Goal: Information Seeking & Learning: Learn about a topic

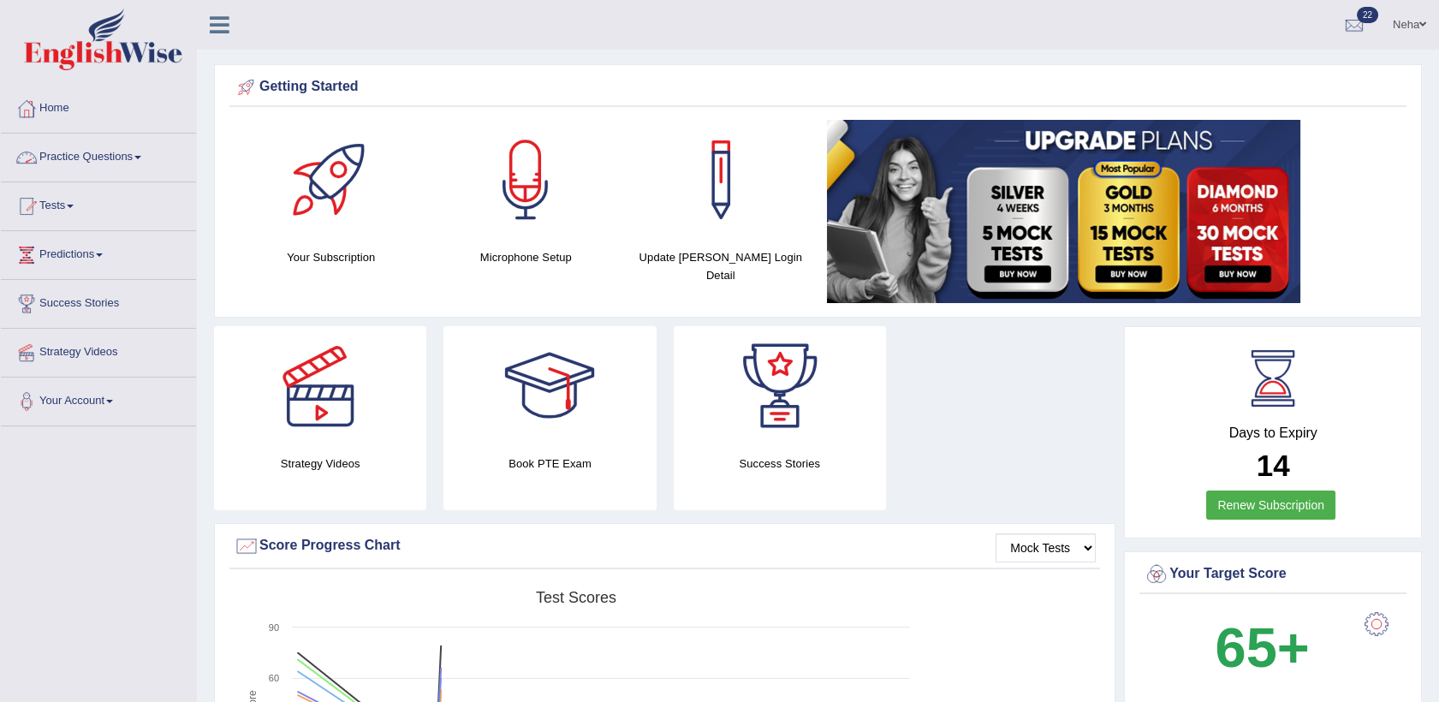
click at [82, 157] on link "Practice Questions" at bounding box center [98, 155] width 195 height 43
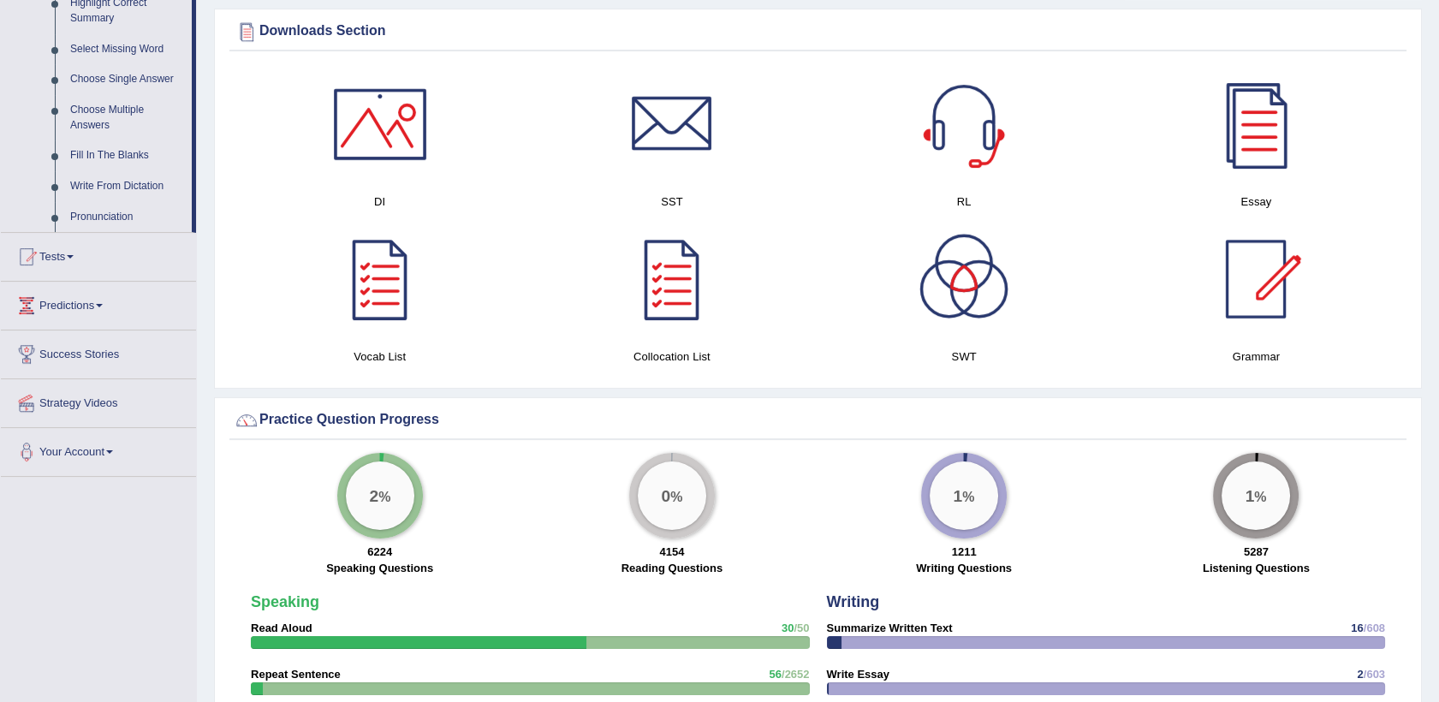
scroll to position [863, 0]
click at [103, 143] on link "Fill In The Blanks" at bounding box center [127, 156] width 129 height 31
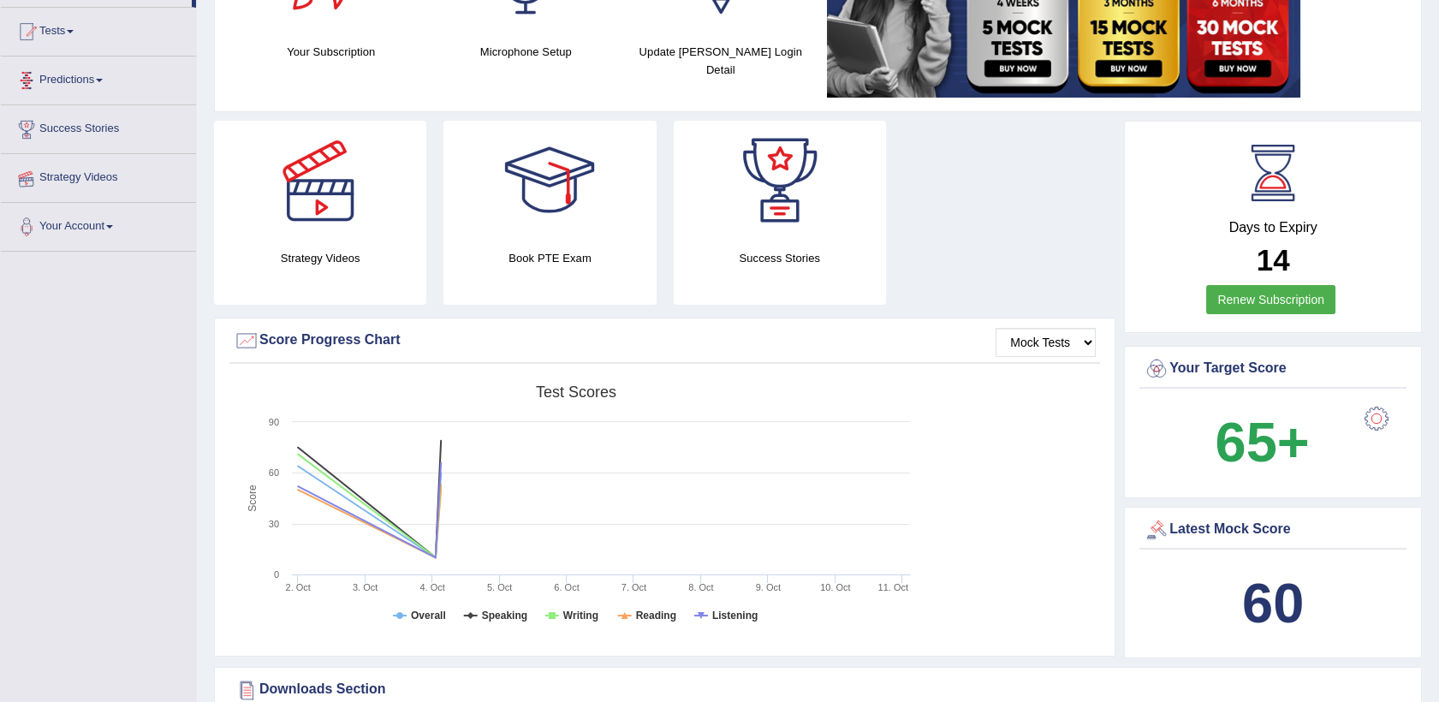
scroll to position [203, 0]
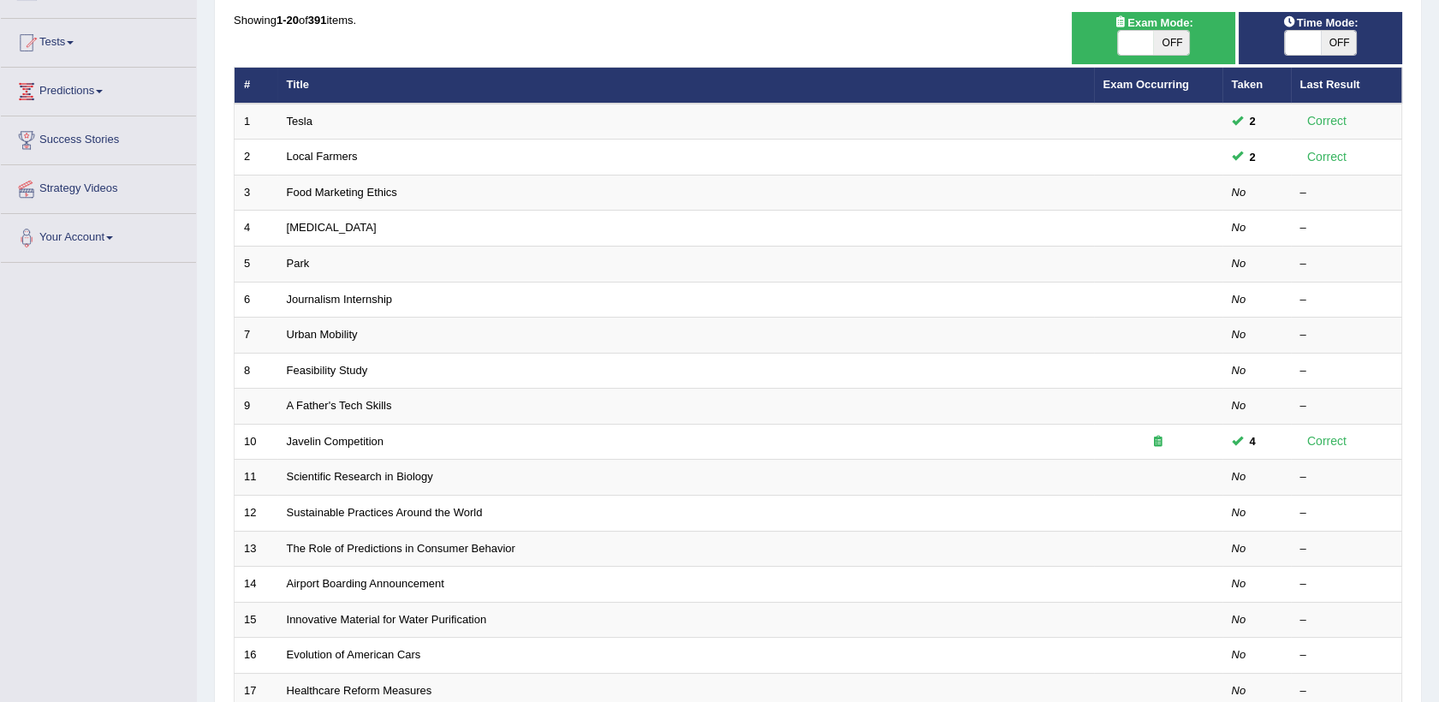
scroll to position [156, 0]
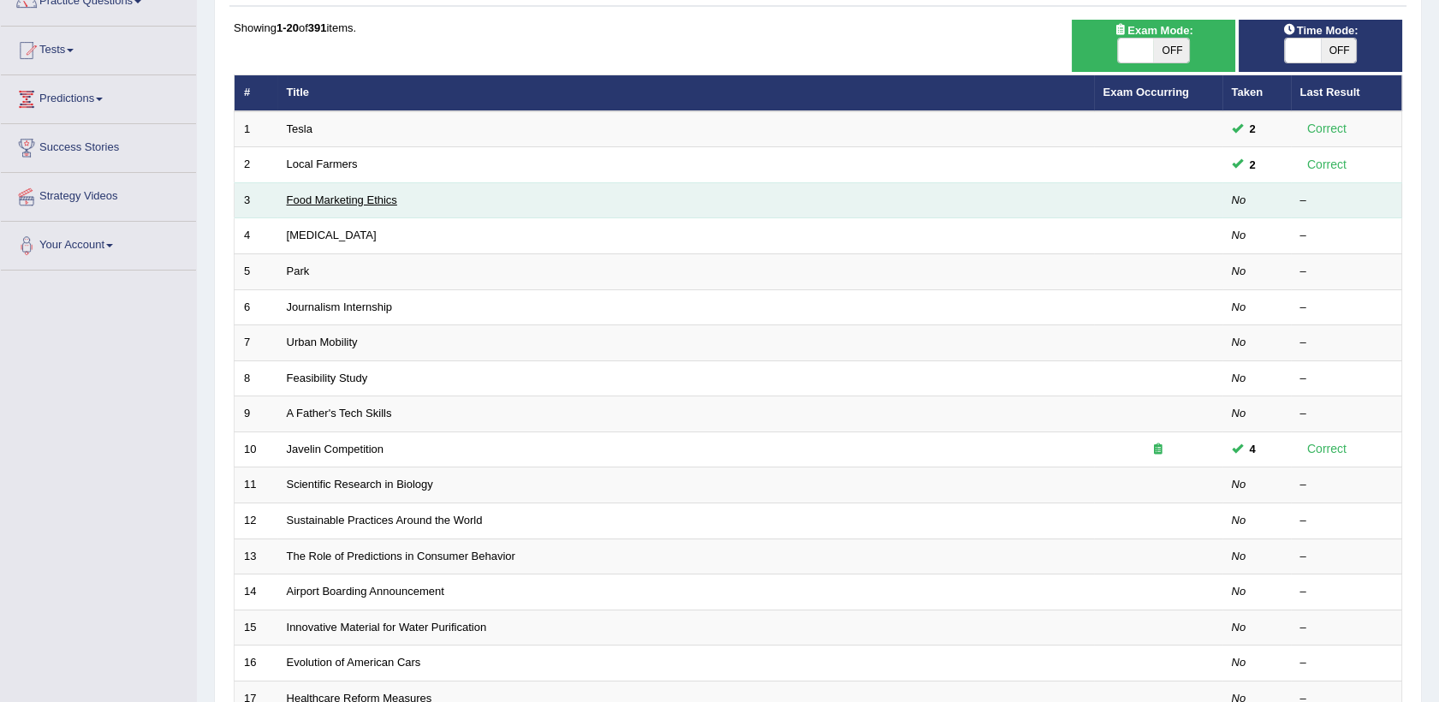
click at [342, 202] on link "Food Marketing Ethics" at bounding box center [342, 199] width 110 height 13
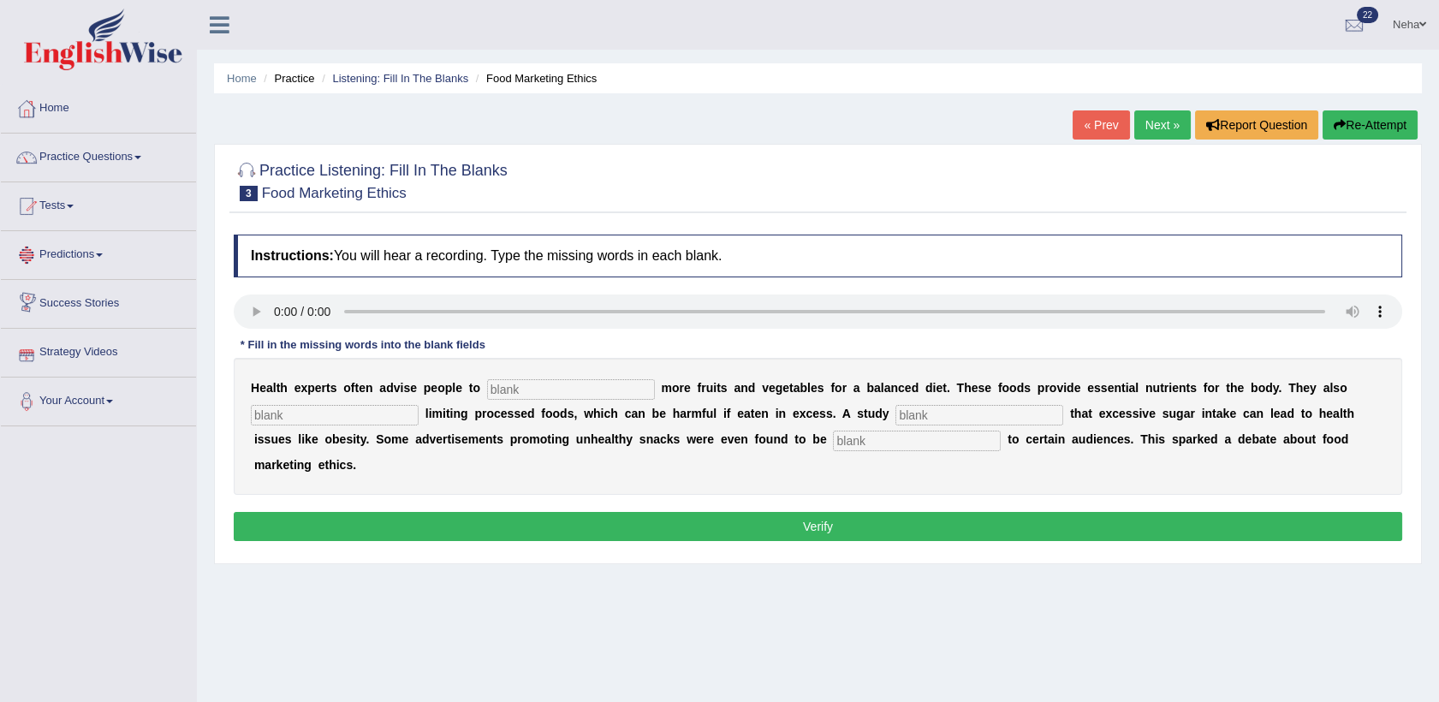
click at [567, 393] on input "text" at bounding box center [571, 389] width 168 height 21
type input "consume"
click at [319, 420] on input "text" at bounding box center [335, 415] width 168 height 21
type input "recommended"
click at [938, 419] on input "text" at bounding box center [980, 415] width 168 height 21
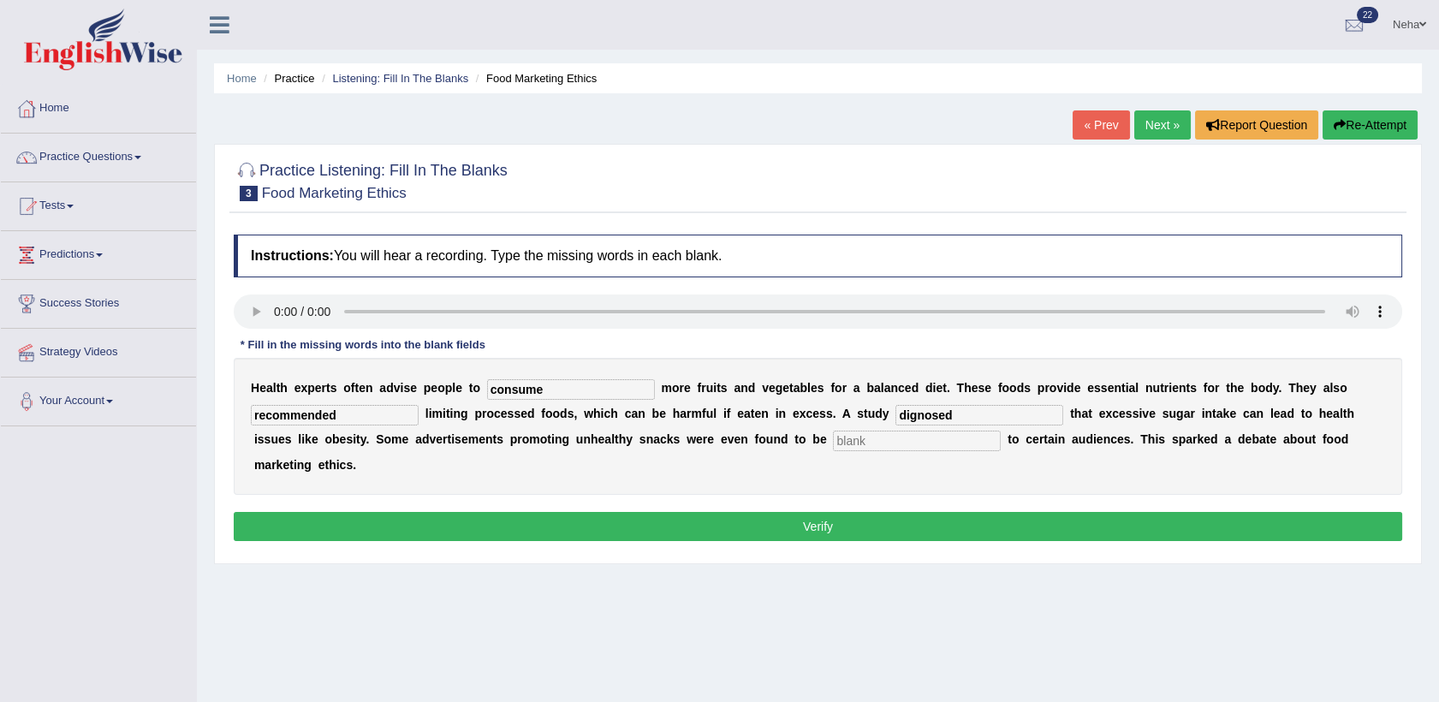
type input "dignosed"
click at [833, 440] on input "text" at bounding box center [917, 441] width 168 height 21
type input "offensive"
click at [757, 512] on button "Verify" at bounding box center [818, 526] width 1169 height 29
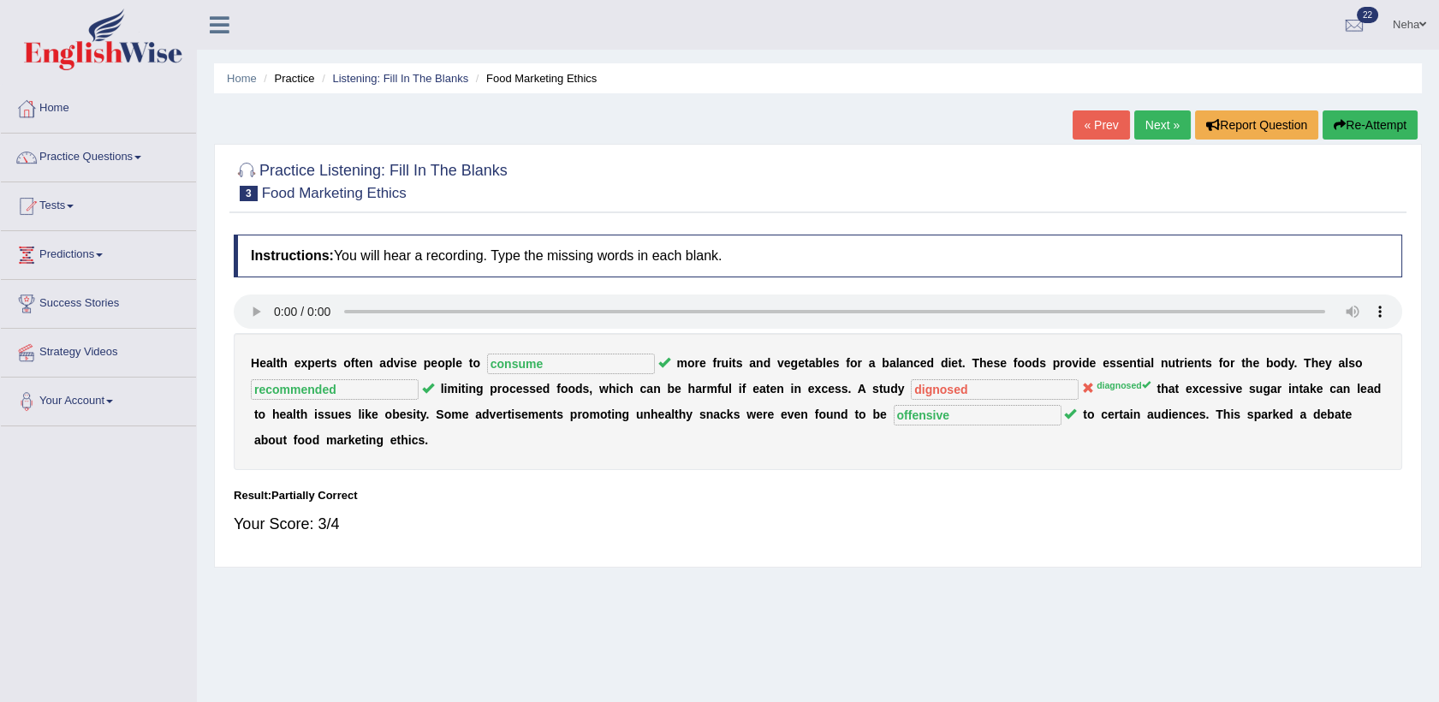
click at [1341, 124] on icon "button" at bounding box center [1340, 125] width 12 height 12
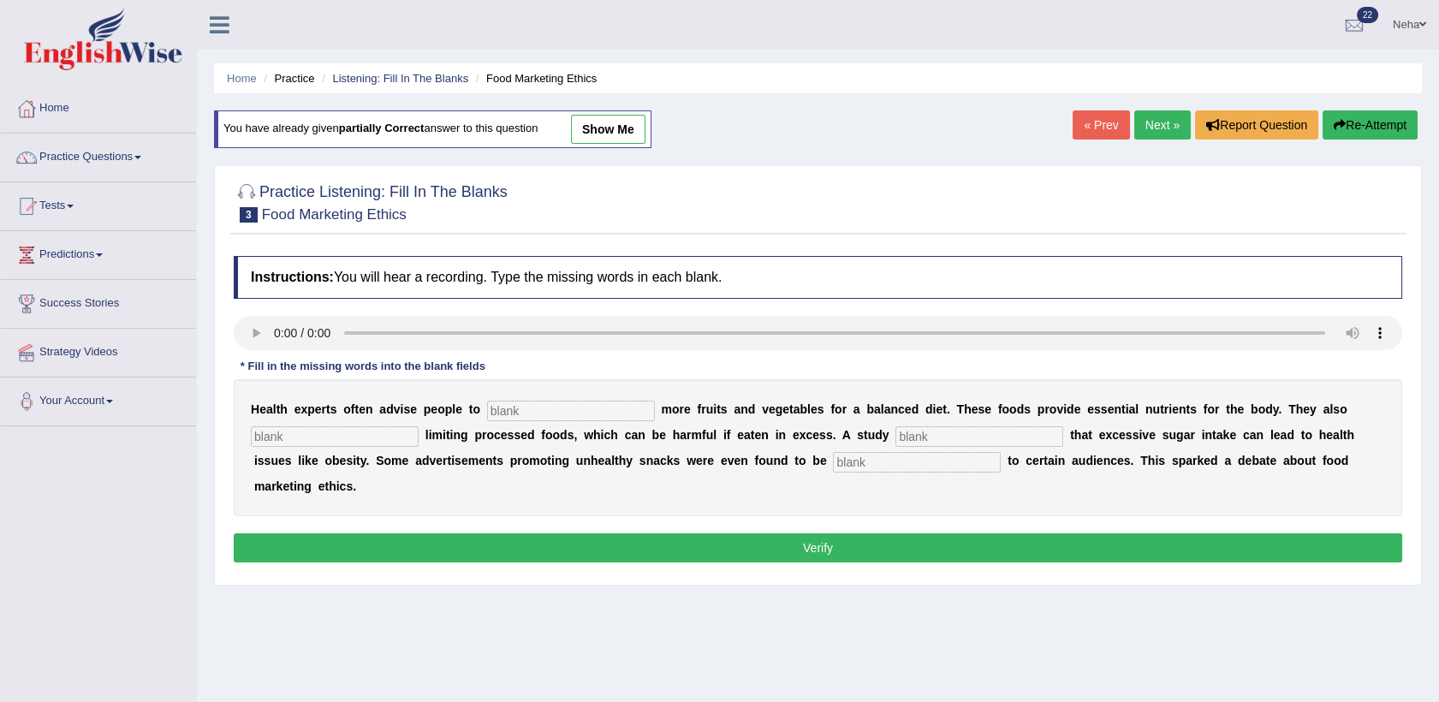
click at [538, 406] on input "text" at bounding box center [571, 411] width 168 height 21
type input "consume"
click at [348, 436] on input "text" at bounding box center [335, 436] width 168 height 21
type input "recommended"
click at [913, 440] on input "text" at bounding box center [980, 436] width 168 height 21
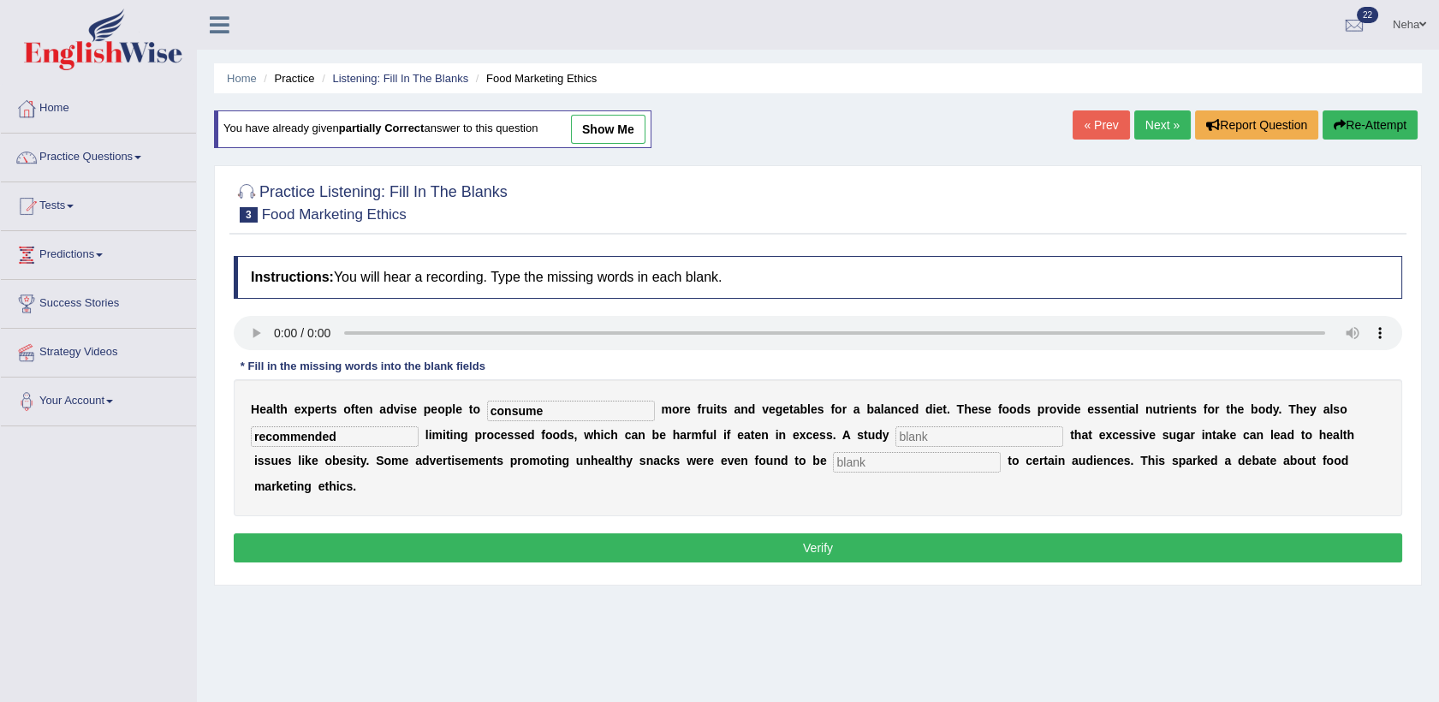
click at [913, 440] on input "text" at bounding box center [980, 436] width 168 height 21
type input "diagnosed"
click at [833, 461] on input "text" at bounding box center [917, 462] width 168 height 21
type input "offensive"
click at [753, 533] on button "Verify" at bounding box center [818, 547] width 1169 height 29
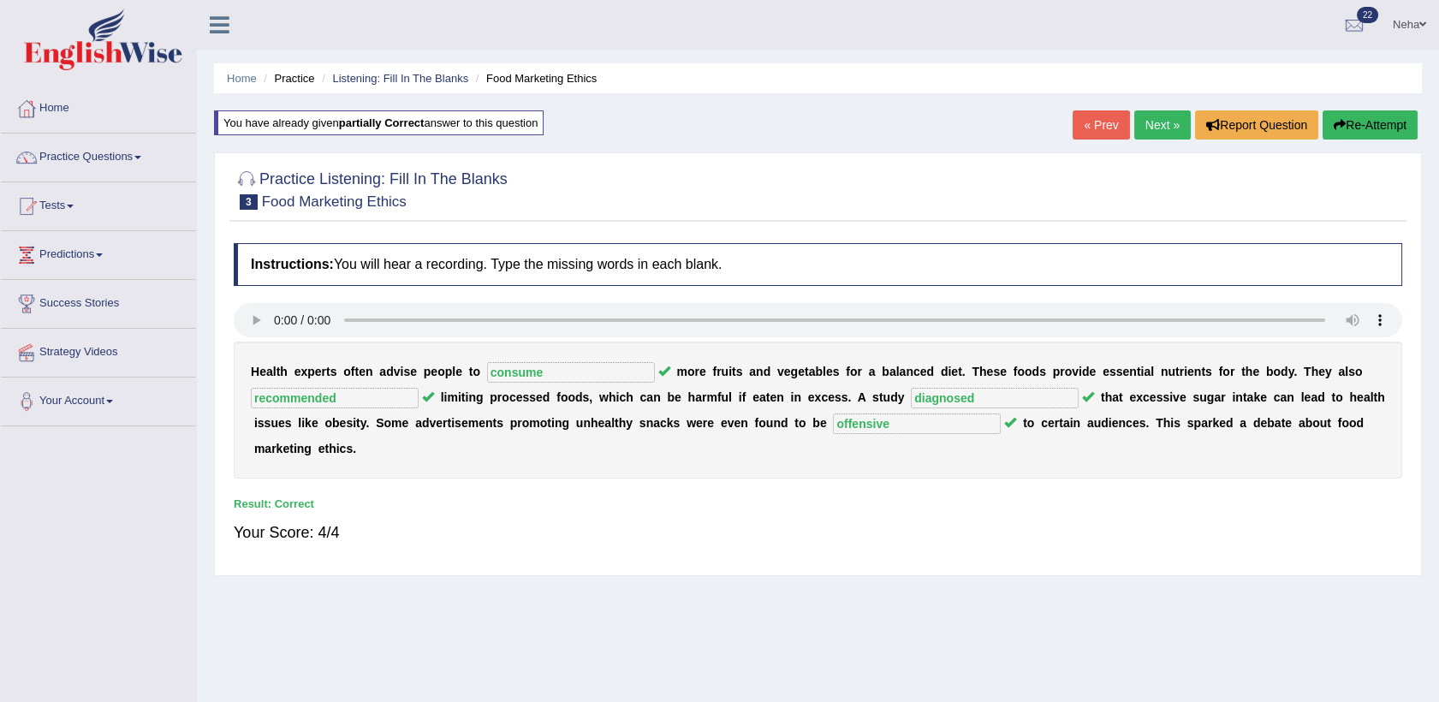
click at [1158, 134] on link "Next »" at bounding box center [1162, 124] width 57 height 29
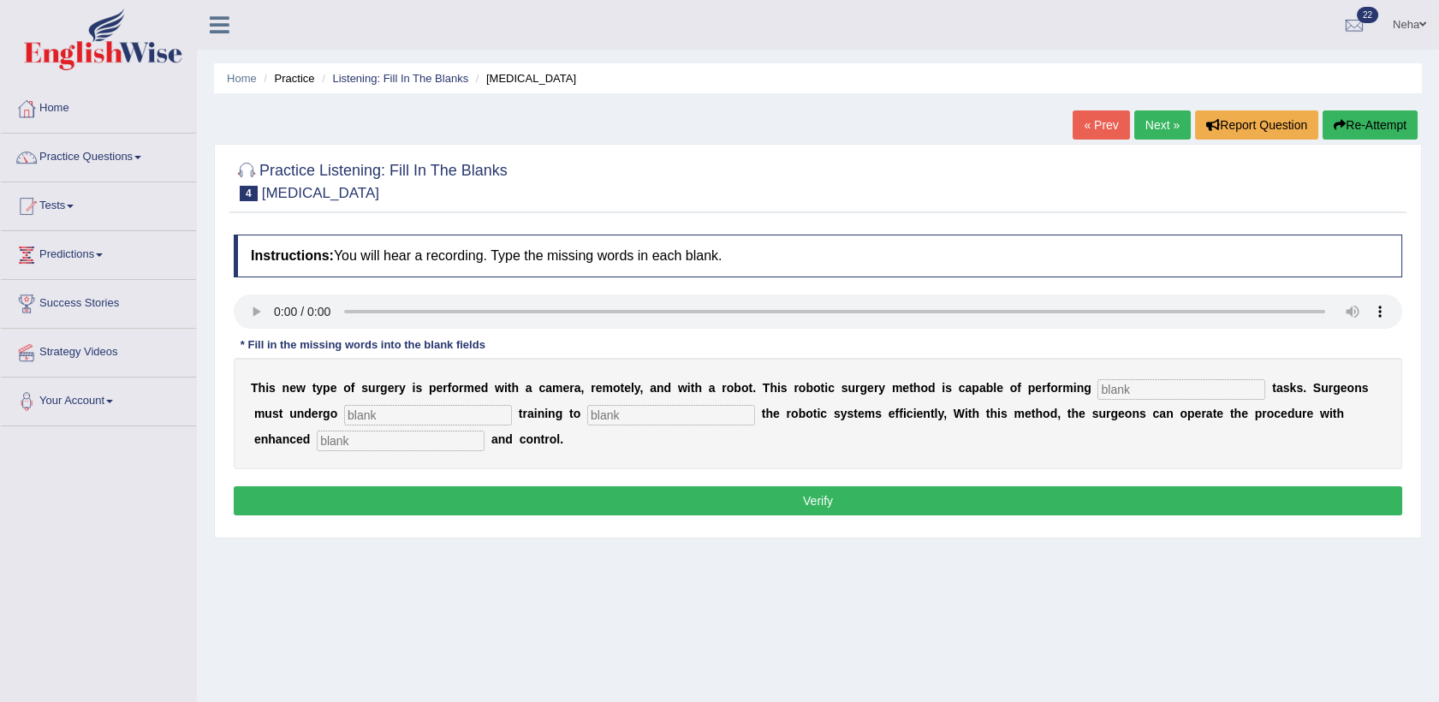
click at [1098, 389] on input "text" at bounding box center [1182, 389] width 168 height 21
type input "complex"
click at [344, 409] on input "text" at bounding box center [428, 415] width 168 height 21
type input "new"
click at [587, 419] on input "text" at bounding box center [671, 415] width 168 height 21
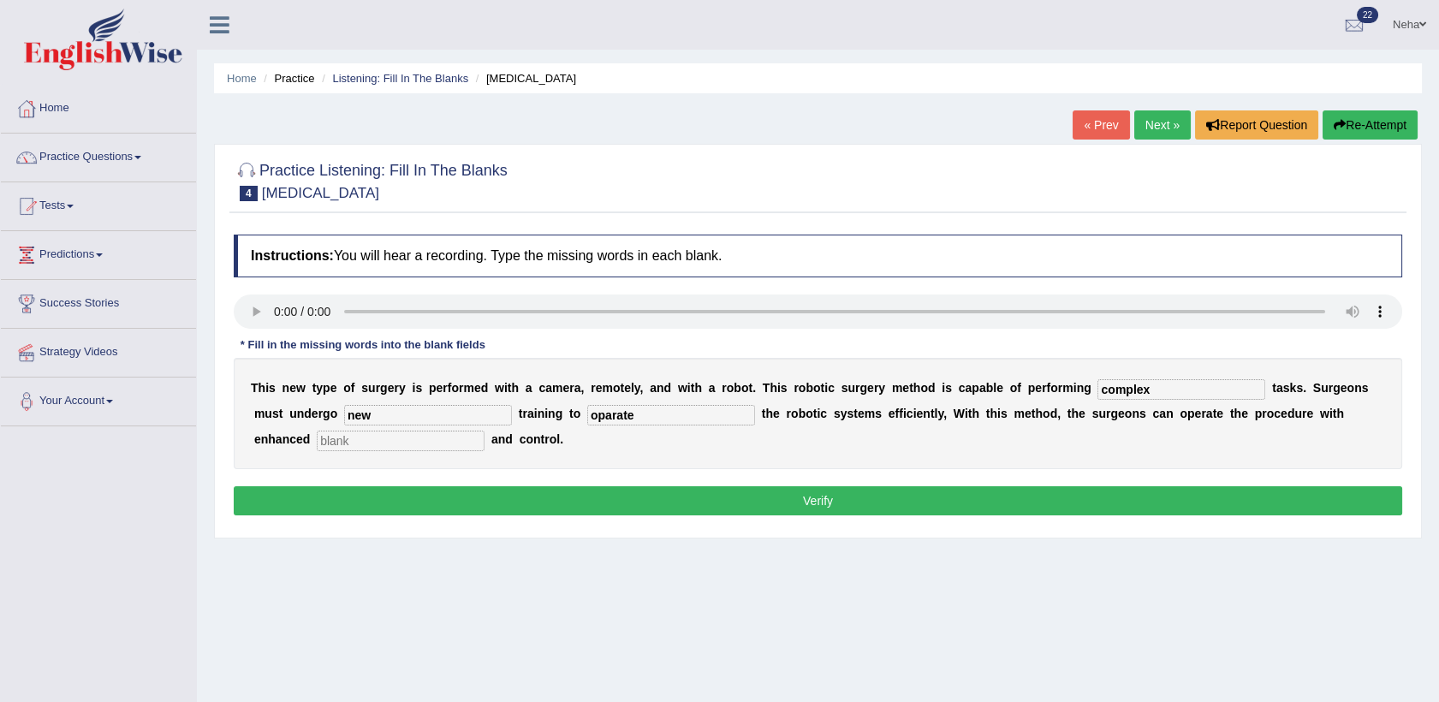
type input "oparate"
click at [485, 431] on input "text" at bounding box center [401, 441] width 168 height 21
type input "procedure"
click at [1145, 494] on button "Verify" at bounding box center [818, 500] width 1169 height 29
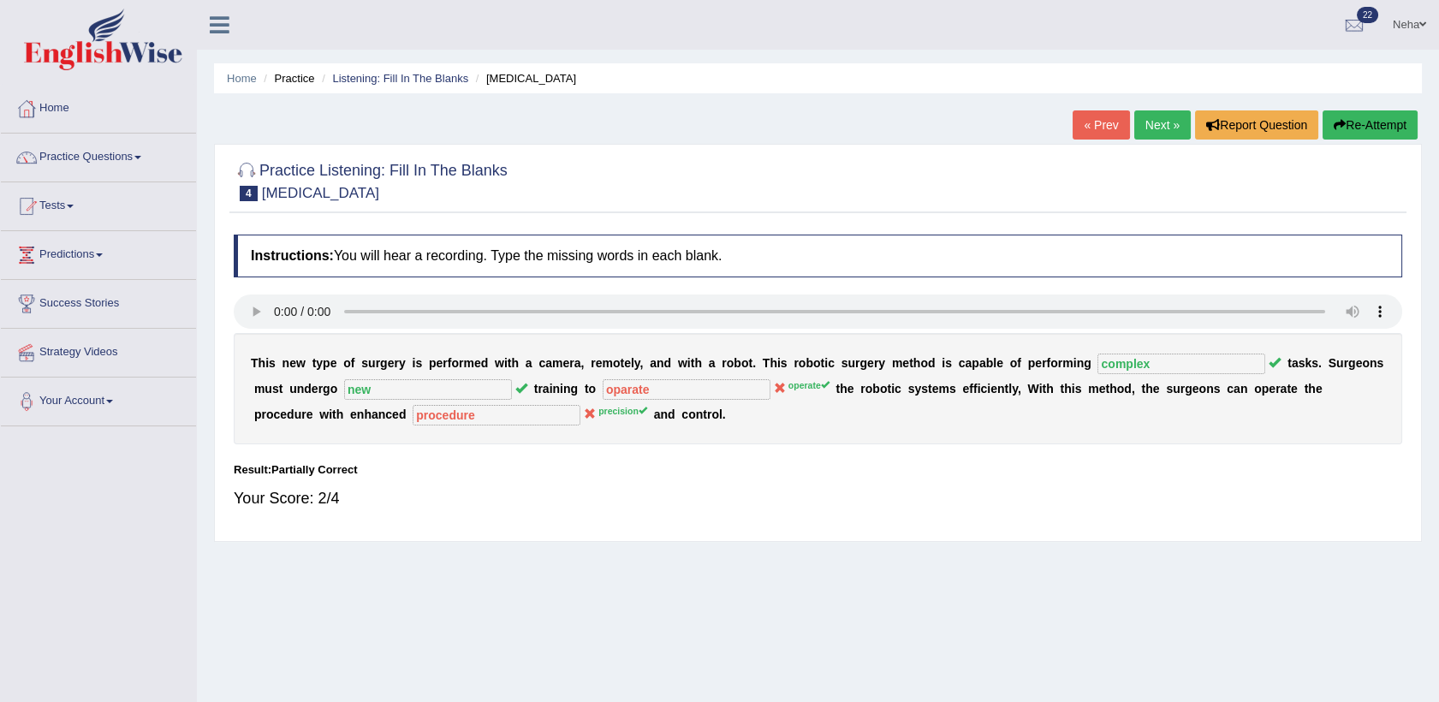
click at [1360, 120] on button "Re-Attempt" at bounding box center [1370, 124] width 95 height 29
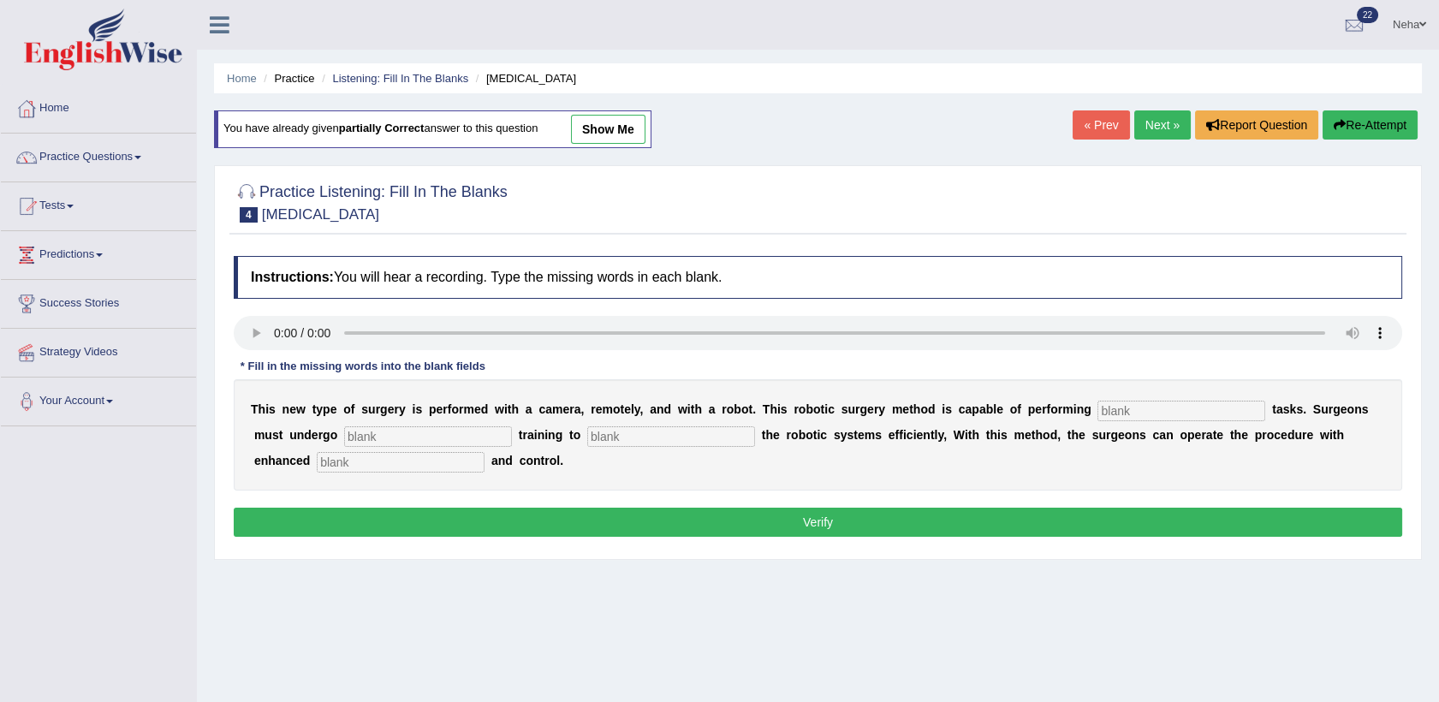
click at [1098, 408] on input "text" at bounding box center [1182, 411] width 168 height 21
type input "complex"
click at [360, 429] on input "text" at bounding box center [428, 436] width 168 height 21
click at [344, 428] on input "text" at bounding box center [428, 436] width 168 height 21
type input "new"
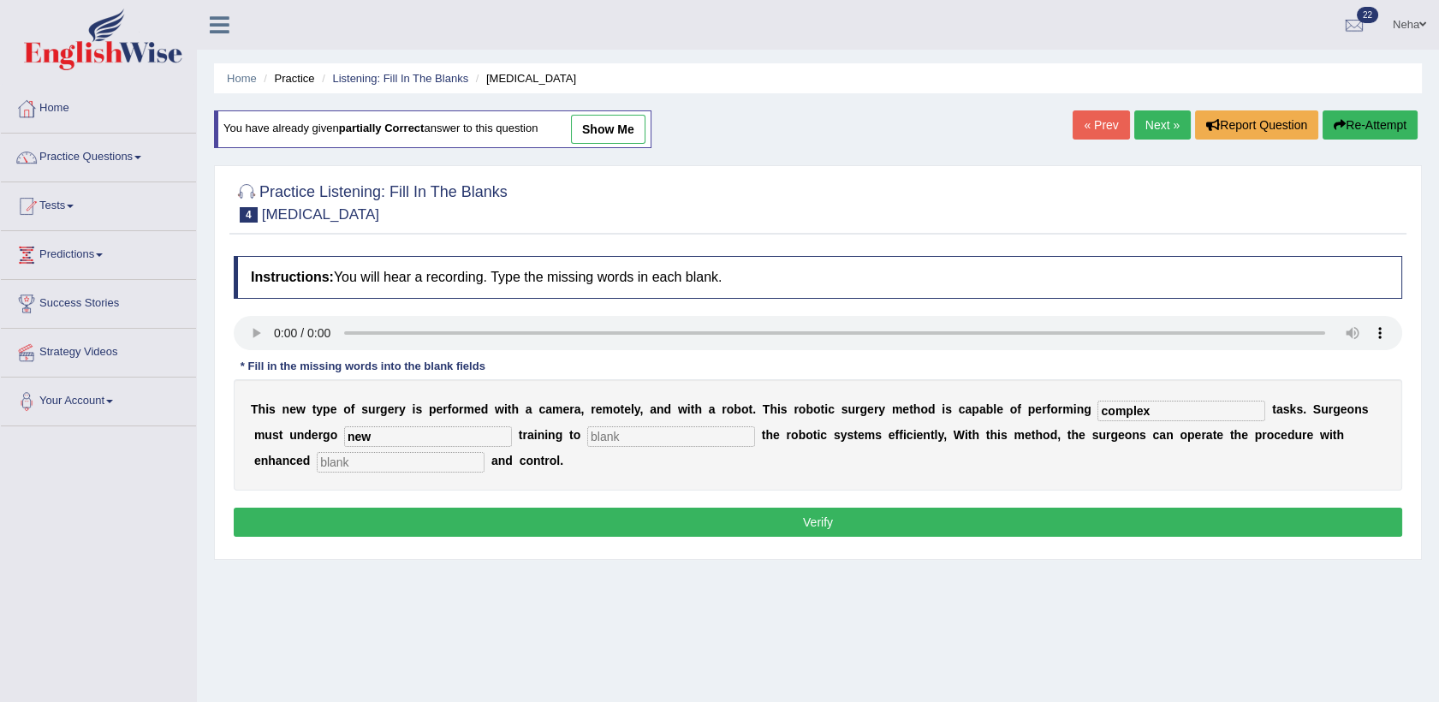
click at [587, 443] on input "text" at bounding box center [671, 436] width 168 height 21
type input "operate"
click at [1248, 432] on div "T h i s n e w t y p e o f s u r g e r y i s p e r f o r m e d w i t h a c a m e…" at bounding box center [818, 434] width 1169 height 111
click at [485, 452] on input "text" at bounding box center [401, 462] width 168 height 21
type input "procesion"
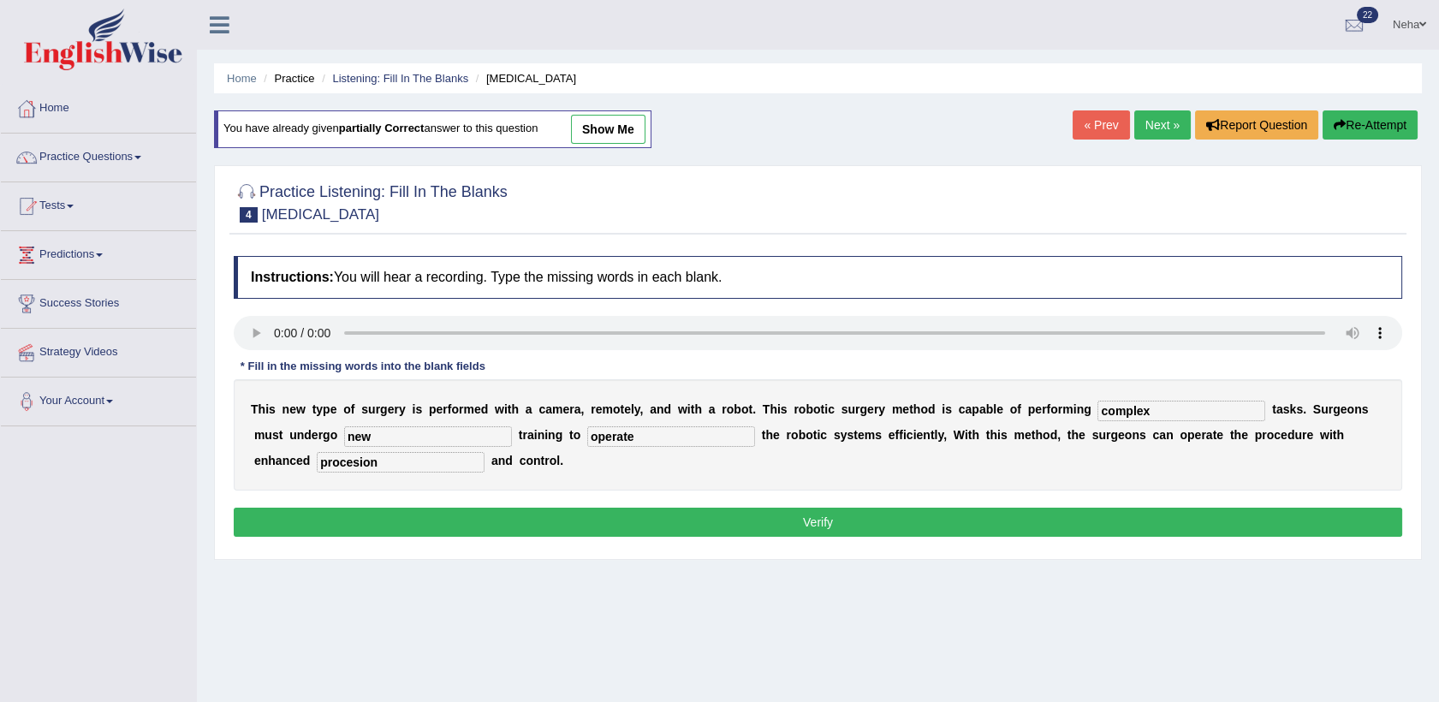
click at [1111, 522] on button "Verify" at bounding box center [818, 522] width 1169 height 29
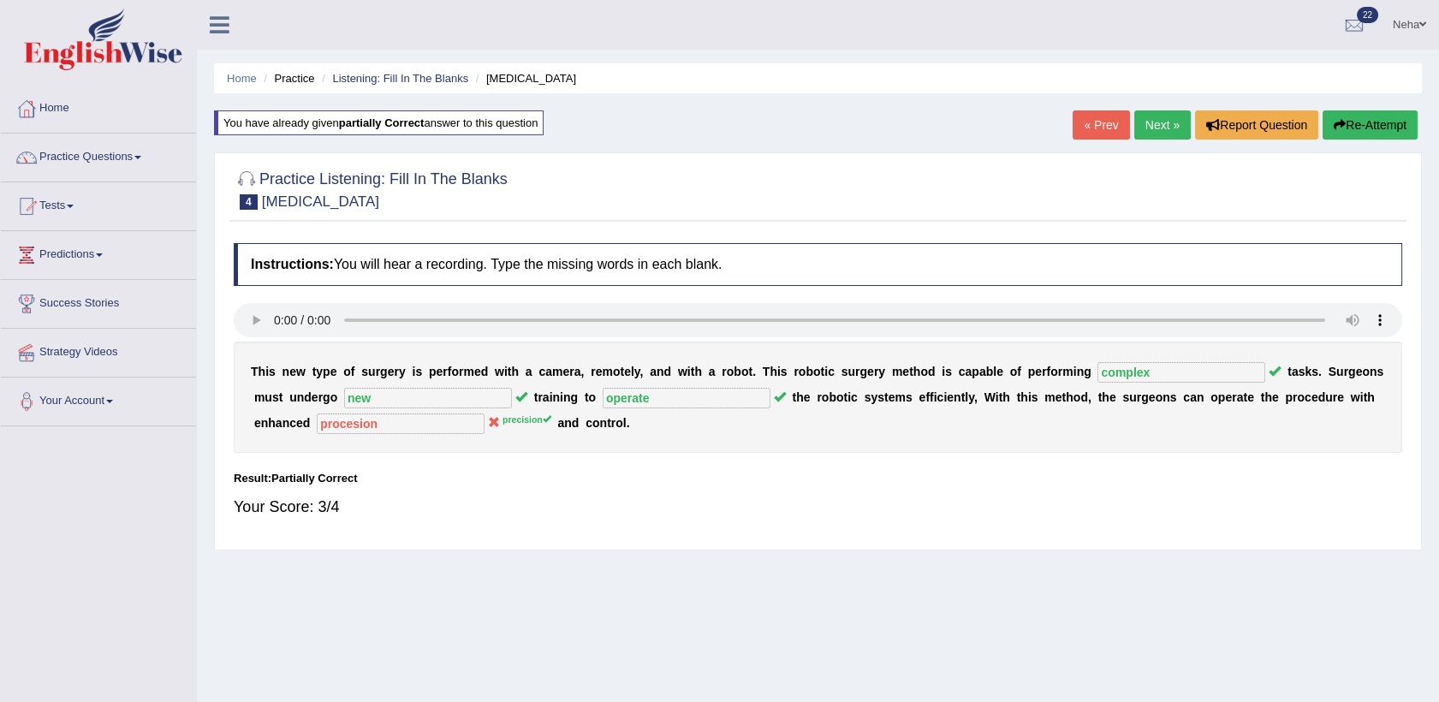
click at [780, 544] on div "Practice Listening: Fill In The Blanks 4 Robotic Surgery Instructions: You will…" at bounding box center [818, 351] width 1208 height 398
click at [1158, 126] on link "Next »" at bounding box center [1162, 124] width 57 height 29
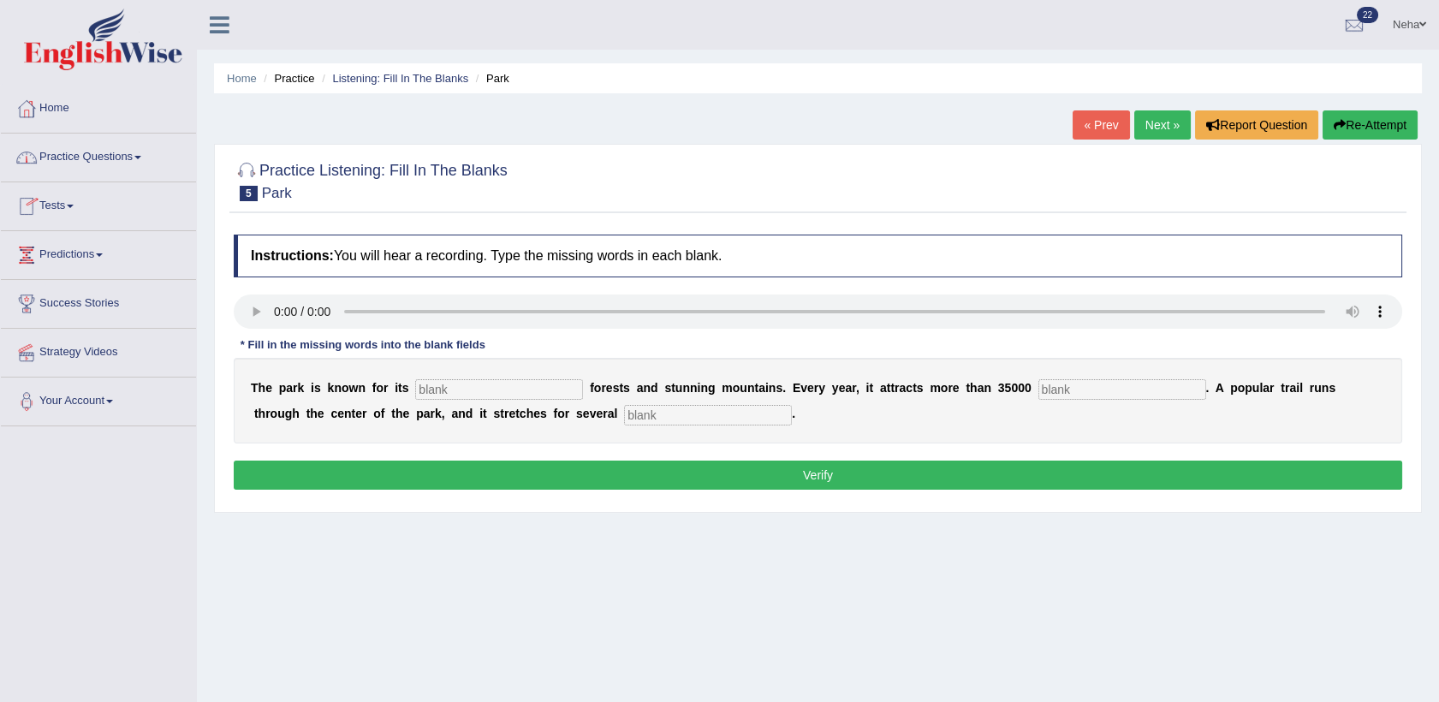
click at [493, 390] on input "text" at bounding box center [499, 389] width 168 height 21
type input "unique"
click at [1039, 390] on input "text" at bounding box center [1123, 389] width 168 height 21
type input "visitors"
click at [624, 420] on input "text" at bounding box center [708, 415] width 168 height 21
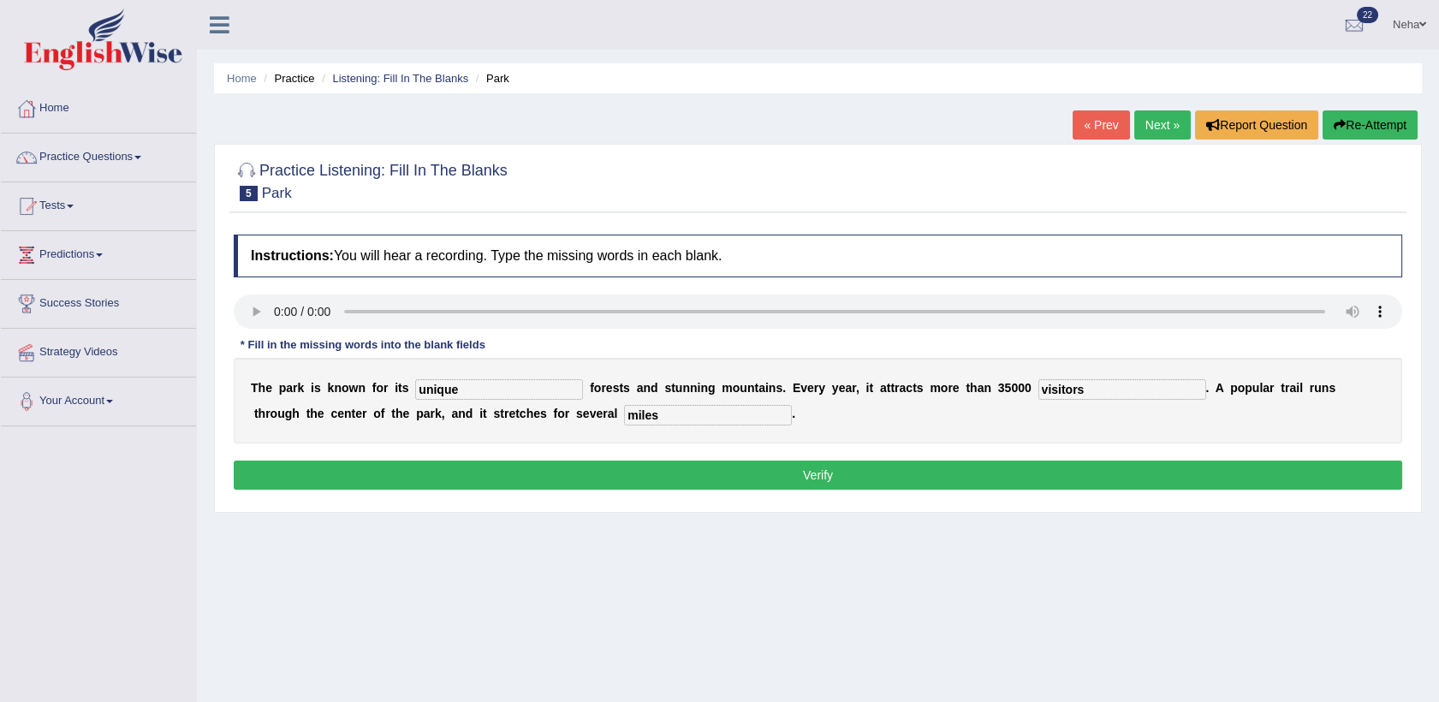
type input "miles"
click at [498, 477] on button "Verify" at bounding box center [818, 475] width 1169 height 29
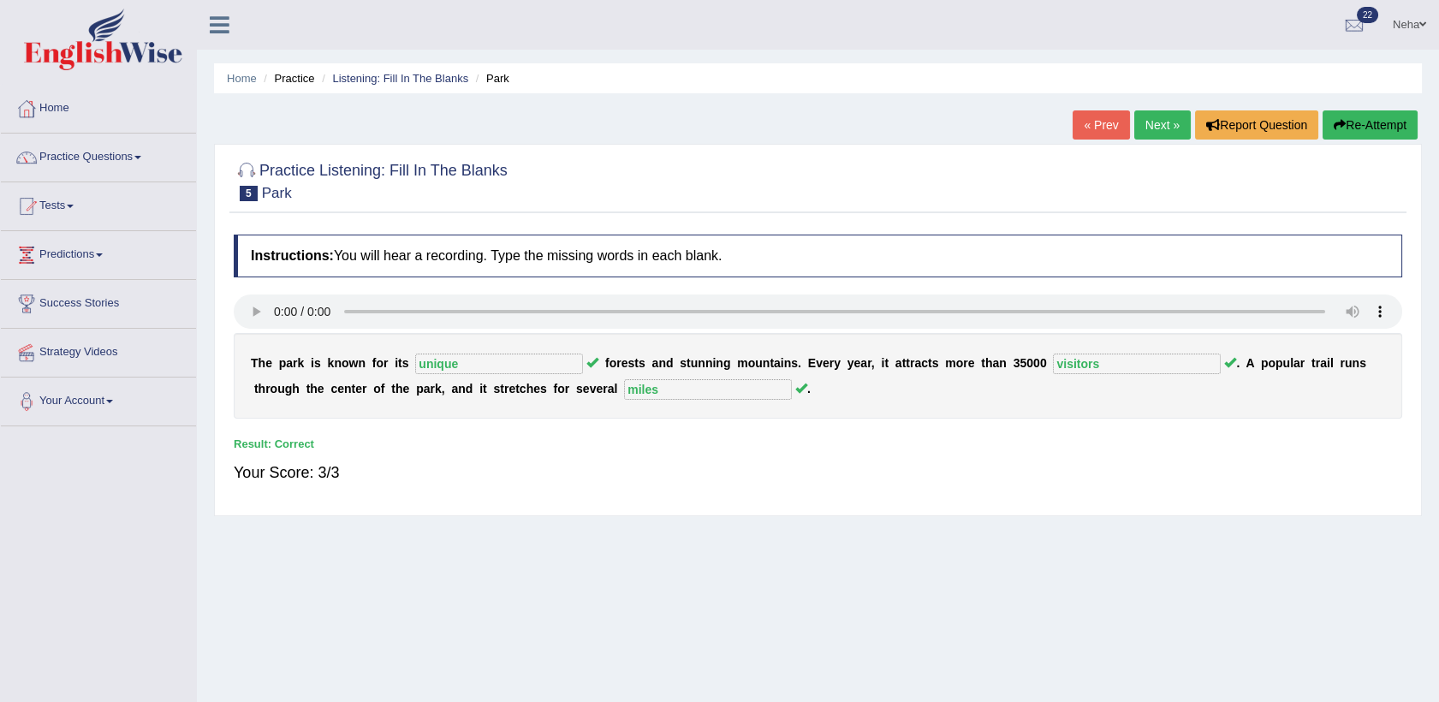
click at [1167, 117] on link "Next »" at bounding box center [1162, 124] width 57 height 29
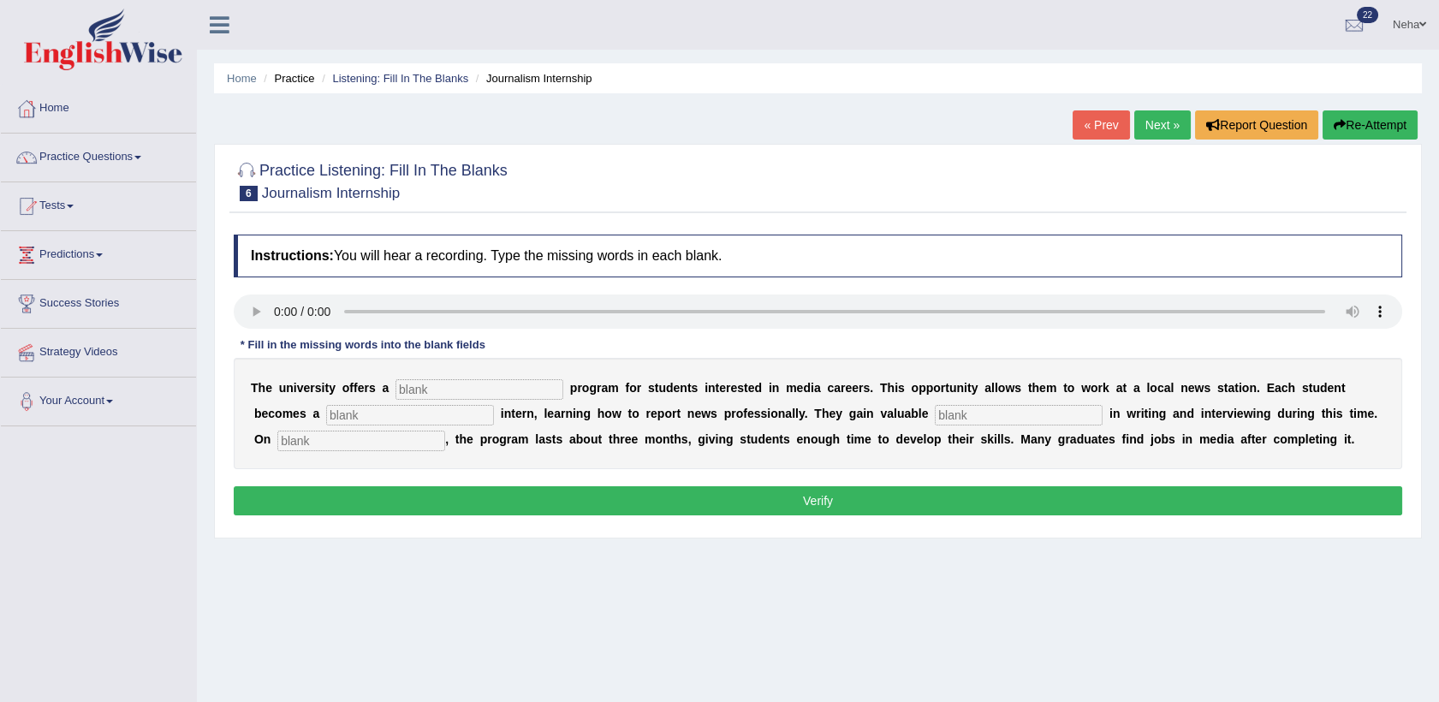
click at [481, 396] on input "text" at bounding box center [480, 389] width 168 height 21
type input "placement"
click at [326, 405] on input "text" at bounding box center [410, 415] width 168 height 21
type input "journalist"
click at [935, 414] on input "text" at bounding box center [1019, 415] width 168 height 21
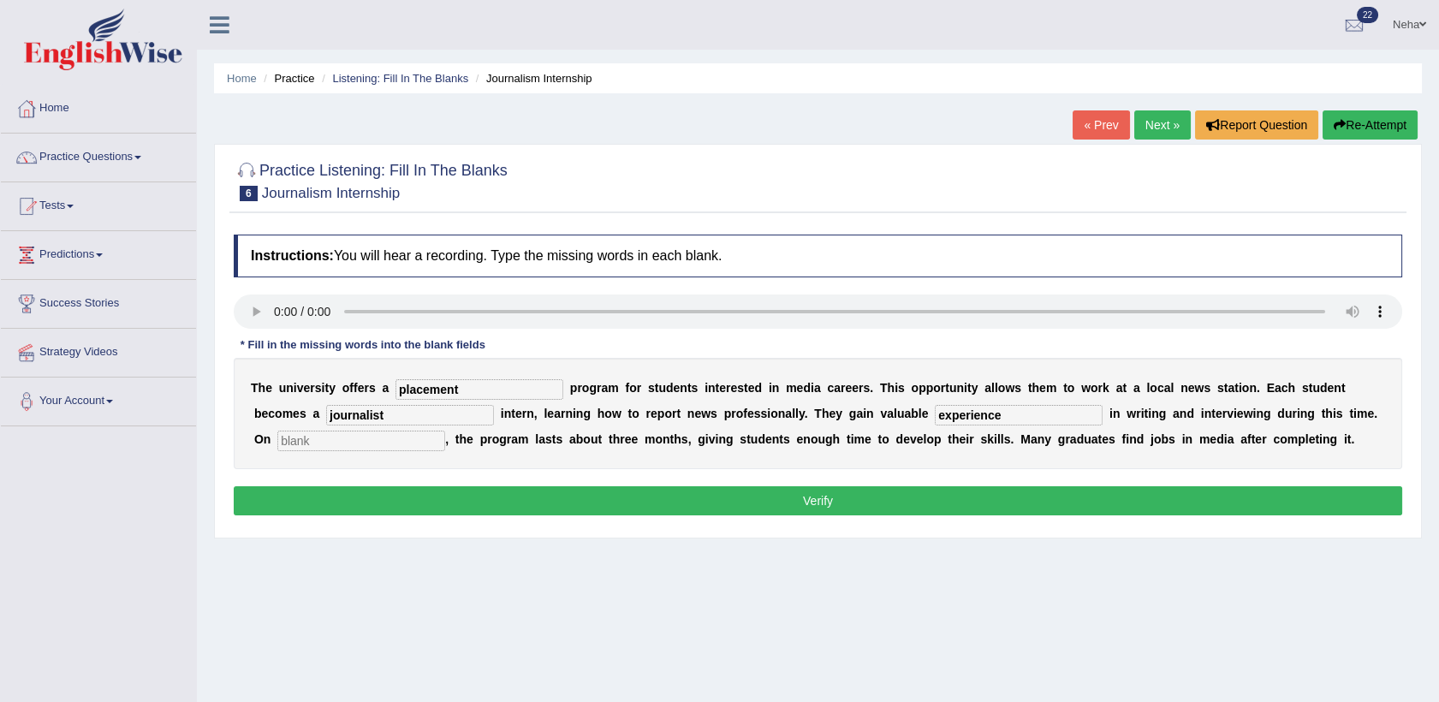
type input "experience"
click at [445, 431] on input "text" at bounding box center [361, 441] width 168 height 21
type input "avarage"
click at [739, 507] on button "Verify" at bounding box center [818, 500] width 1169 height 29
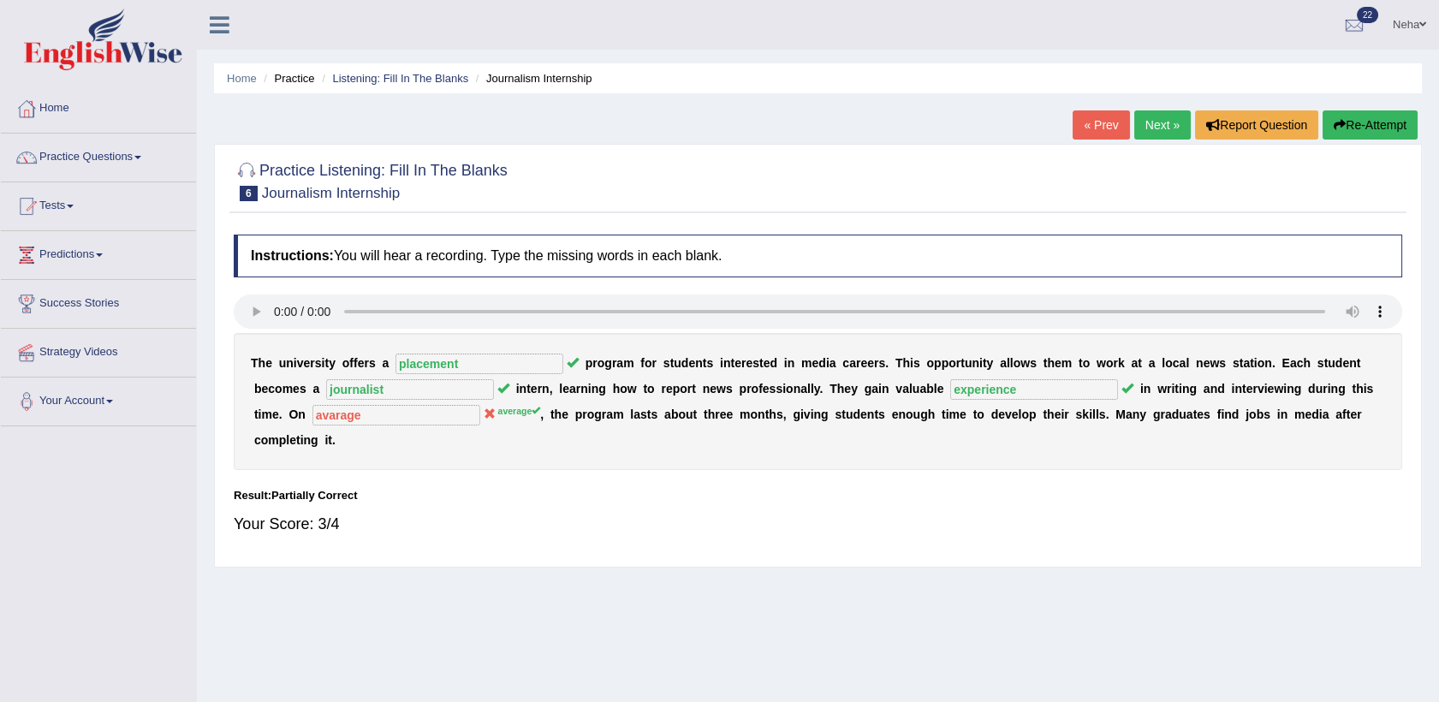
click at [1378, 130] on button "Re-Attempt" at bounding box center [1370, 124] width 95 height 29
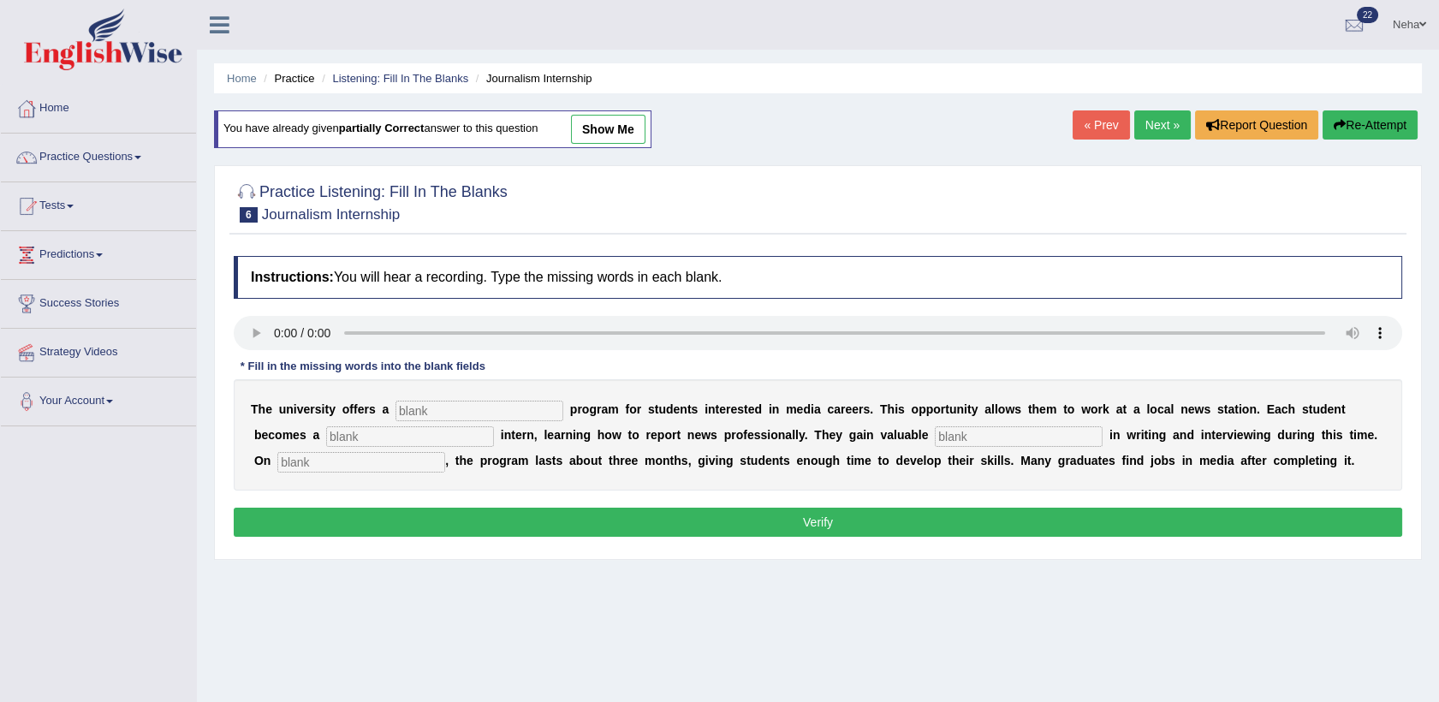
click at [446, 414] on input "text" at bounding box center [480, 411] width 168 height 21
type input "placement"
click at [326, 439] on input "text" at bounding box center [410, 436] width 168 height 21
type input "journalist"
click at [935, 432] on input "text" at bounding box center [1019, 436] width 168 height 21
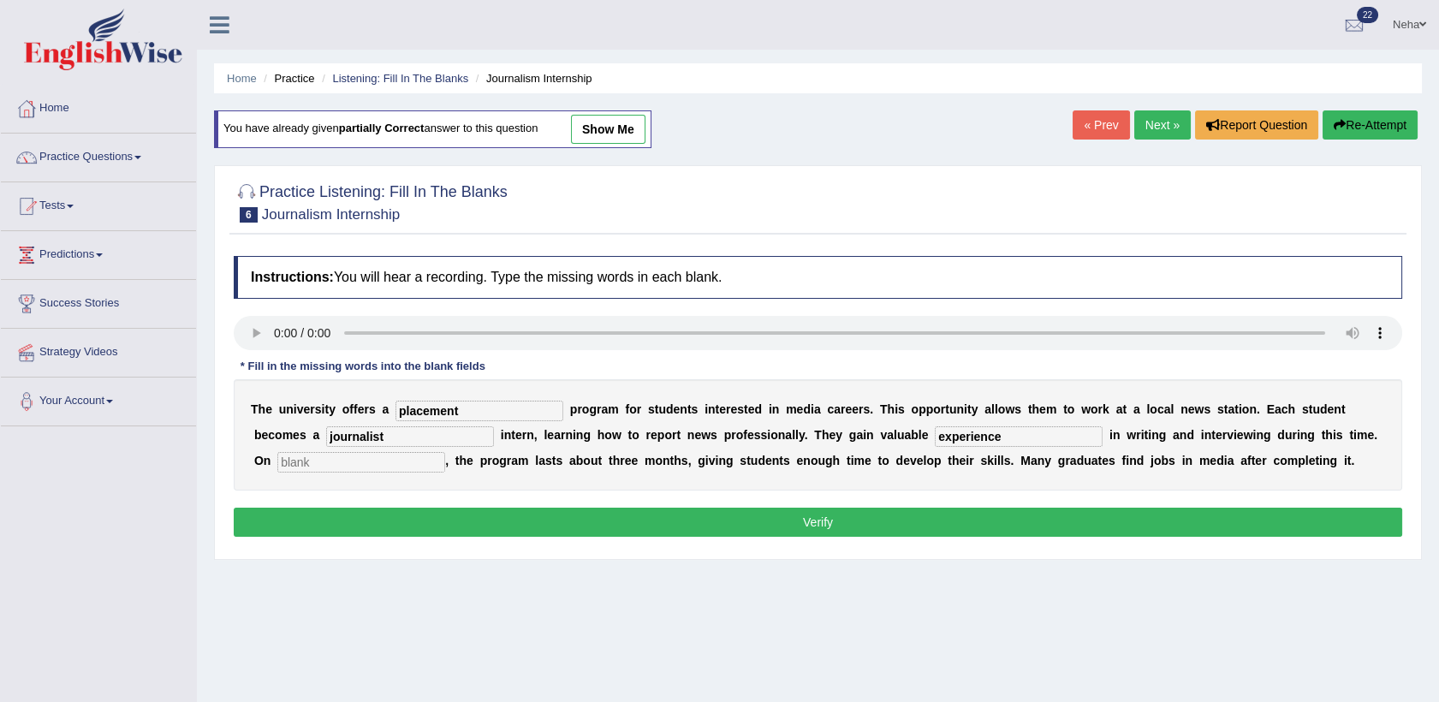
type input "experience"
click at [445, 452] on input "text" at bounding box center [361, 462] width 168 height 21
type input "average"
click at [671, 520] on button "Verify" at bounding box center [818, 522] width 1169 height 29
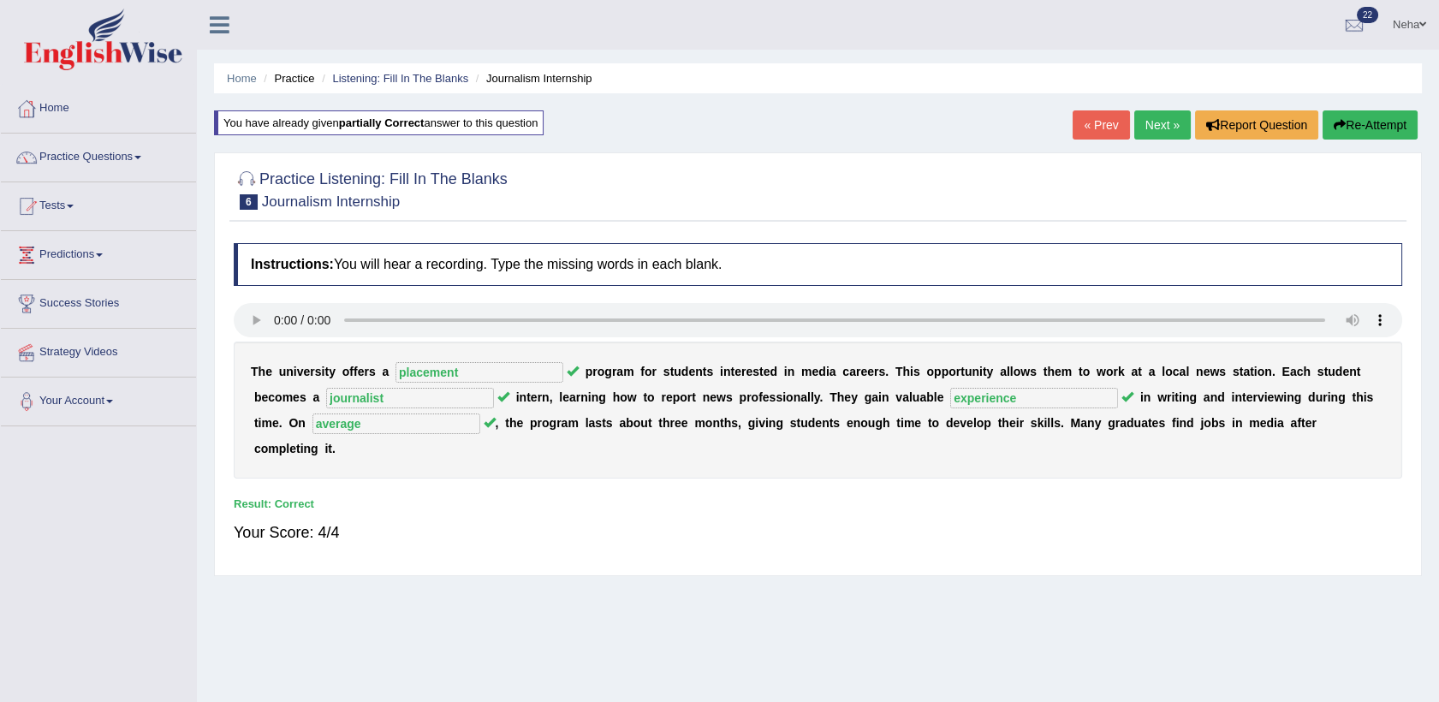
click at [1164, 133] on link "Next »" at bounding box center [1162, 124] width 57 height 29
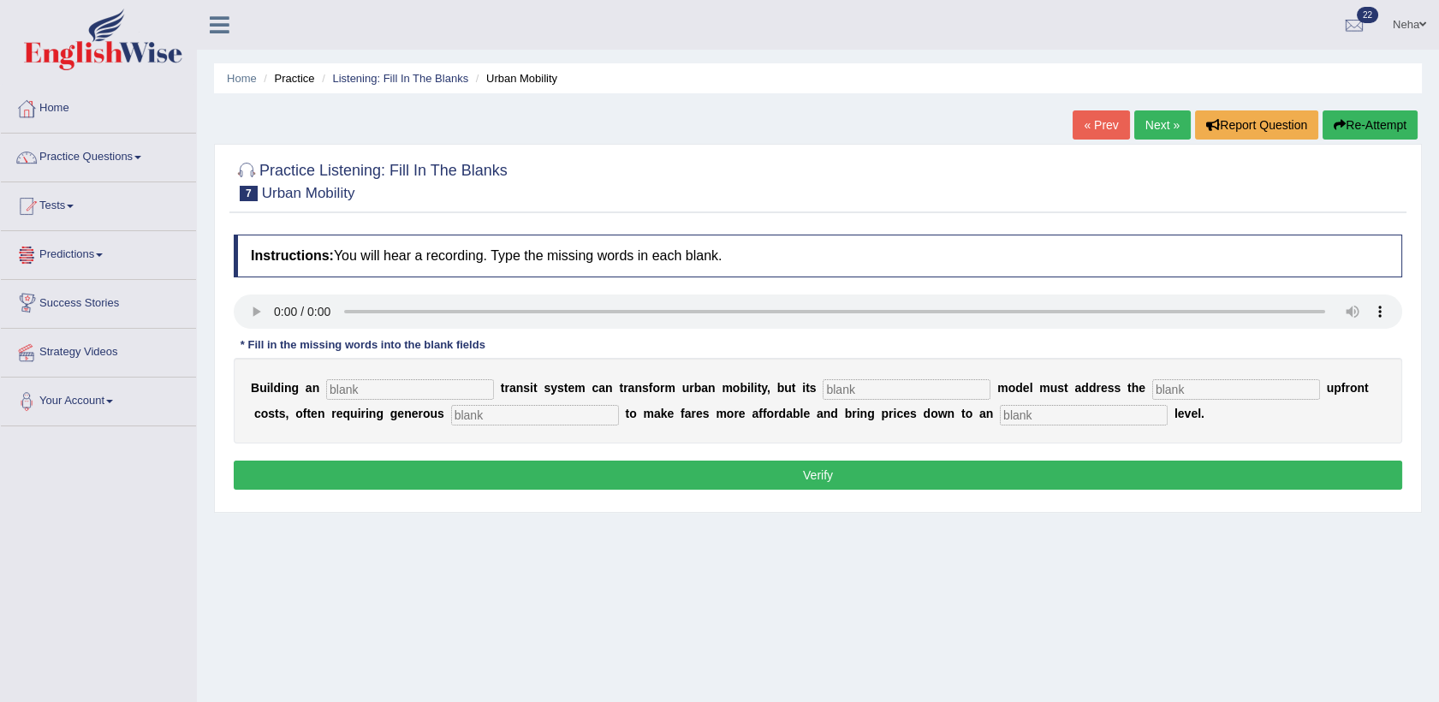
click at [392, 386] on input "text" at bounding box center [410, 389] width 168 height 21
type input "underground"
click at [854, 384] on input "text" at bounding box center [907, 389] width 168 height 21
type input "pricing"
click at [1152, 384] on input "text" at bounding box center [1236, 389] width 168 height 21
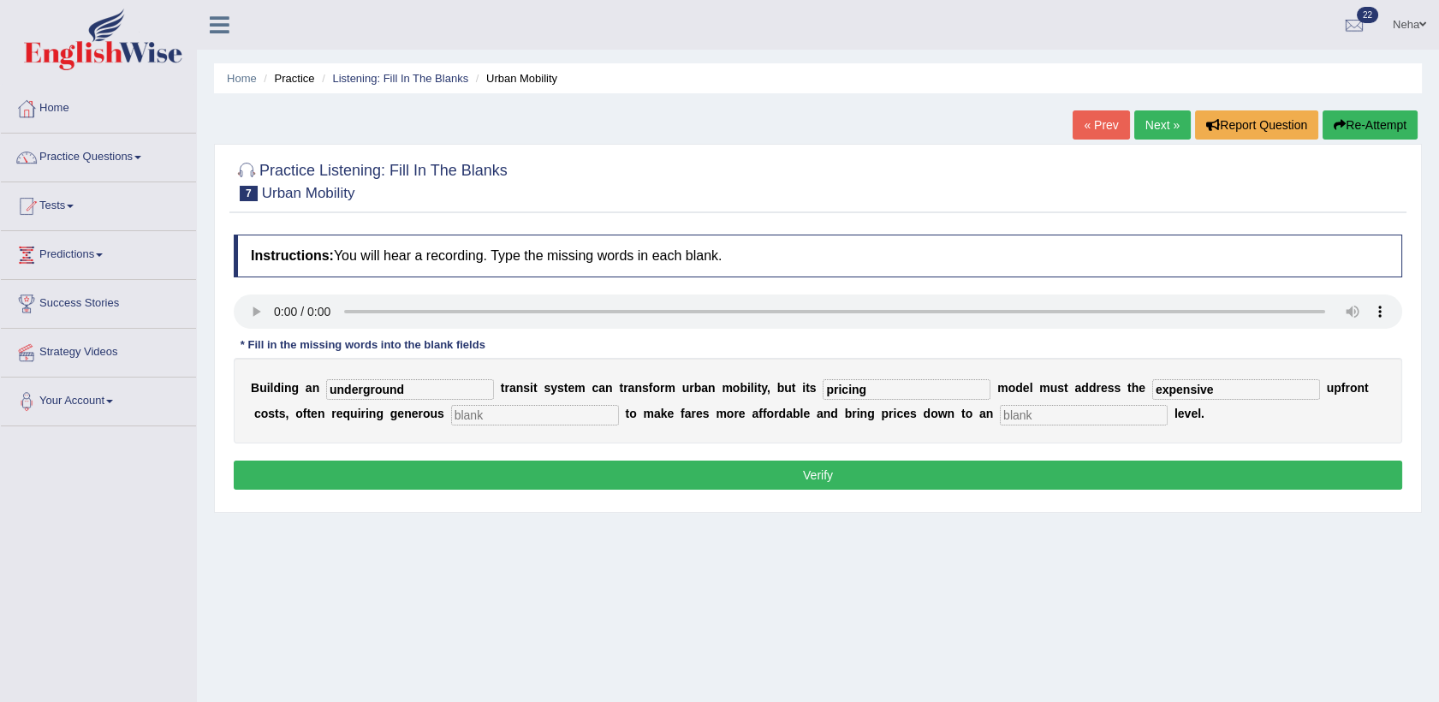
type input "expensive"
click at [489, 413] on input "text" at bounding box center [535, 415] width 168 height 21
type input "subsidy"
click at [1000, 414] on input "text" at bounding box center [1084, 415] width 168 height 21
type input "average"
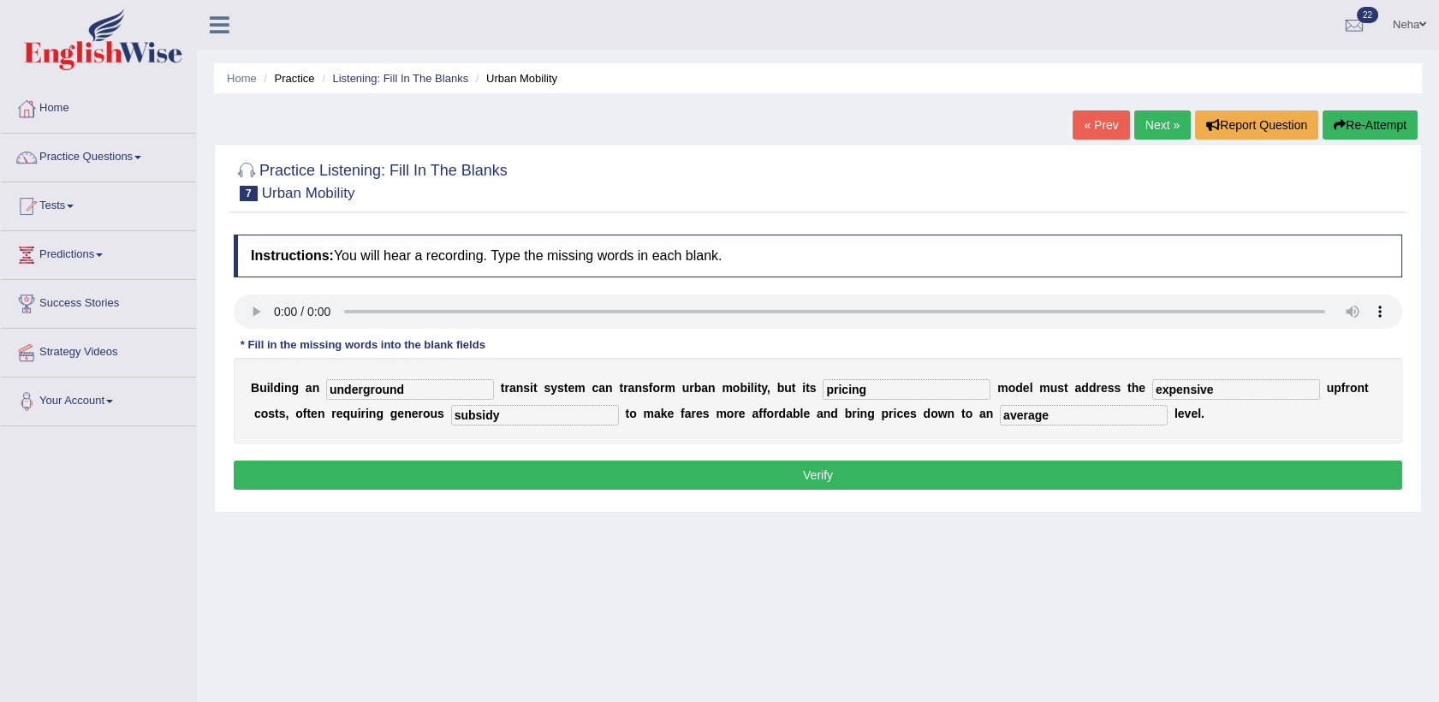
click at [816, 483] on button "Verify" at bounding box center [818, 475] width 1169 height 29
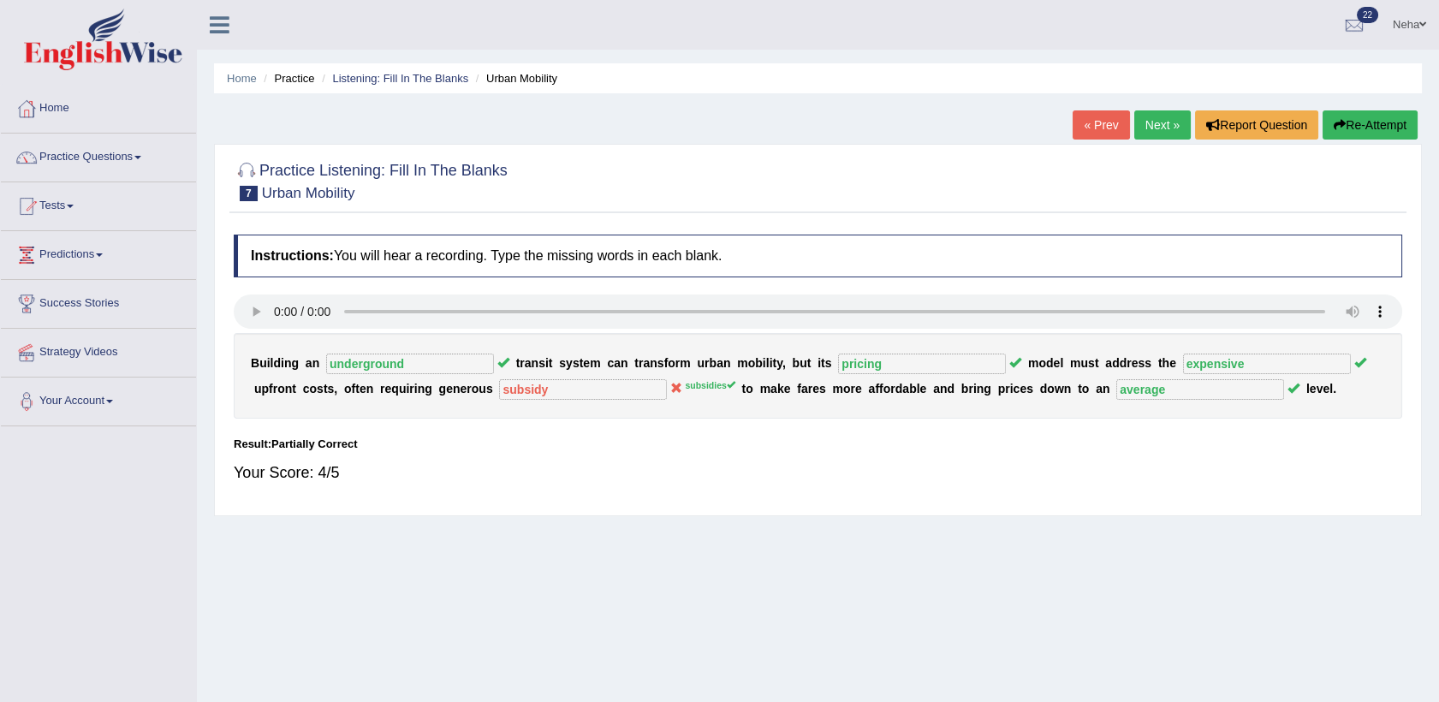
click at [1343, 124] on button "Re-Attempt" at bounding box center [1370, 124] width 95 height 29
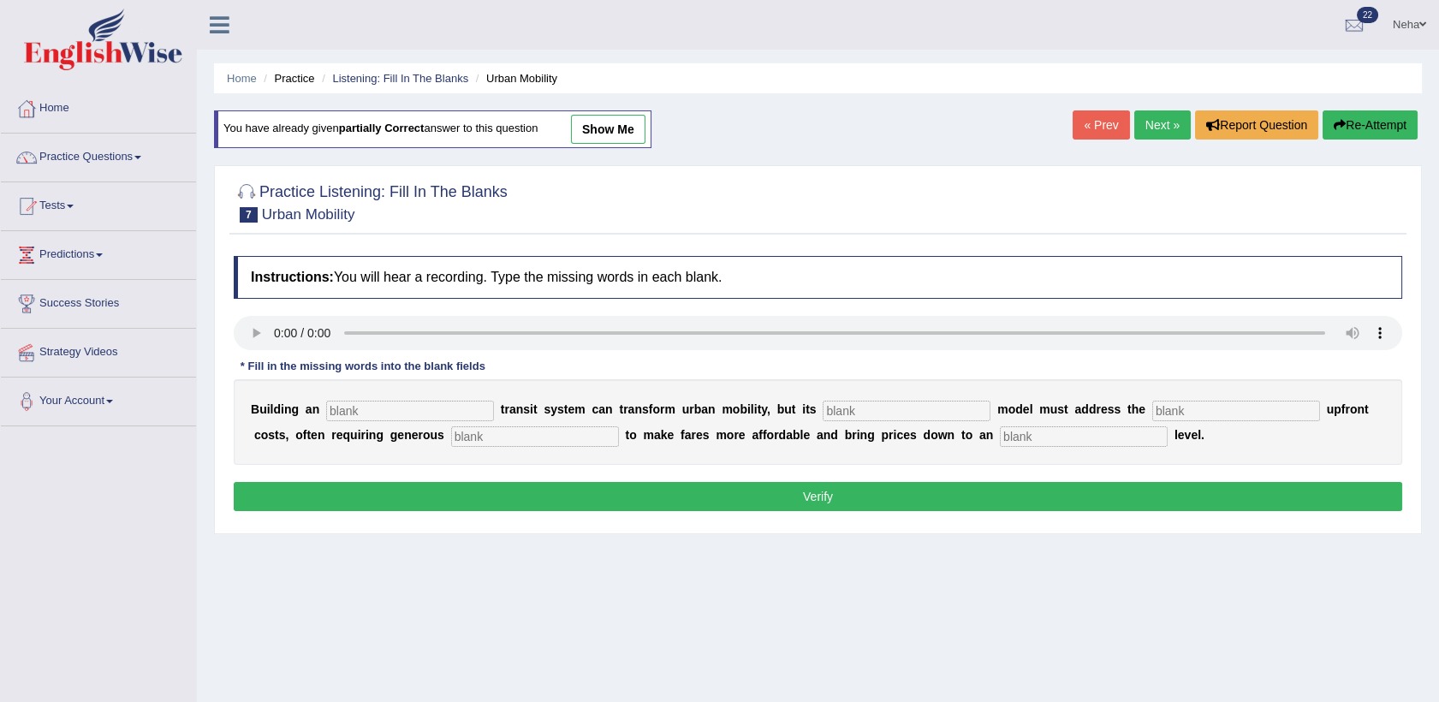
click at [356, 410] on input "text" at bounding box center [410, 411] width 168 height 21
type input "underground"
click at [823, 404] on input "text" at bounding box center [907, 411] width 168 height 21
type input "pricing"
click at [451, 432] on input "text" at bounding box center [535, 436] width 168 height 21
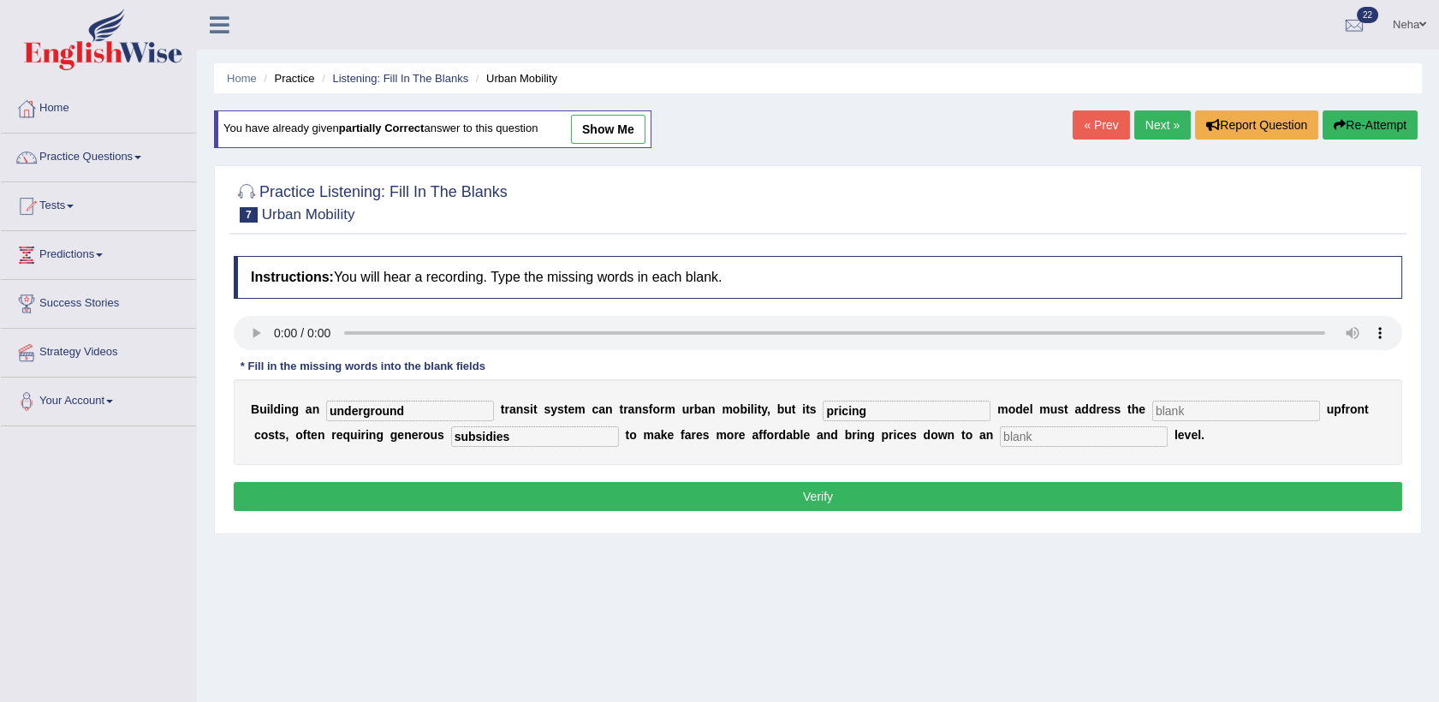
type input "subsidies"
click at [1000, 428] on input "text" at bounding box center [1084, 436] width 168 height 21
type input "average"
click at [1152, 403] on input "text" at bounding box center [1236, 411] width 168 height 21
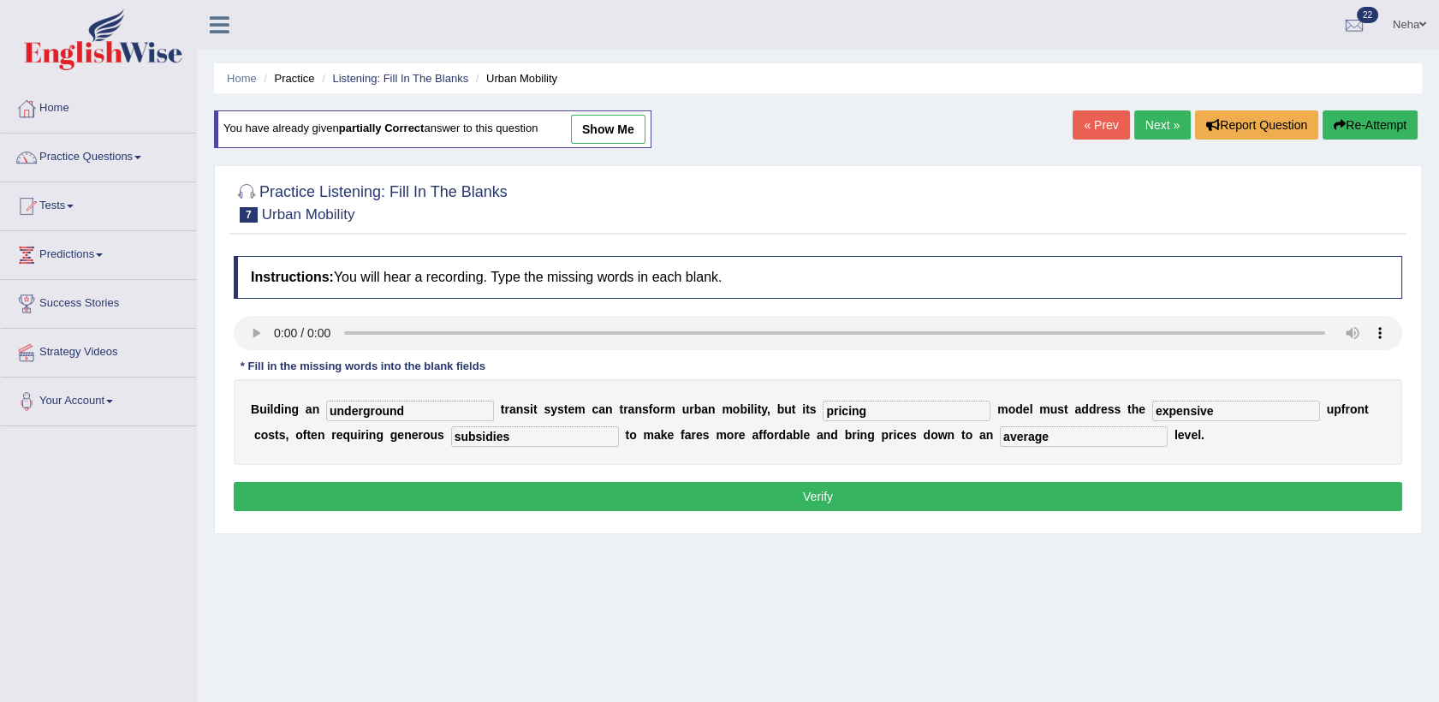
type input "expensive"
click at [849, 498] on button "Verify" at bounding box center [818, 496] width 1169 height 29
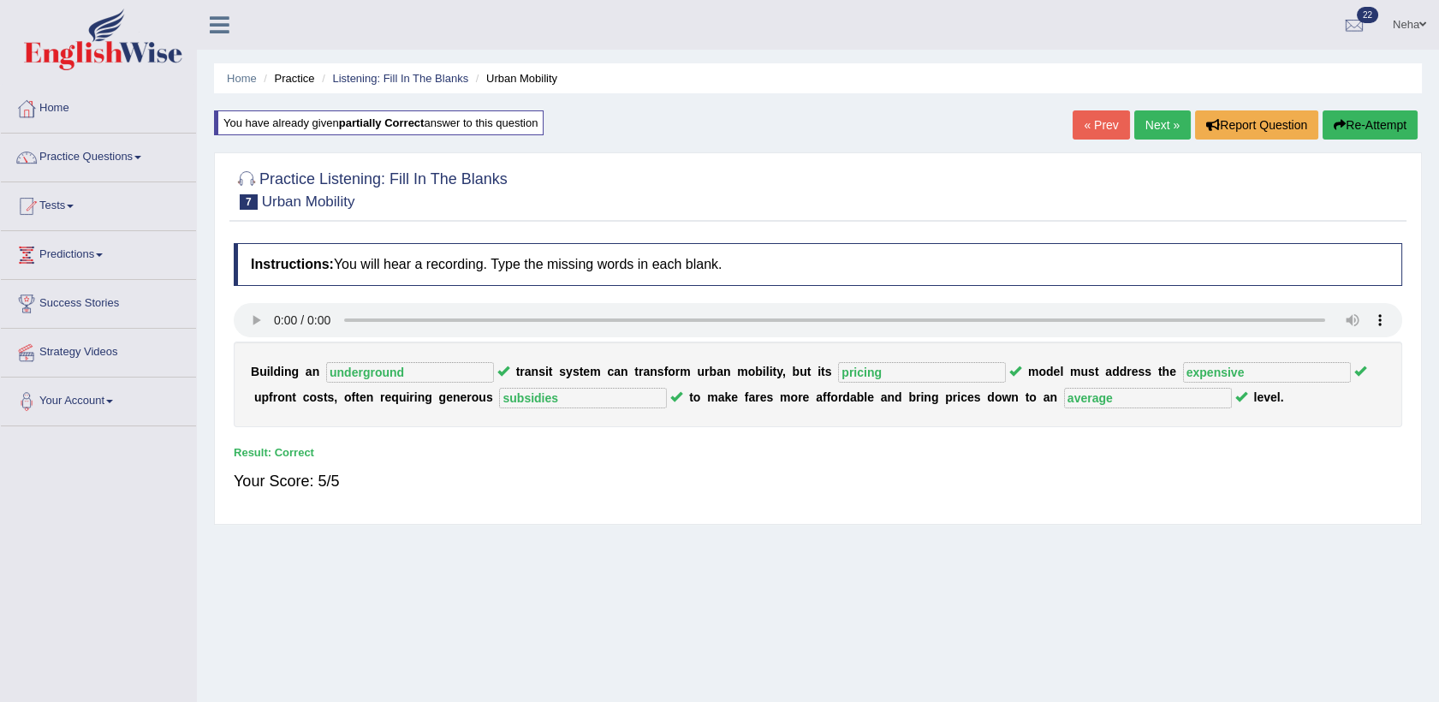
click at [1160, 127] on link "Next »" at bounding box center [1162, 124] width 57 height 29
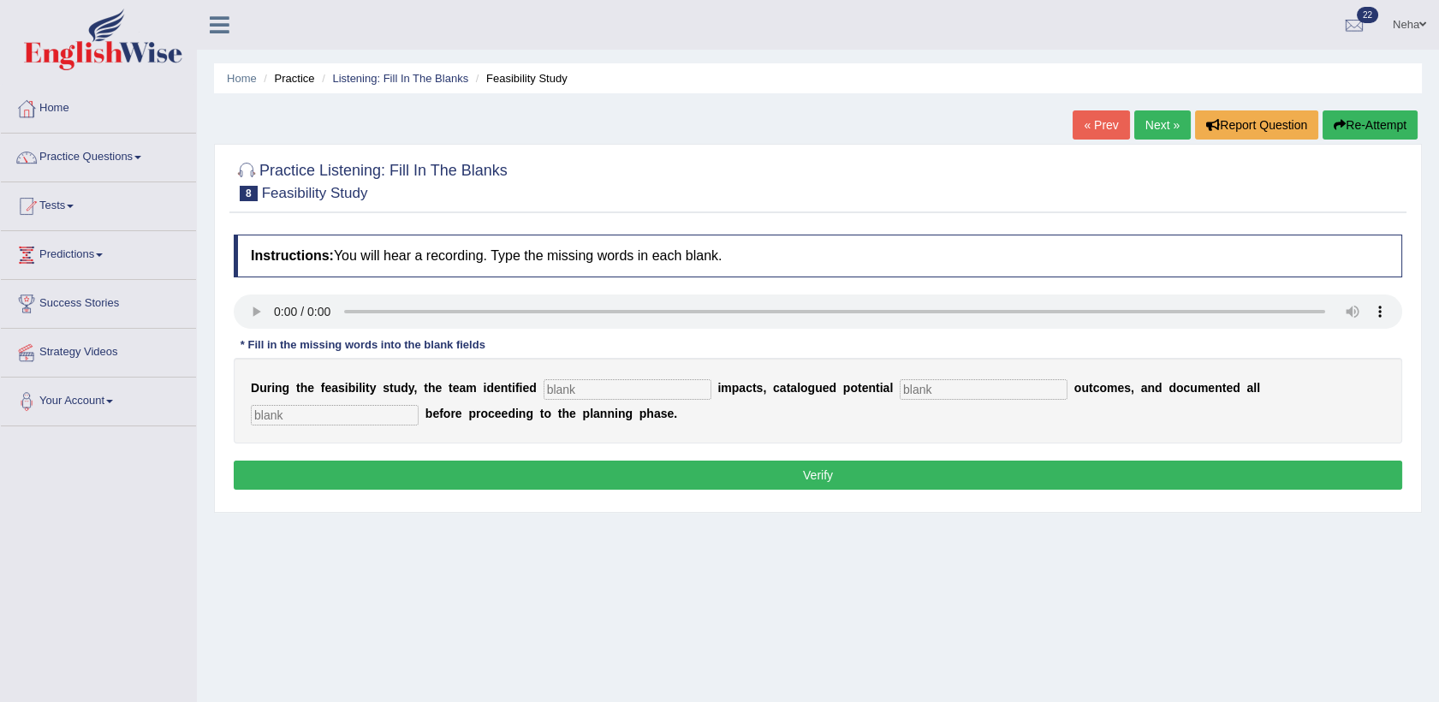
click at [544, 394] on input "text" at bounding box center [628, 389] width 168 height 21
type input "serious"
click at [900, 395] on input "text" at bounding box center [984, 389] width 168 height 21
type input "h"
type input "negative"
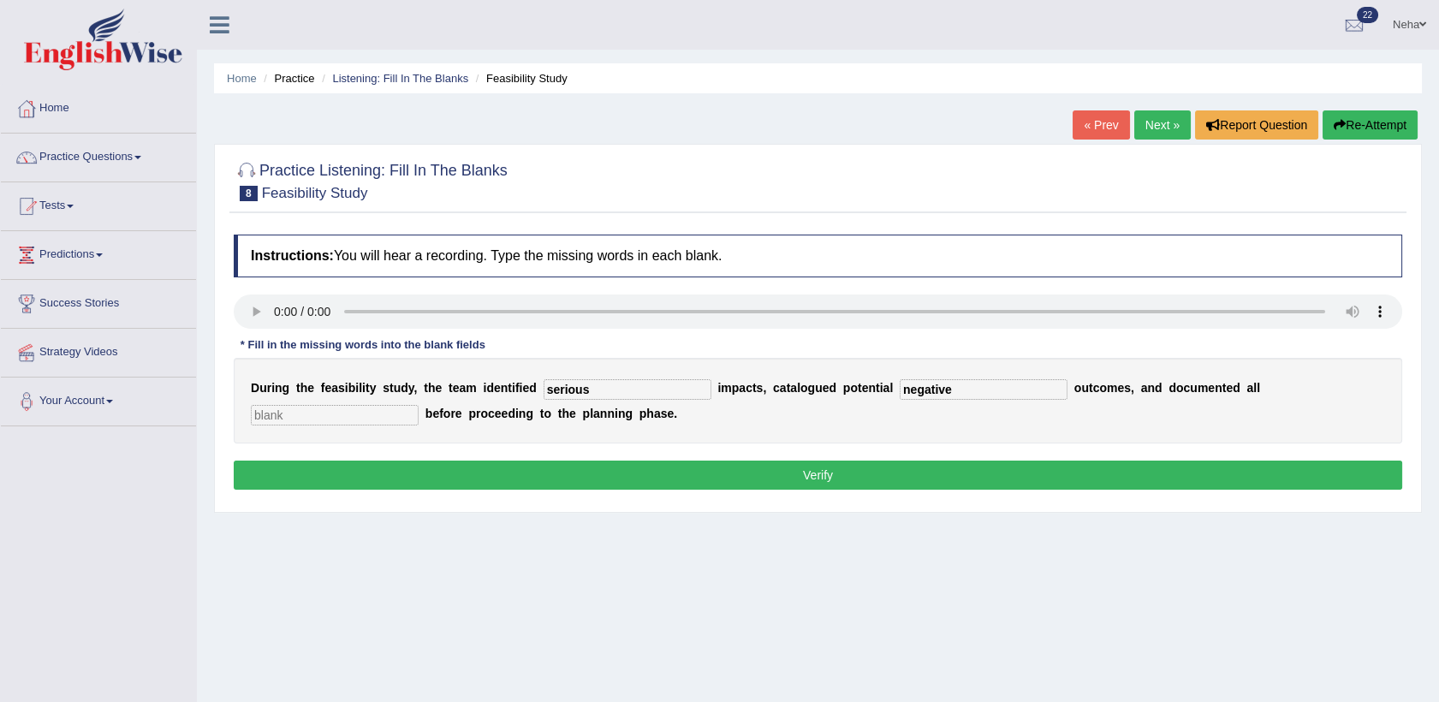
click at [419, 405] on input "text" at bounding box center [335, 415] width 168 height 21
type input "risks"
click at [1103, 471] on button "Verify" at bounding box center [818, 475] width 1169 height 29
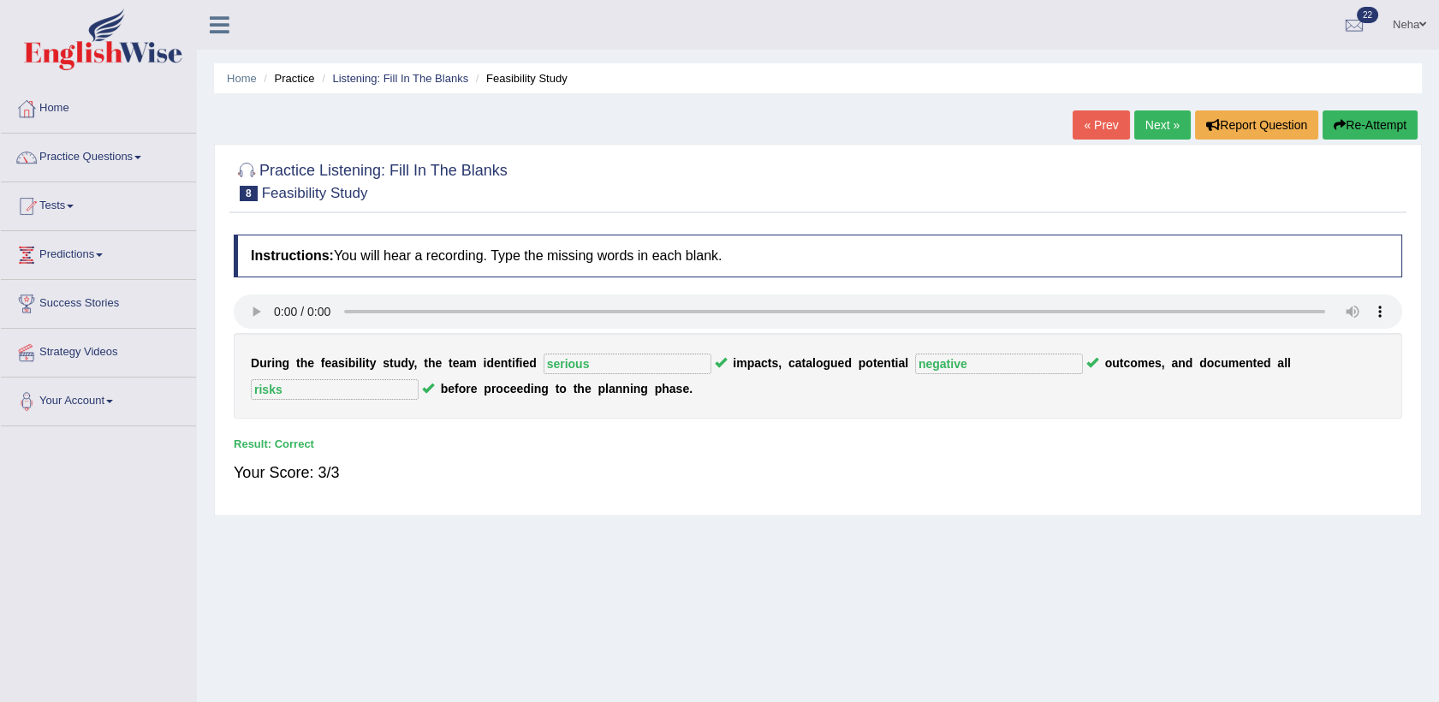
click at [1175, 119] on link "Next »" at bounding box center [1162, 124] width 57 height 29
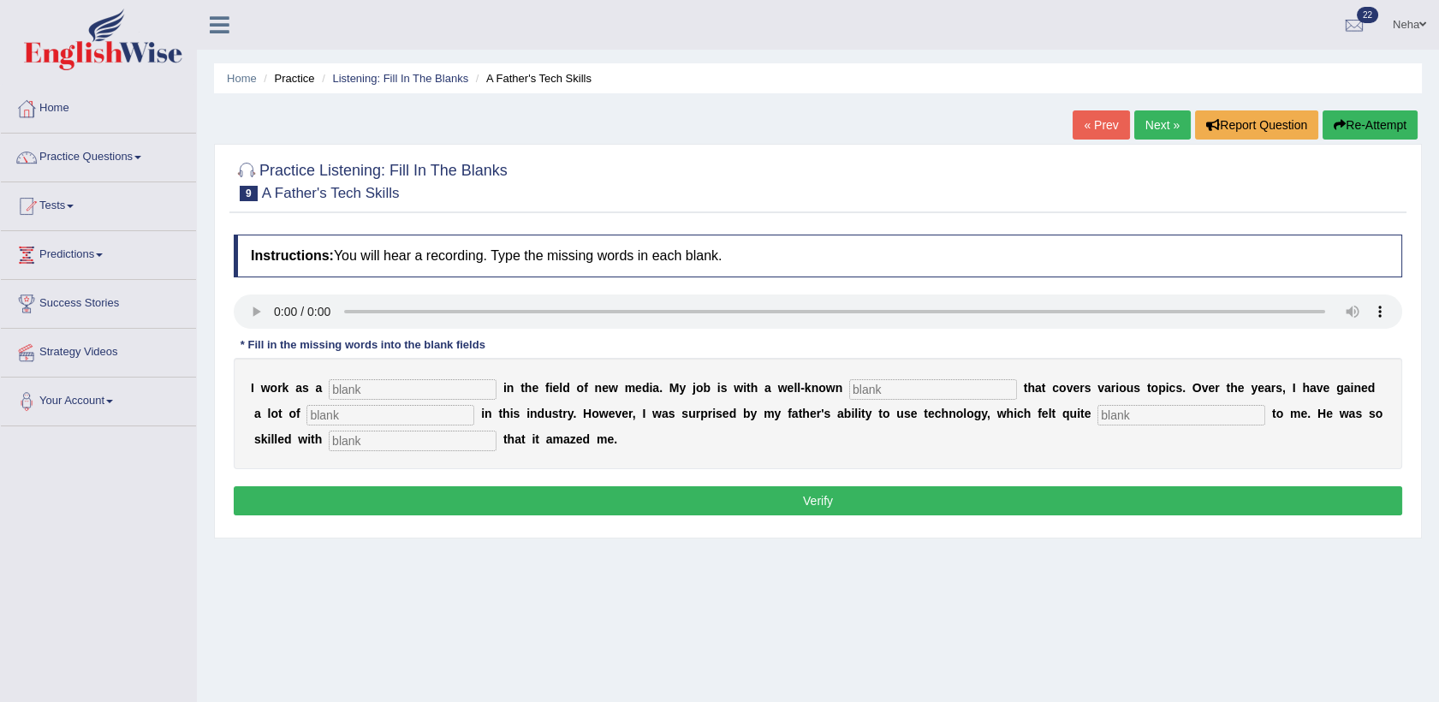
click at [404, 383] on input "text" at bounding box center [413, 389] width 168 height 21
click at [337, 396] on input "jpurnalist" at bounding box center [413, 389] width 168 height 21
drag, startPoint x: 471, startPoint y: 382, endPoint x: 440, endPoint y: 387, distance: 31.2
click at [440, 387] on div "I w o r k a s a joagancurnalist i n t h e f i e l d o f n e w m e d i a . M y j…" at bounding box center [818, 413] width 1169 height 111
click at [440, 387] on input "joagancurnalist" at bounding box center [413, 389] width 168 height 21
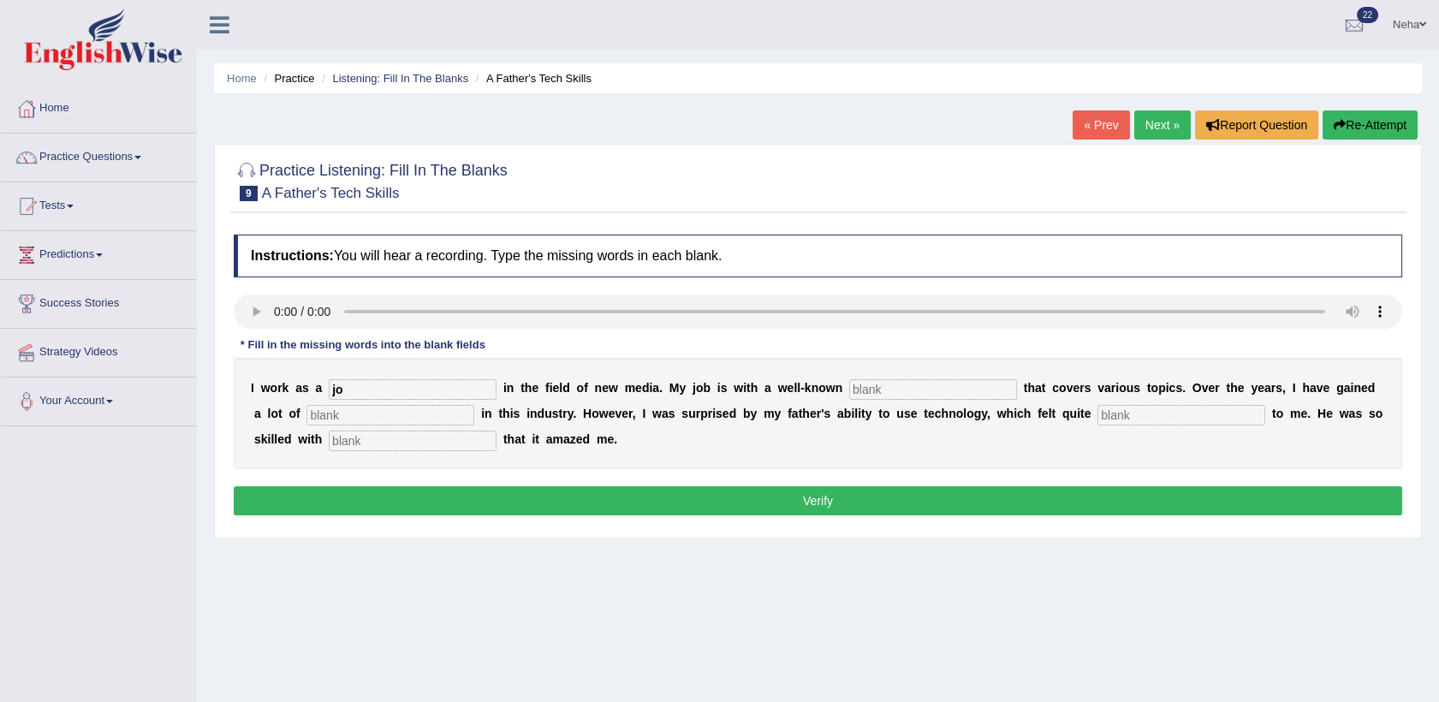
type input "j"
click at [440, 387] on input "text" at bounding box center [413, 389] width 168 height 21
type input "journalist"
click at [901, 390] on input "text" at bounding box center [933, 389] width 168 height 21
type input "agancy"
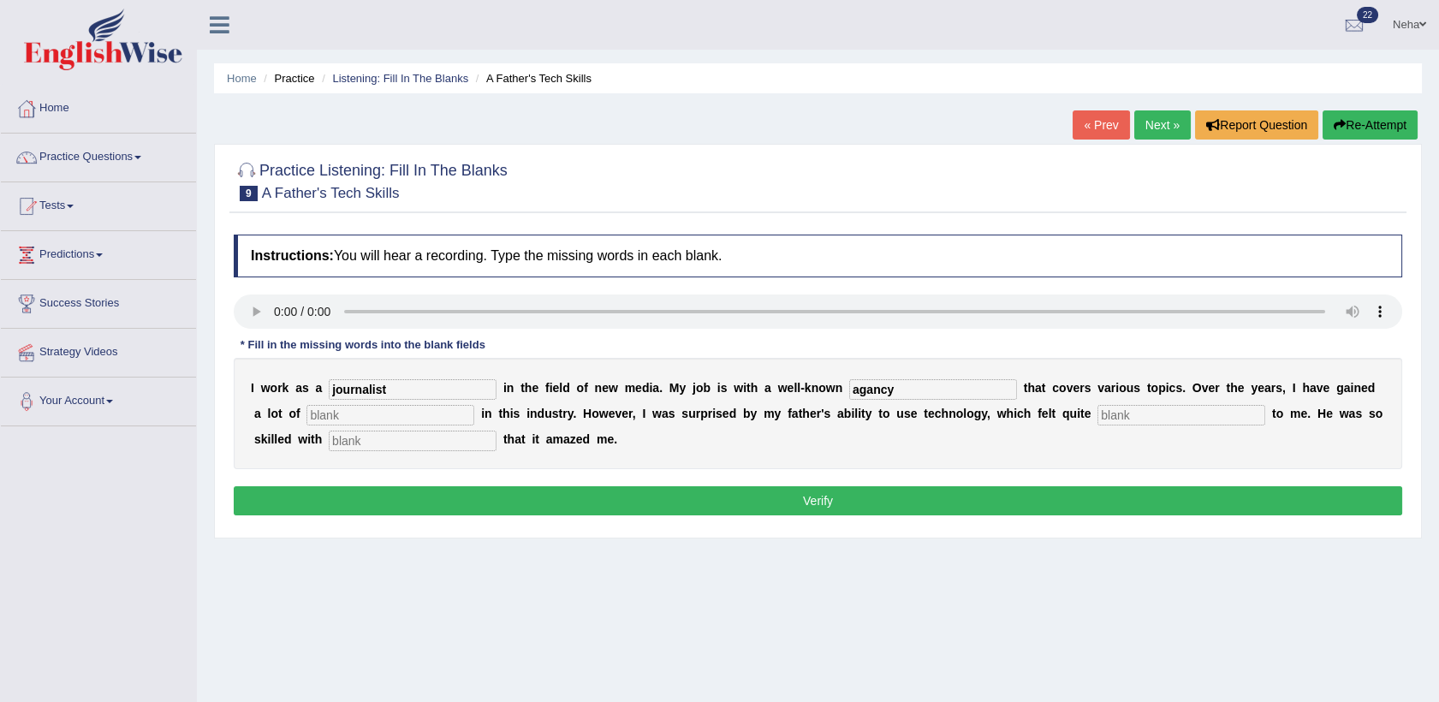
click at [307, 413] on input "text" at bounding box center [391, 415] width 168 height 21
type input "experience"
click at [1098, 414] on input "text" at bounding box center [1182, 415] width 168 height 21
type input "scary"
click at [329, 438] on input "text" at bounding box center [413, 441] width 168 height 21
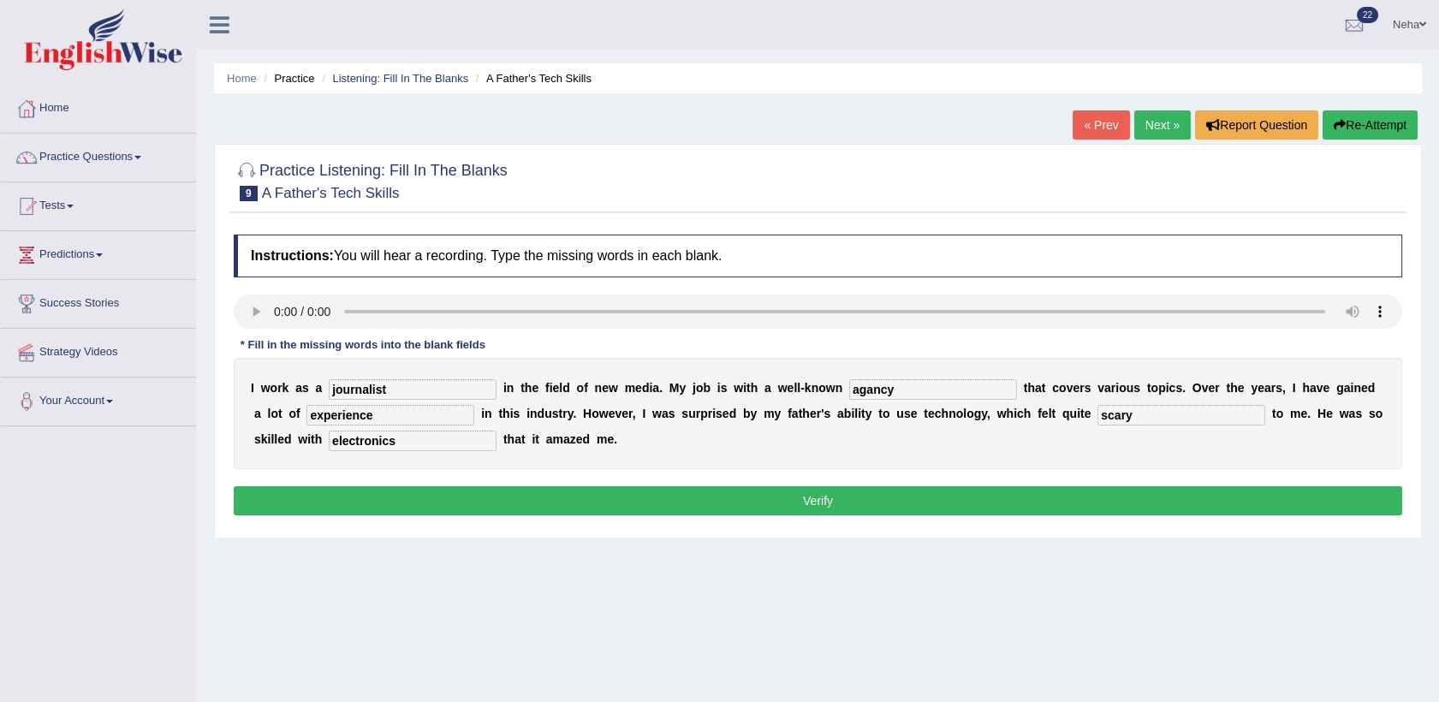
type input "electronics"
click at [364, 509] on button "Verify" at bounding box center [818, 500] width 1169 height 29
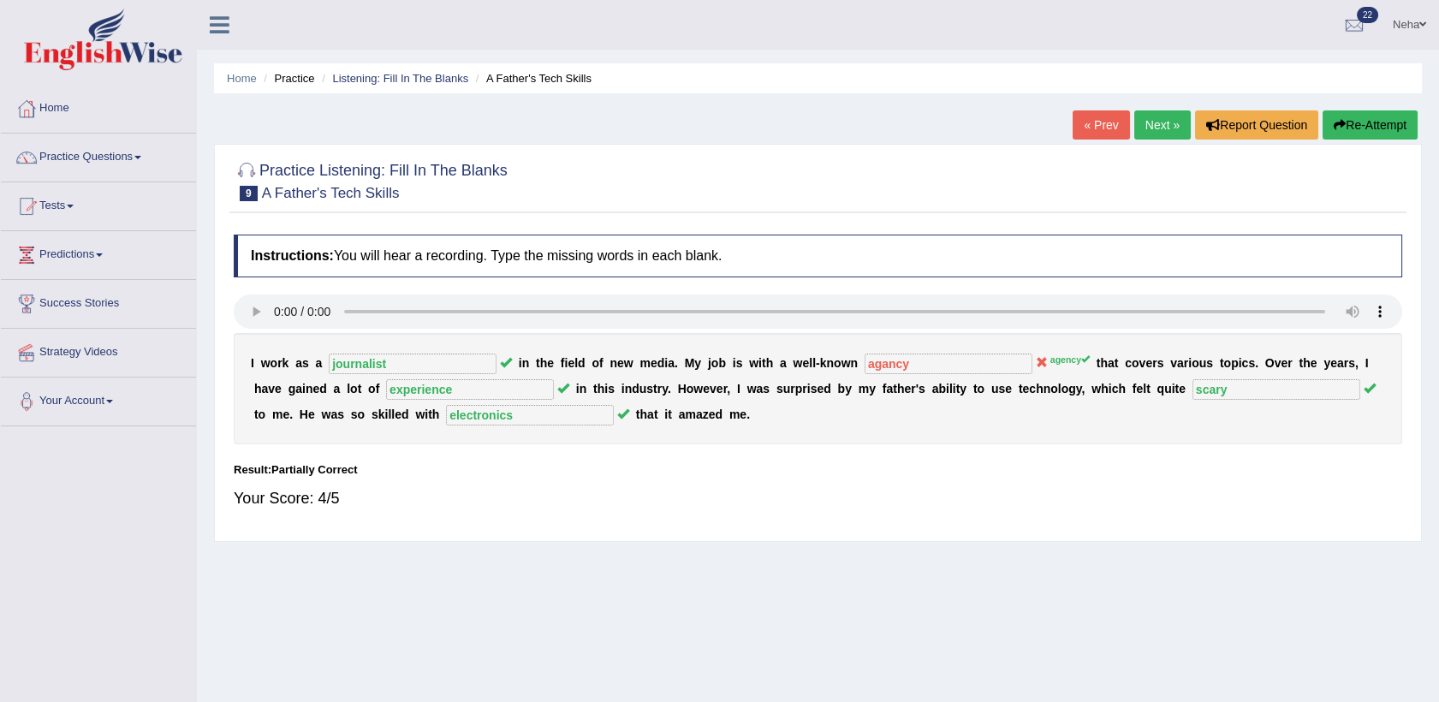
click at [1360, 122] on button "Re-Attempt" at bounding box center [1370, 124] width 95 height 29
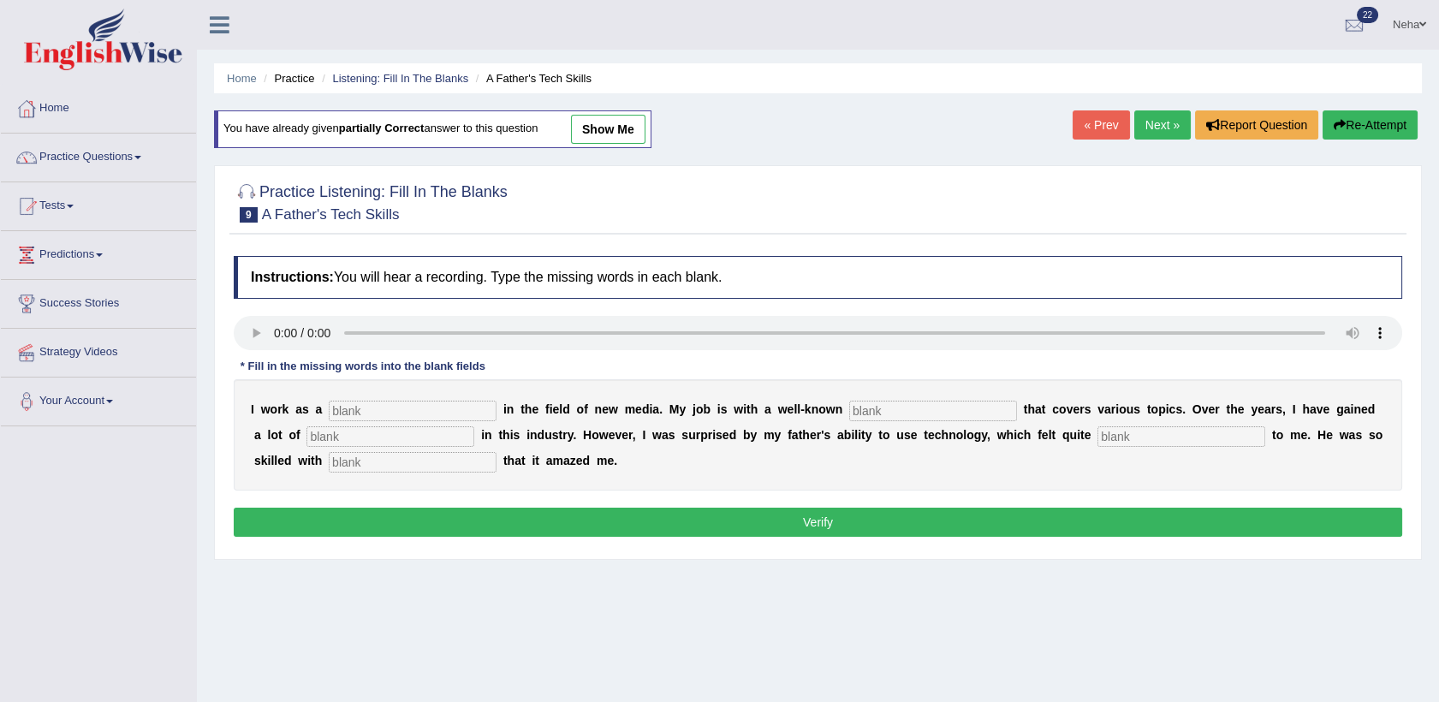
click at [362, 403] on input "text" at bounding box center [413, 411] width 168 height 21
type input "joiurnalist"
click at [860, 417] on input "text" at bounding box center [933, 411] width 168 height 21
type input "anency"
click at [336, 433] on input "text" at bounding box center [391, 436] width 168 height 21
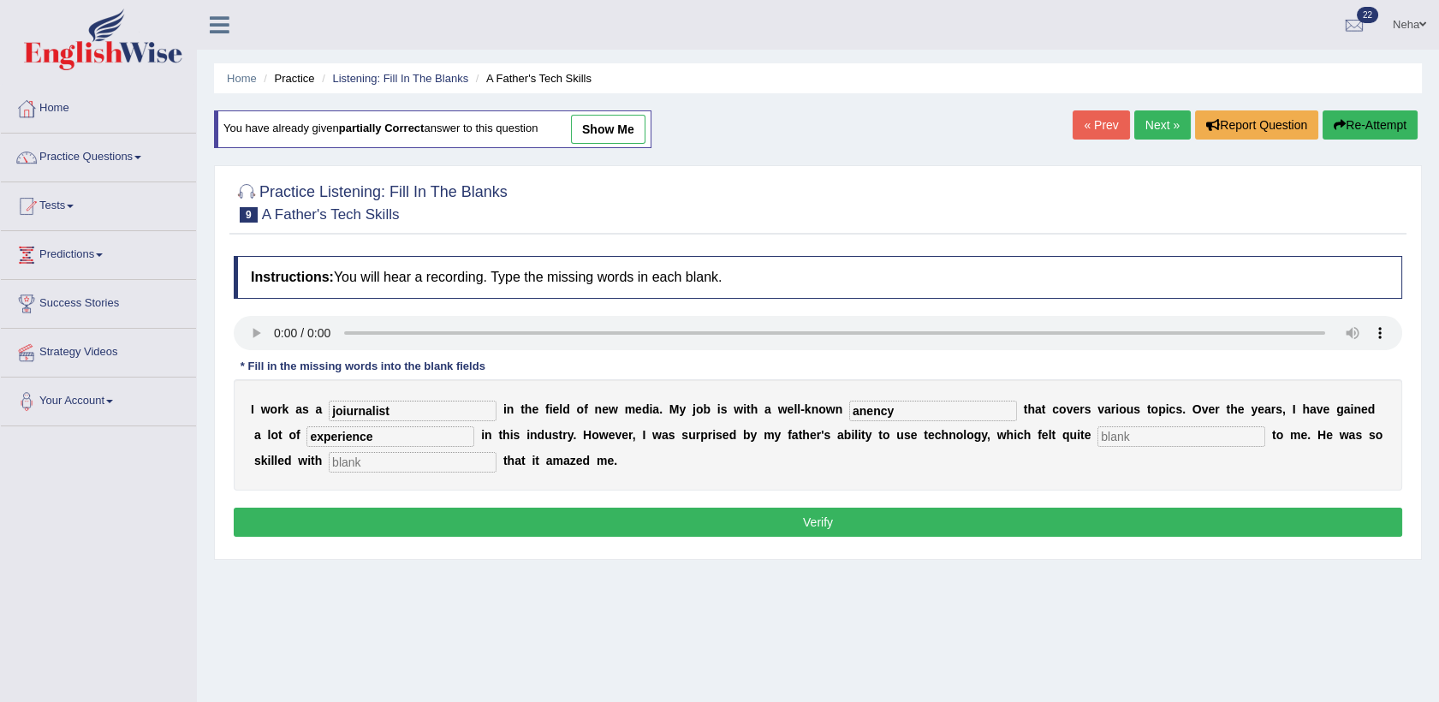
type input "experience"
click at [1098, 432] on input "text" at bounding box center [1182, 436] width 168 height 21
type input "scary"
click at [356, 461] on input "text" at bounding box center [413, 462] width 168 height 21
type input "electronics"
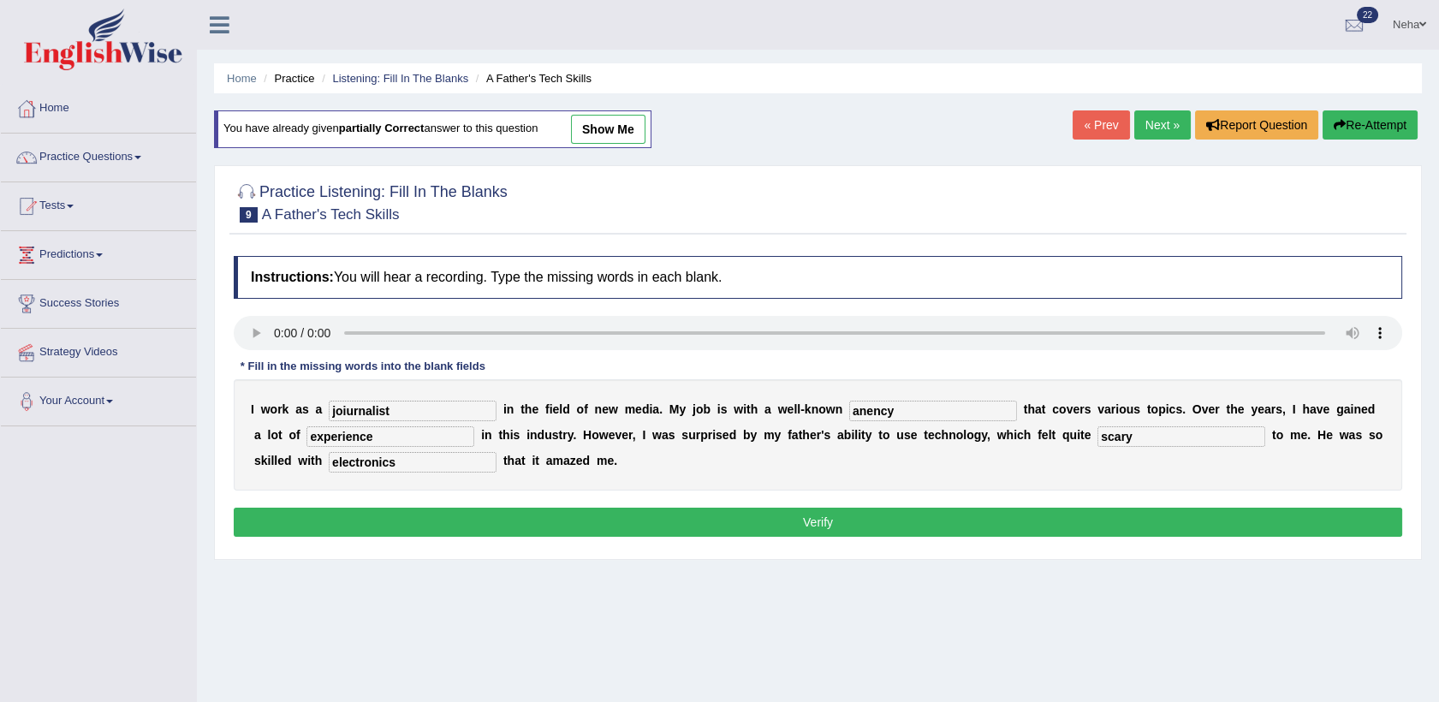
click at [342, 410] on input "joiurnalist" at bounding box center [413, 411] width 168 height 21
type input "journalist"
click at [418, 520] on button "Verify" at bounding box center [818, 522] width 1169 height 29
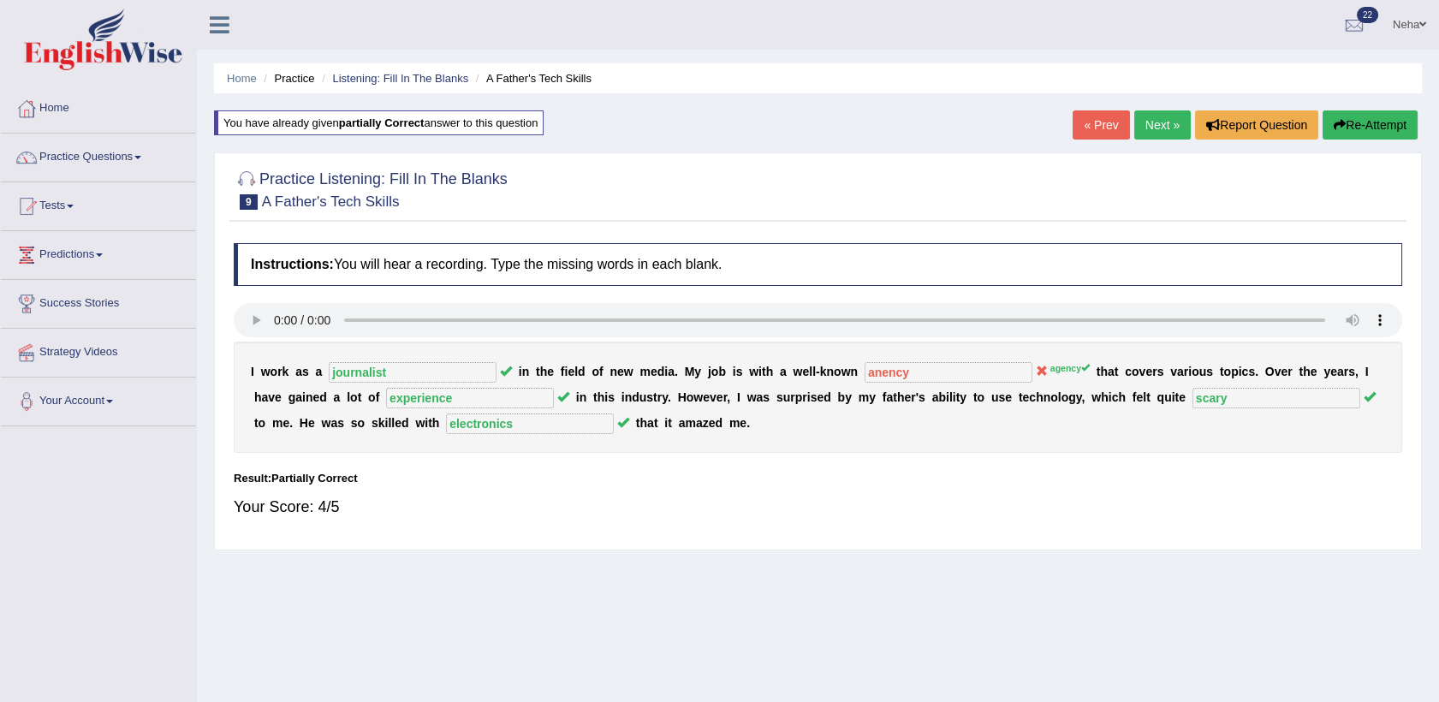
click at [1150, 120] on link "Next »" at bounding box center [1162, 124] width 57 height 29
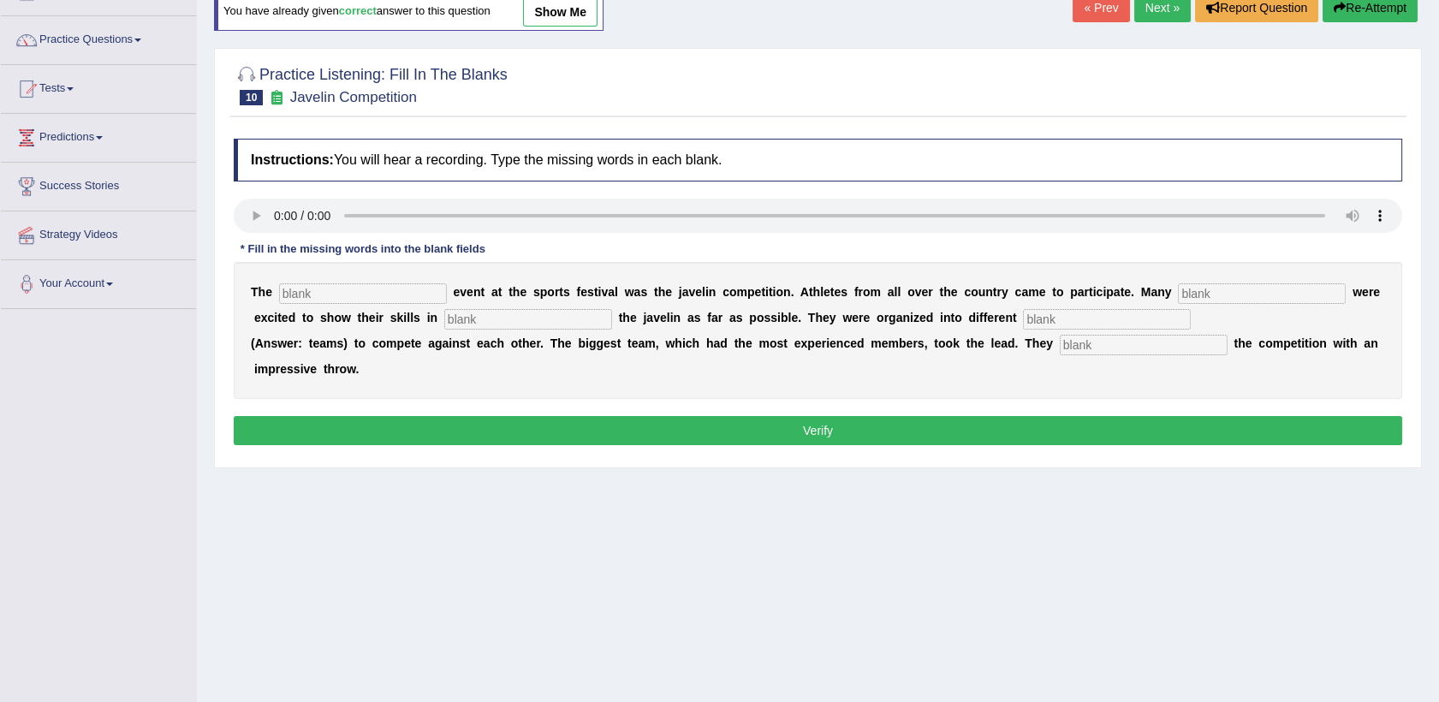
click at [331, 301] on input "text" at bounding box center [363, 293] width 168 height 21
click at [331, 301] on input "b" at bounding box center [363, 293] width 168 height 21
type input "biggest"
click at [1178, 295] on input "text" at bounding box center [1262, 293] width 168 height 21
type input "people"
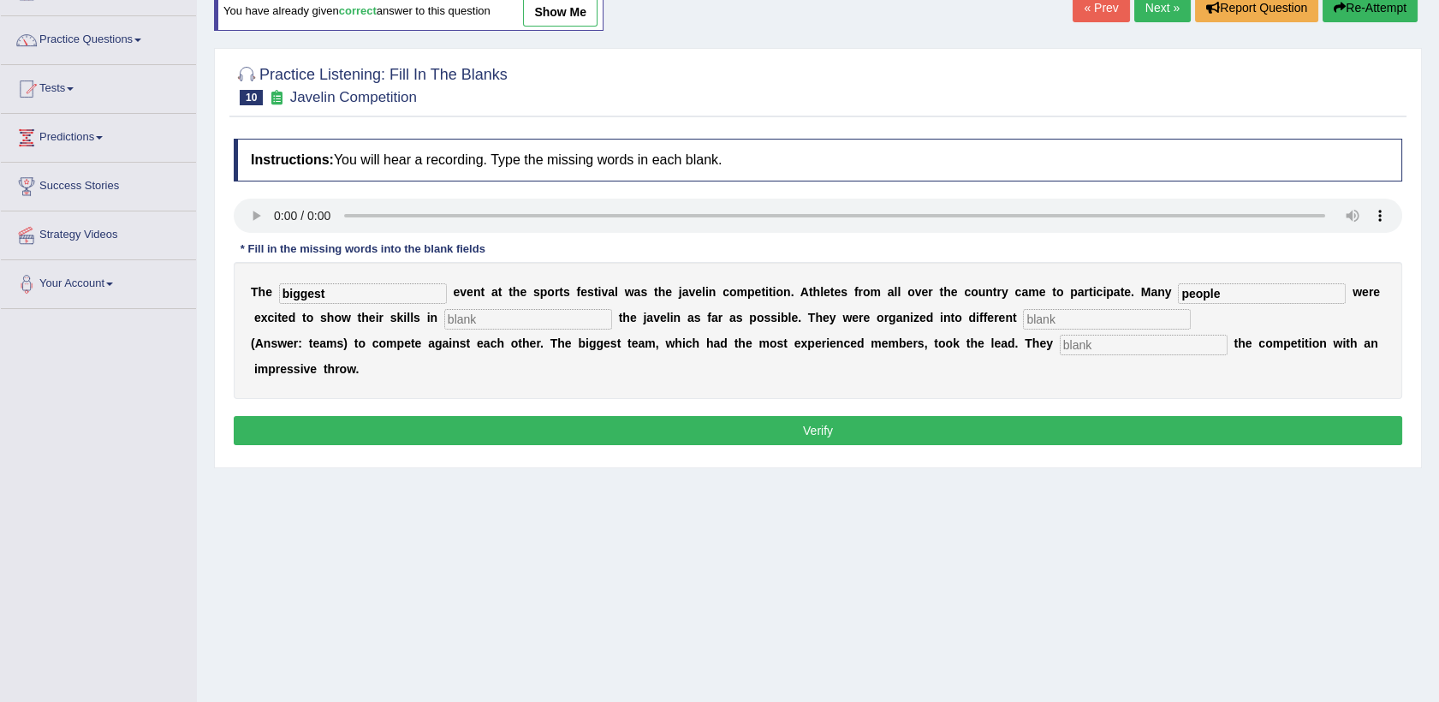
click at [1023, 313] on input "text" at bounding box center [1107, 319] width 168 height 21
type input "teams"
click at [1091, 345] on input "text" at bounding box center [1144, 345] width 168 height 21
type input "started"
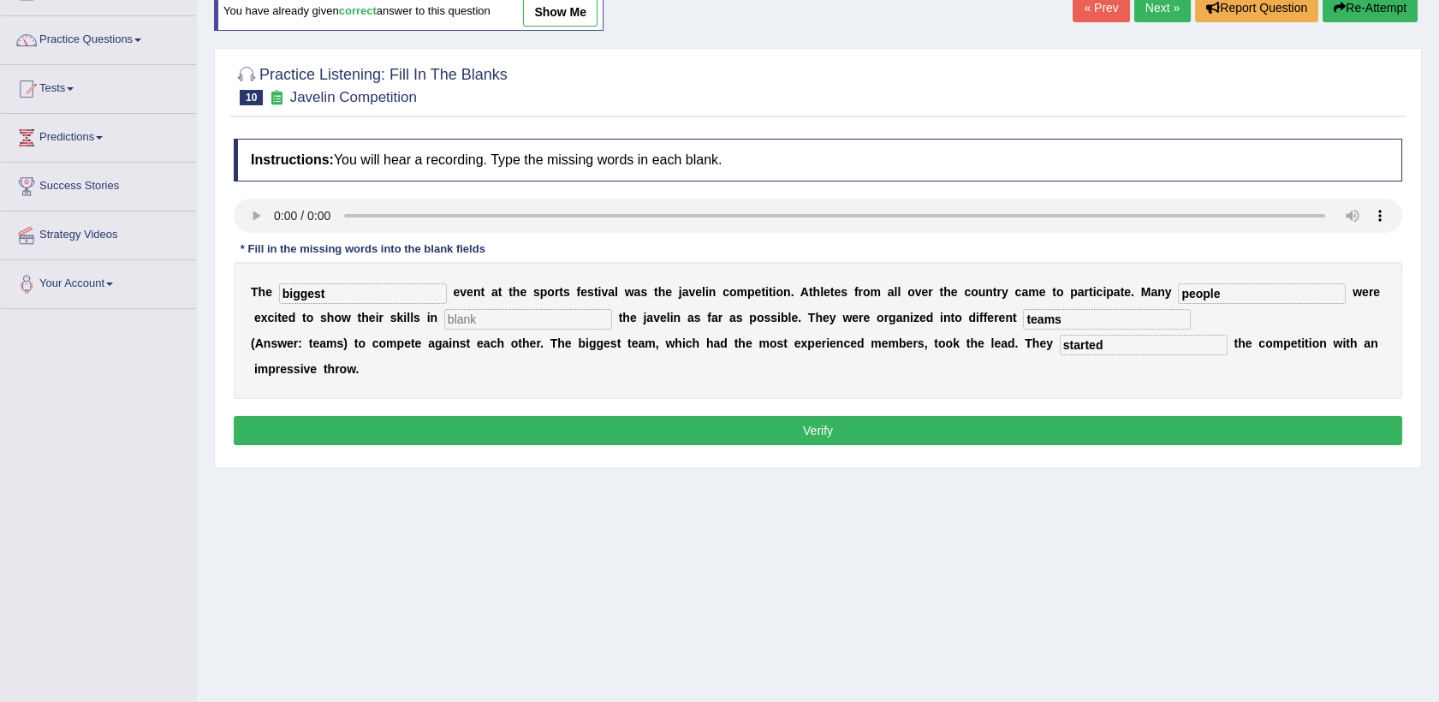
click at [863, 438] on button "Verify" at bounding box center [818, 430] width 1169 height 29
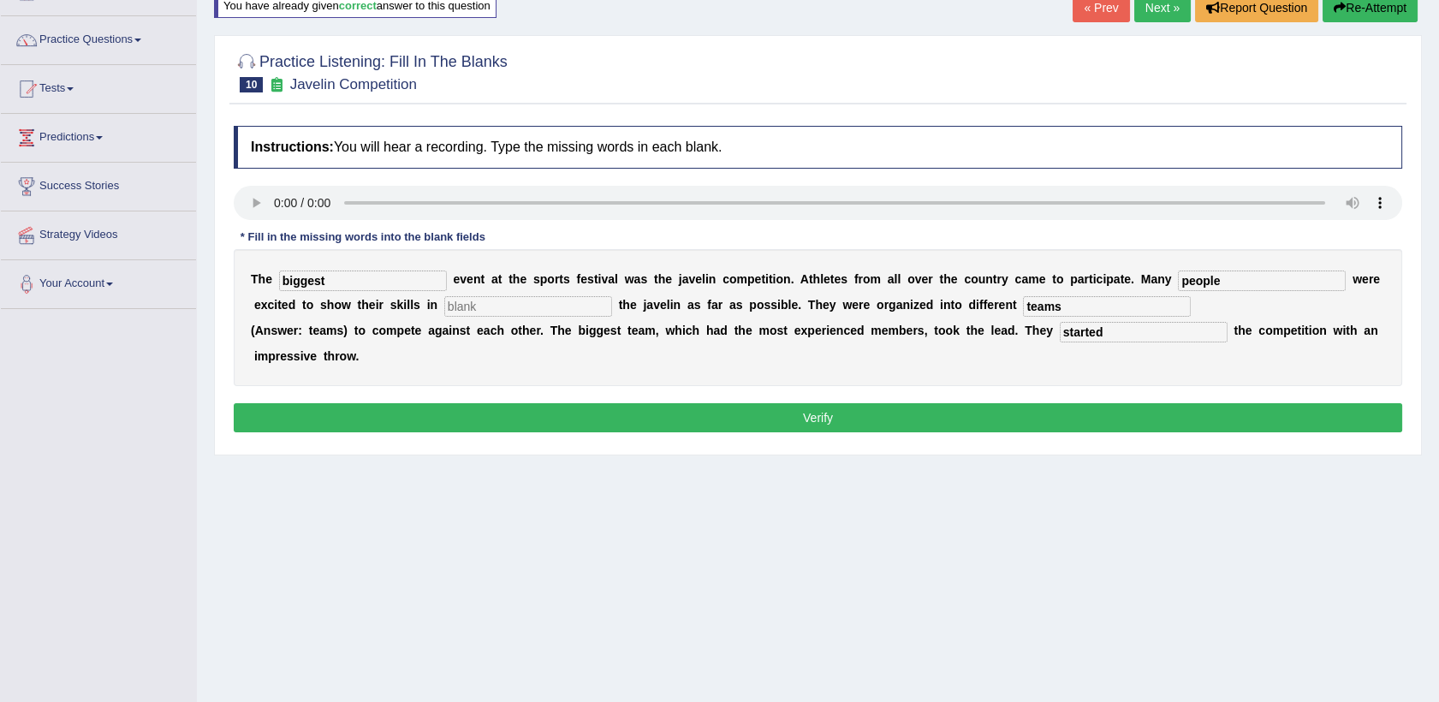
click at [458, 305] on input "text" at bounding box center [528, 306] width 168 height 21
type input "good"
click at [467, 417] on button "Verify" at bounding box center [818, 417] width 1169 height 29
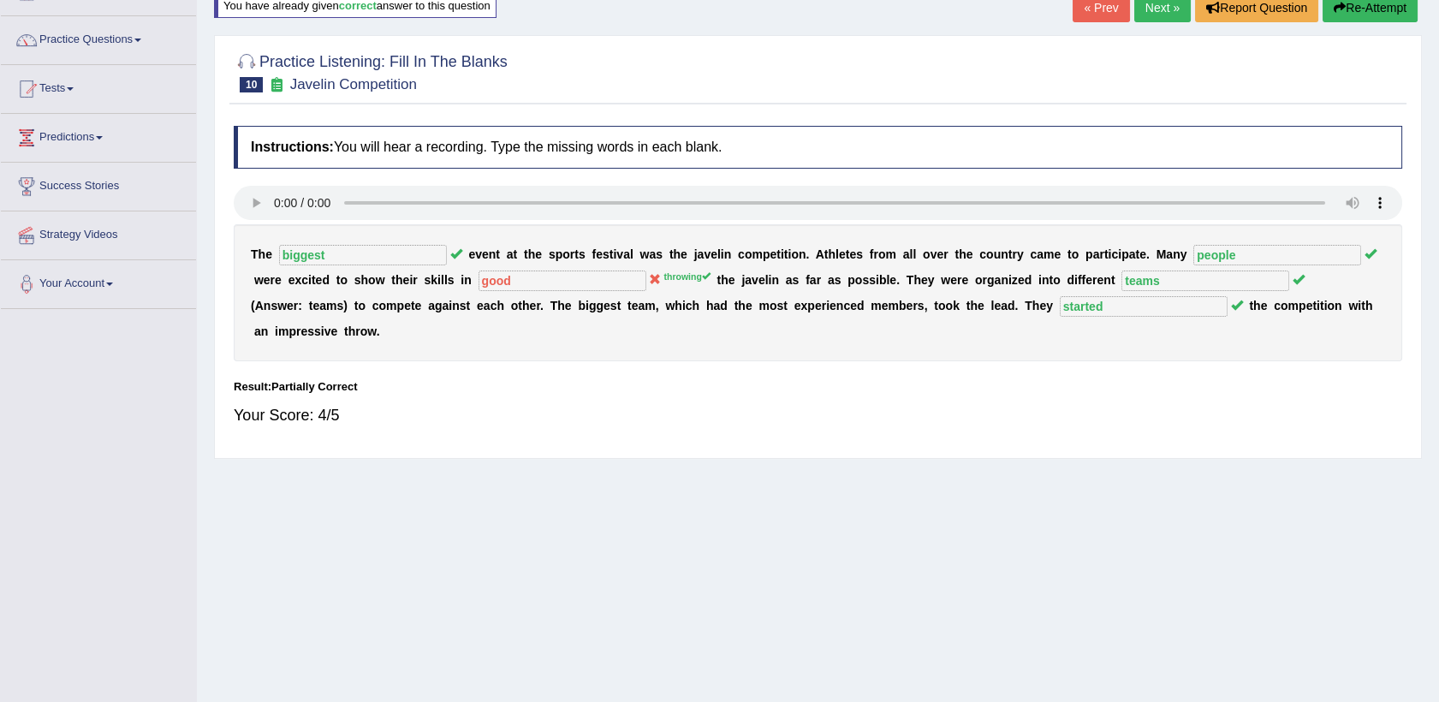
click at [1165, 15] on link "Next »" at bounding box center [1162, 7] width 57 height 29
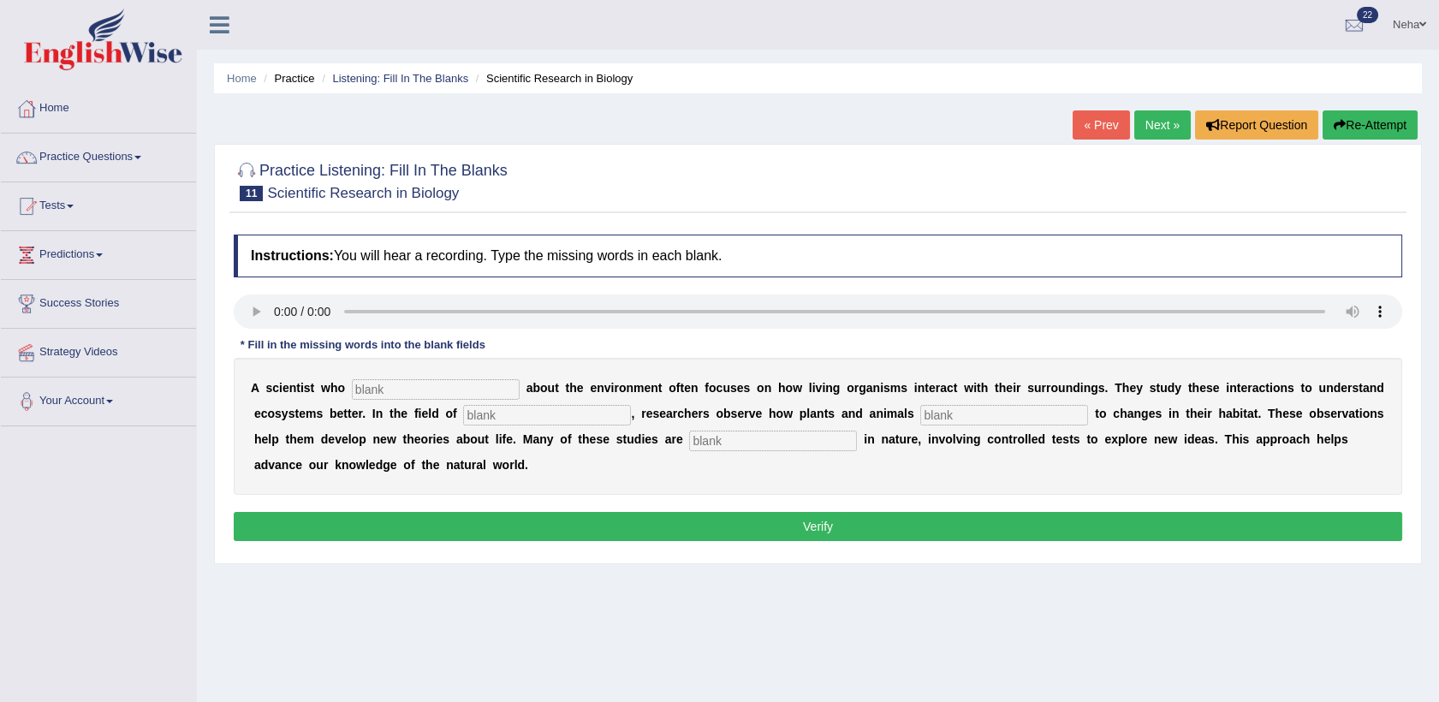
click at [395, 380] on input "text" at bounding box center [436, 389] width 168 height 21
type input "cares"
click at [463, 421] on input "text" at bounding box center [547, 415] width 168 height 21
type input "biology"
click at [920, 415] on input "text" at bounding box center [1004, 415] width 168 height 21
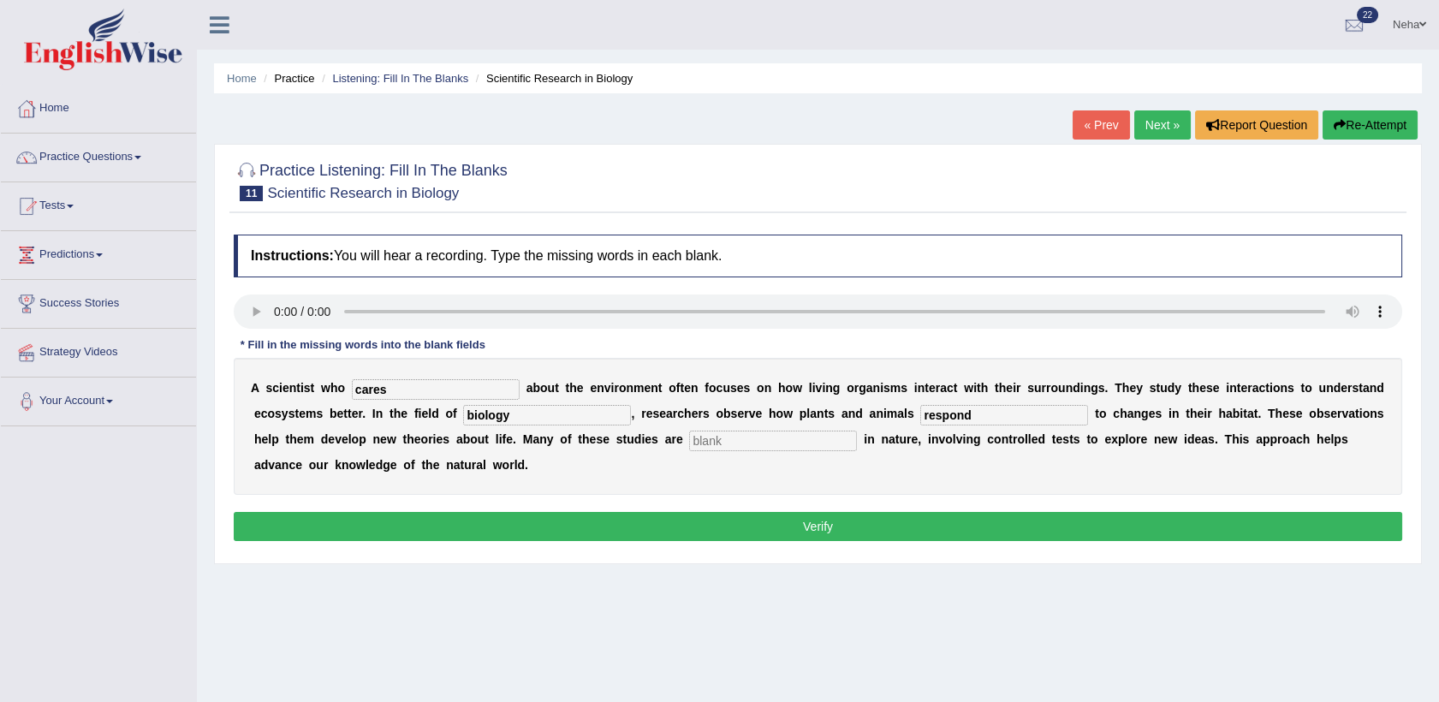
type input "respond"
click at [689, 443] on input "text" at bounding box center [773, 441] width 168 height 21
type input "experimantel"
click at [607, 533] on button "Verify" at bounding box center [818, 526] width 1169 height 29
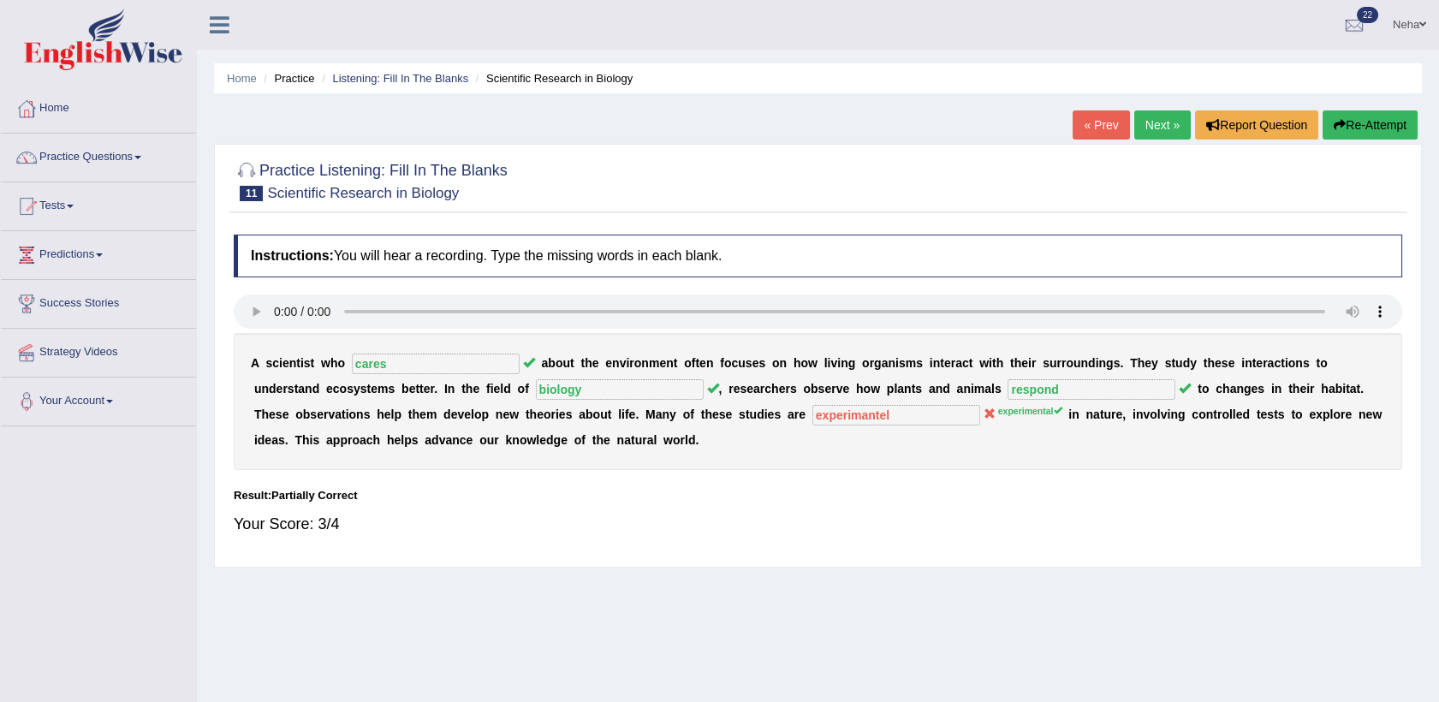
click at [1356, 120] on button "Re-Attempt" at bounding box center [1370, 124] width 95 height 29
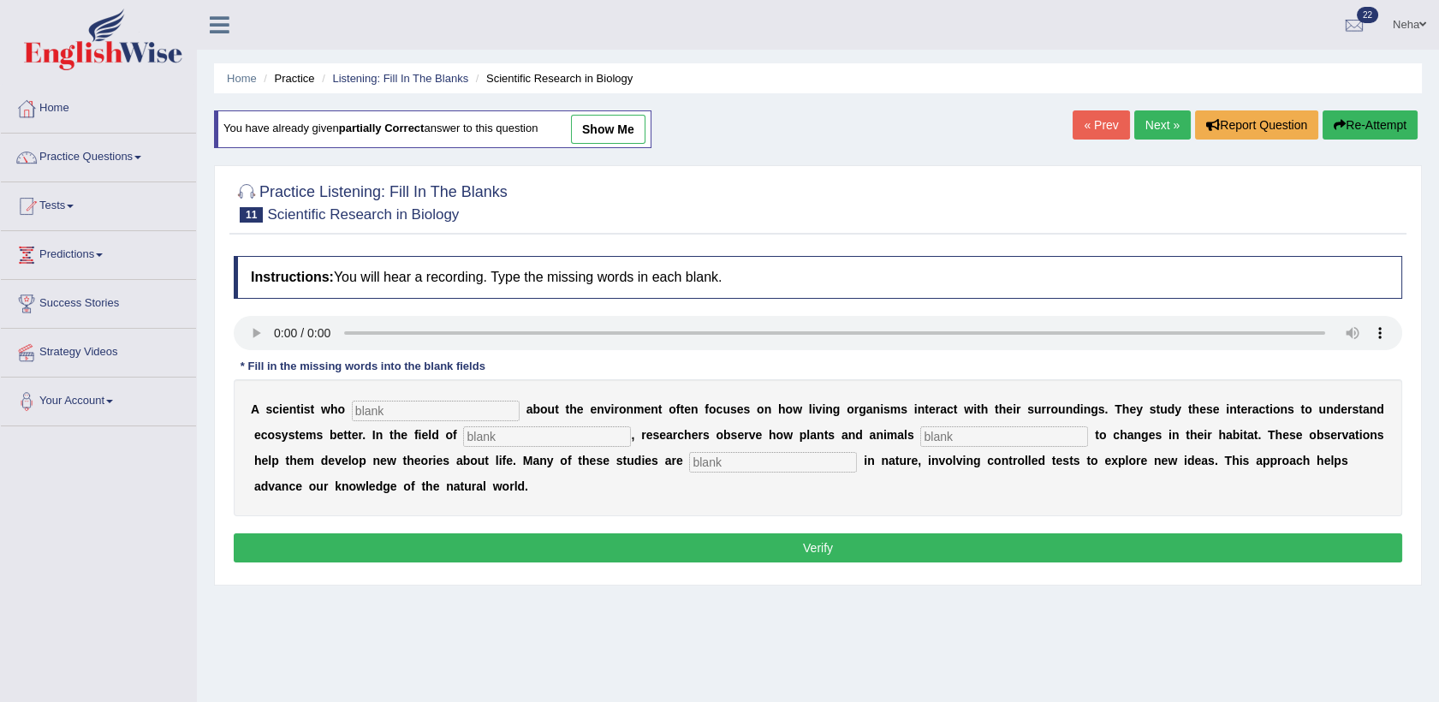
click at [372, 408] on input "text" at bounding box center [436, 411] width 168 height 21
type input "cares"
drag, startPoint x: 466, startPoint y: 423, endPoint x: 461, endPoint y: 439, distance: 17.1
click at [461, 439] on div "A s c i e n t i s t w h o cares a b o u t t h e e n v i r o n m e n t o f t e n…" at bounding box center [818, 447] width 1169 height 137
click at [463, 439] on input "text" at bounding box center [547, 436] width 168 height 21
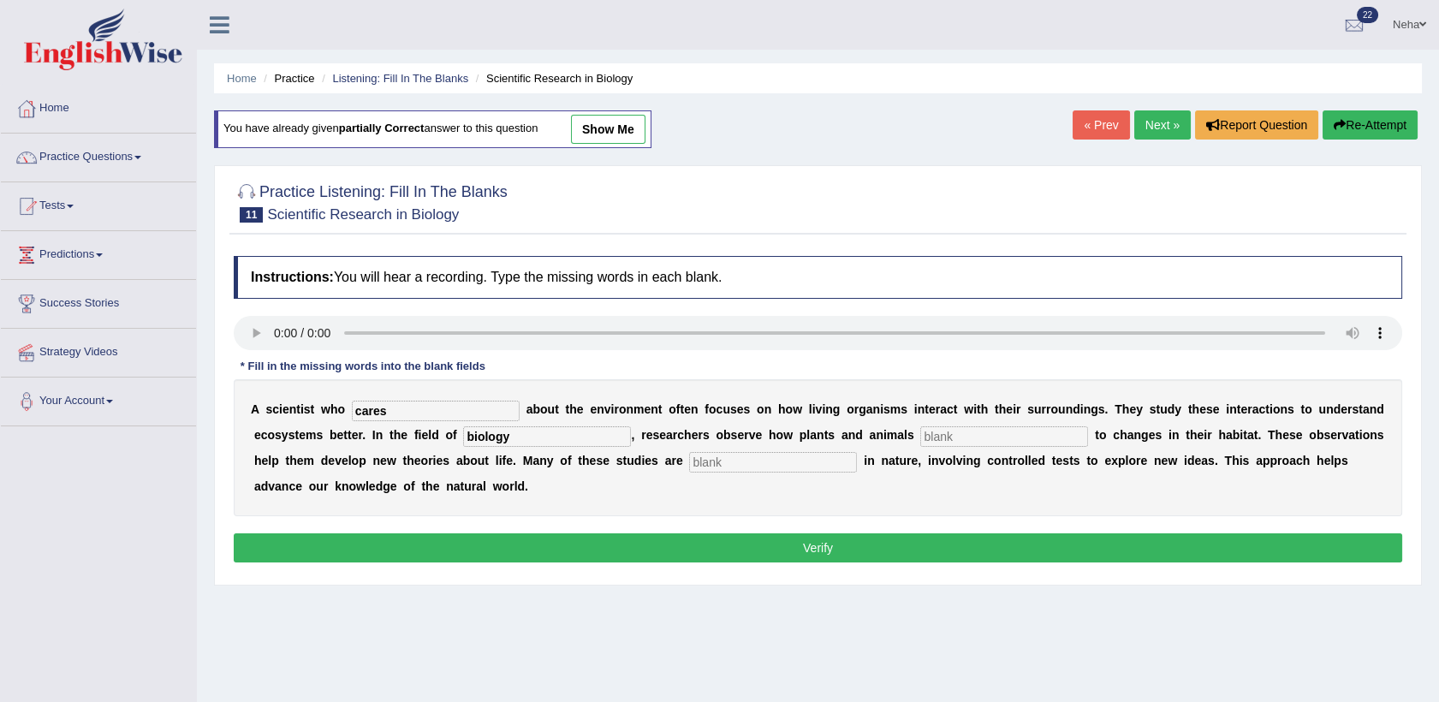
type input "biology"
click at [920, 441] on input "text" at bounding box center [1004, 436] width 168 height 21
type input "respond"
click at [689, 468] on input "text" at bounding box center [773, 462] width 168 height 21
type input "experimental"
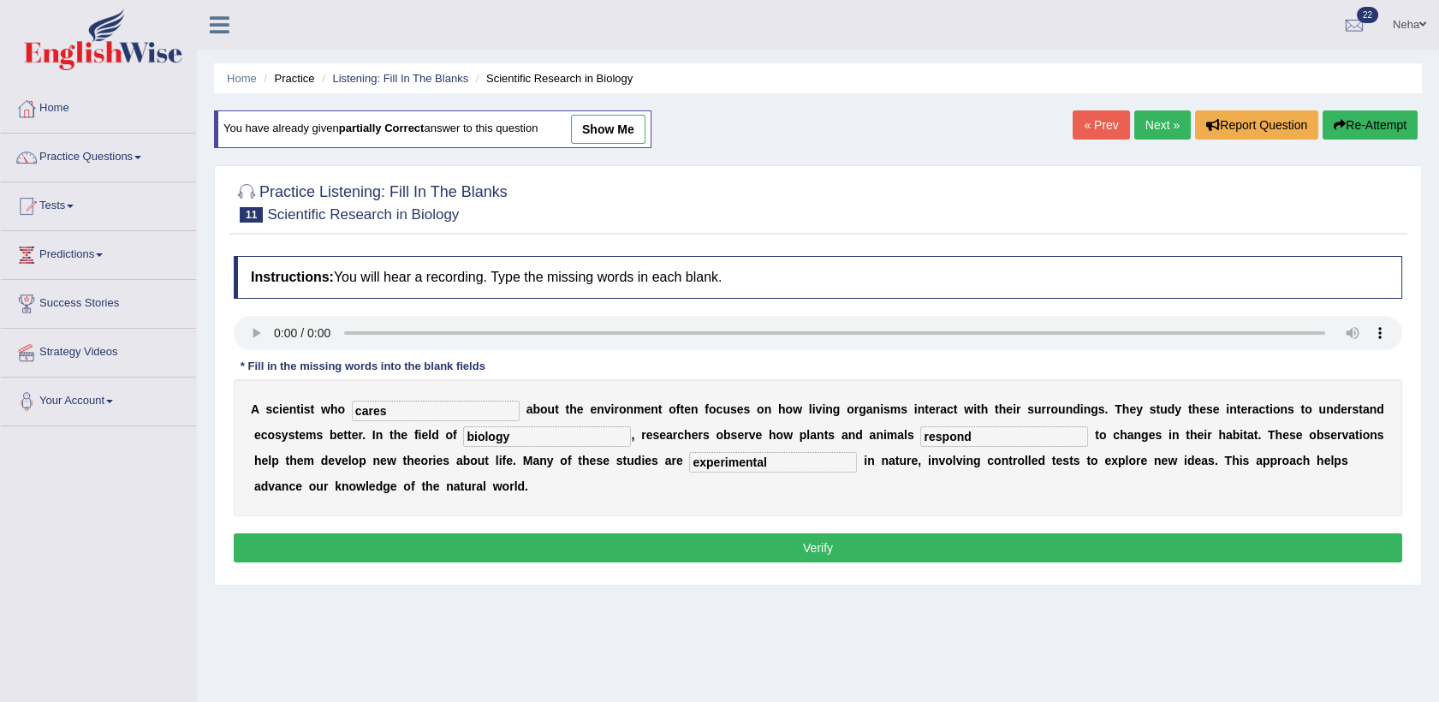
click at [545, 551] on button "Verify" at bounding box center [818, 547] width 1169 height 29
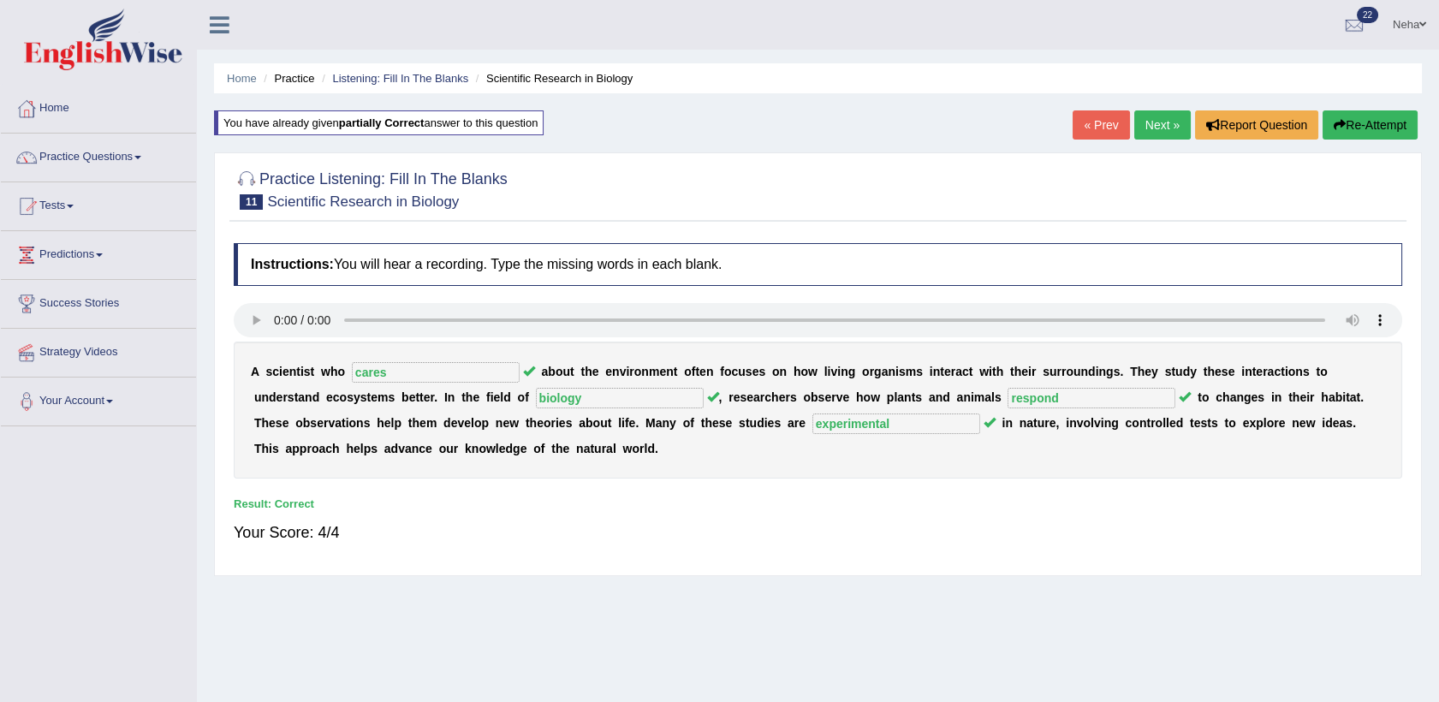
click at [1158, 134] on link "Next »" at bounding box center [1162, 124] width 57 height 29
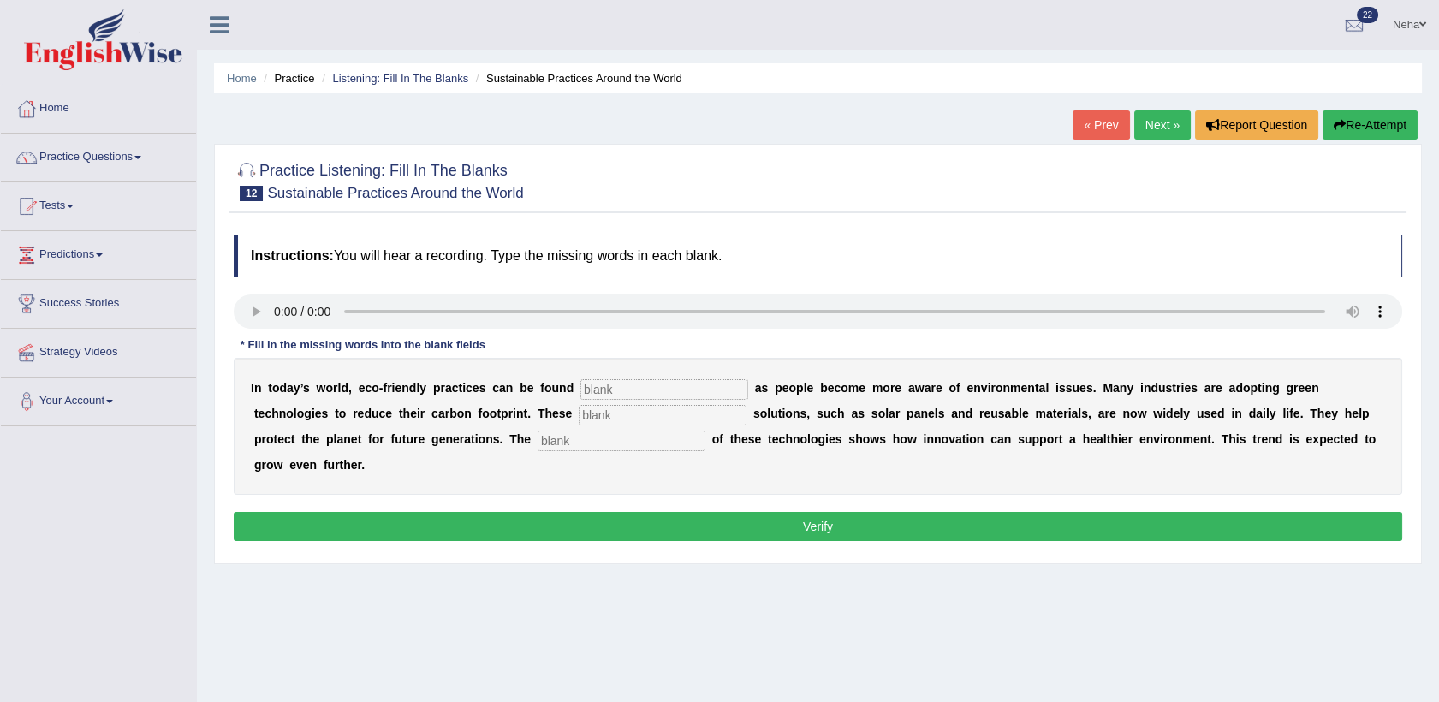
click at [538, 435] on input "text" at bounding box center [622, 441] width 168 height 21
type input "application"
click at [624, 390] on input "text" at bounding box center [664, 389] width 168 height 21
type input "everywhere"
click at [579, 420] on input "text" at bounding box center [663, 415] width 168 height 21
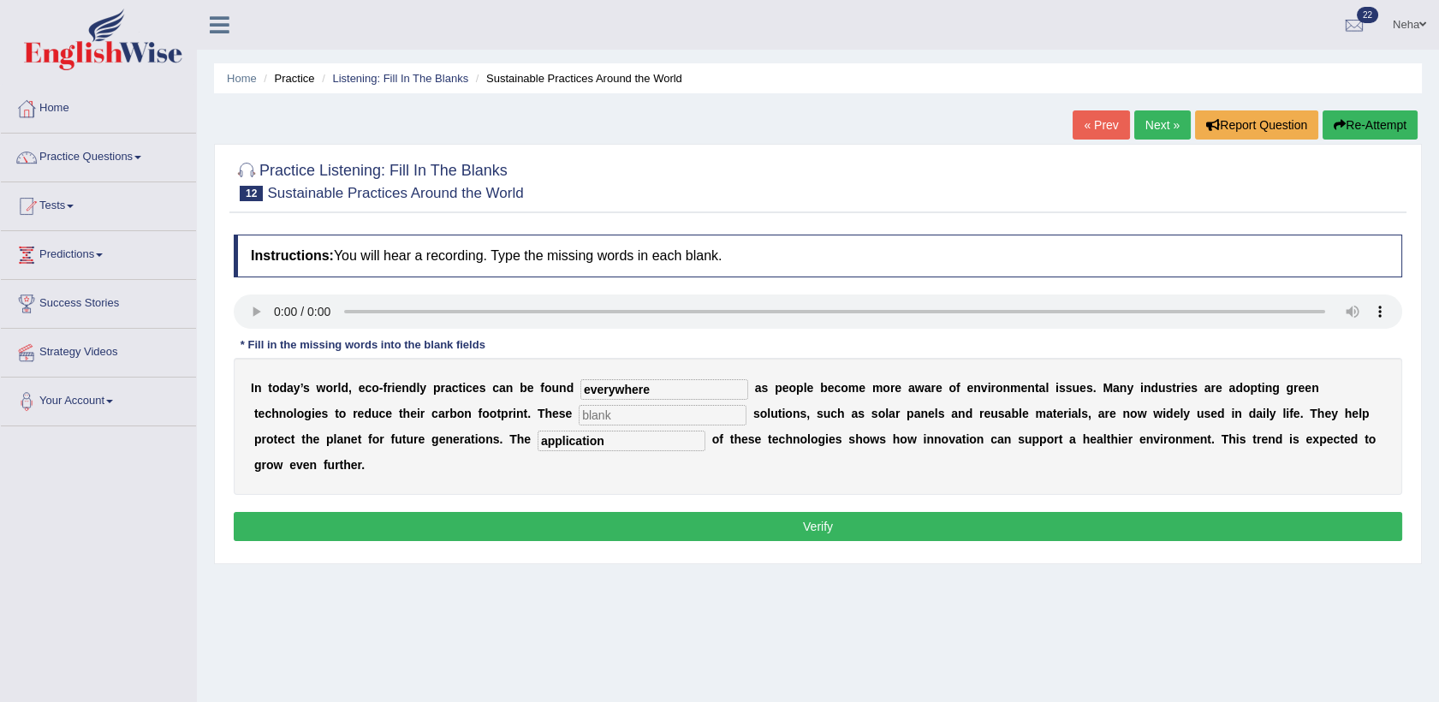
click at [579, 420] on input "text" at bounding box center [663, 415] width 168 height 21
type input "sustainable"
click at [494, 512] on button "Verify" at bounding box center [818, 526] width 1169 height 29
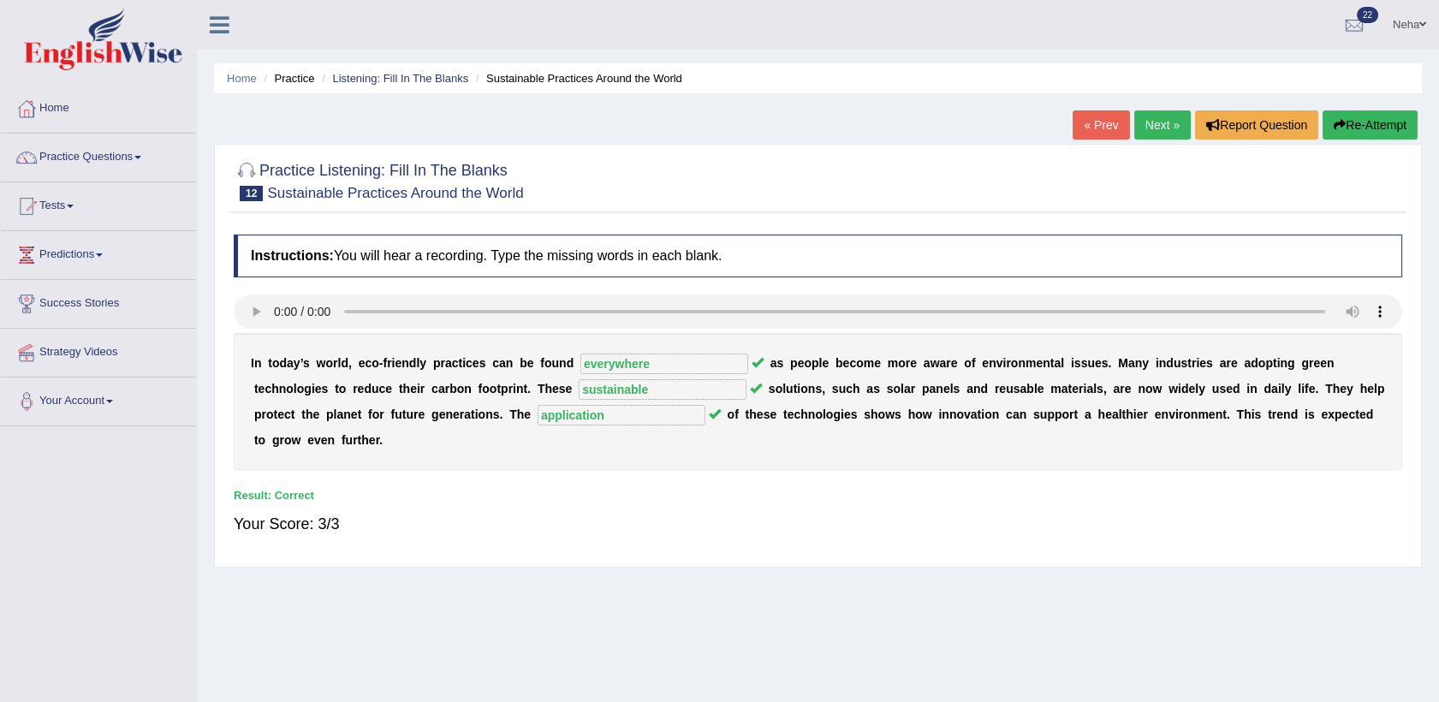
click at [1177, 126] on link "Next »" at bounding box center [1162, 124] width 57 height 29
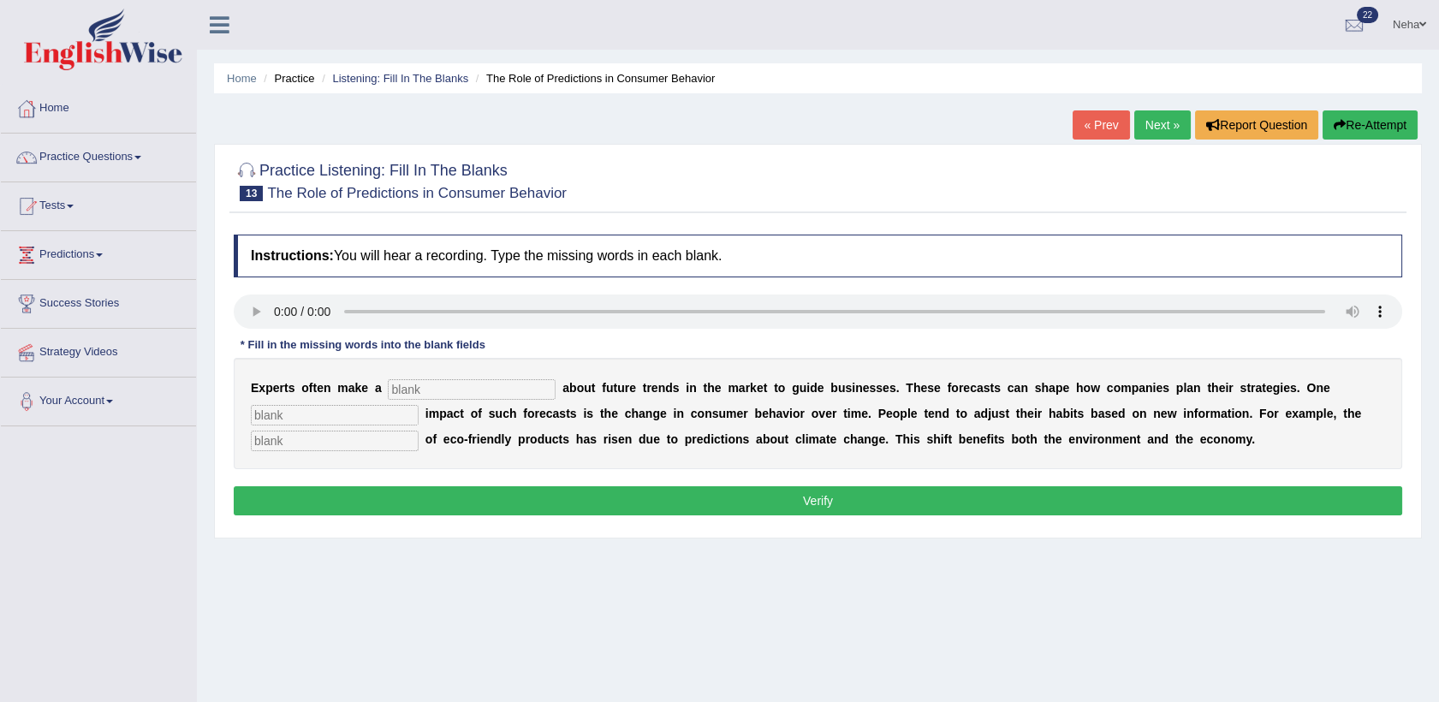
click at [438, 387] on input "text" at bounding box center [472, 389] width 168 height 21
type input "prediction"
click at [345, 419] on input "text" at bounding box center [335, 415] width 168 height 21
type input "profound"
click at [319, 445] on input "text" at bounding box center [335, 441] width 168 height 21
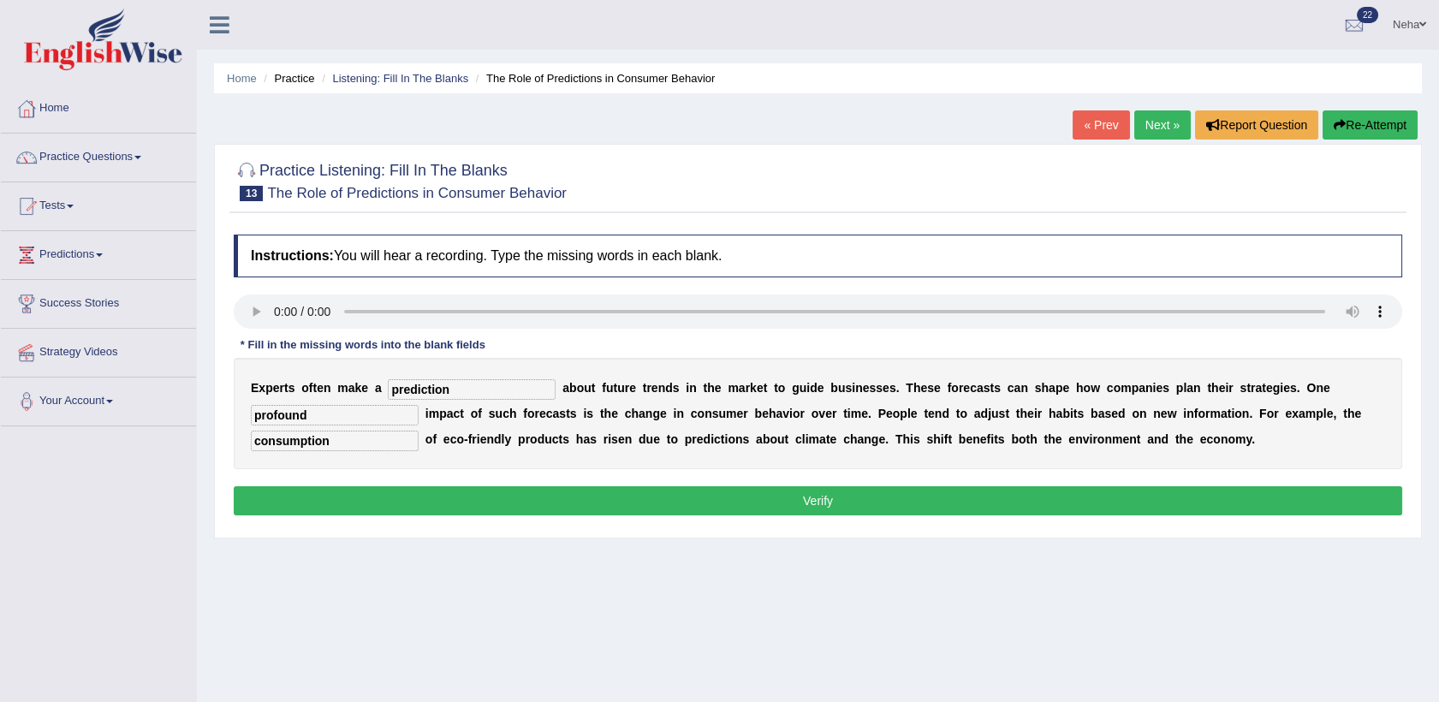
type input "consumption"
click at [363, 503] on button "Verify" at bounding box center [818, 500] width 1169 height 29
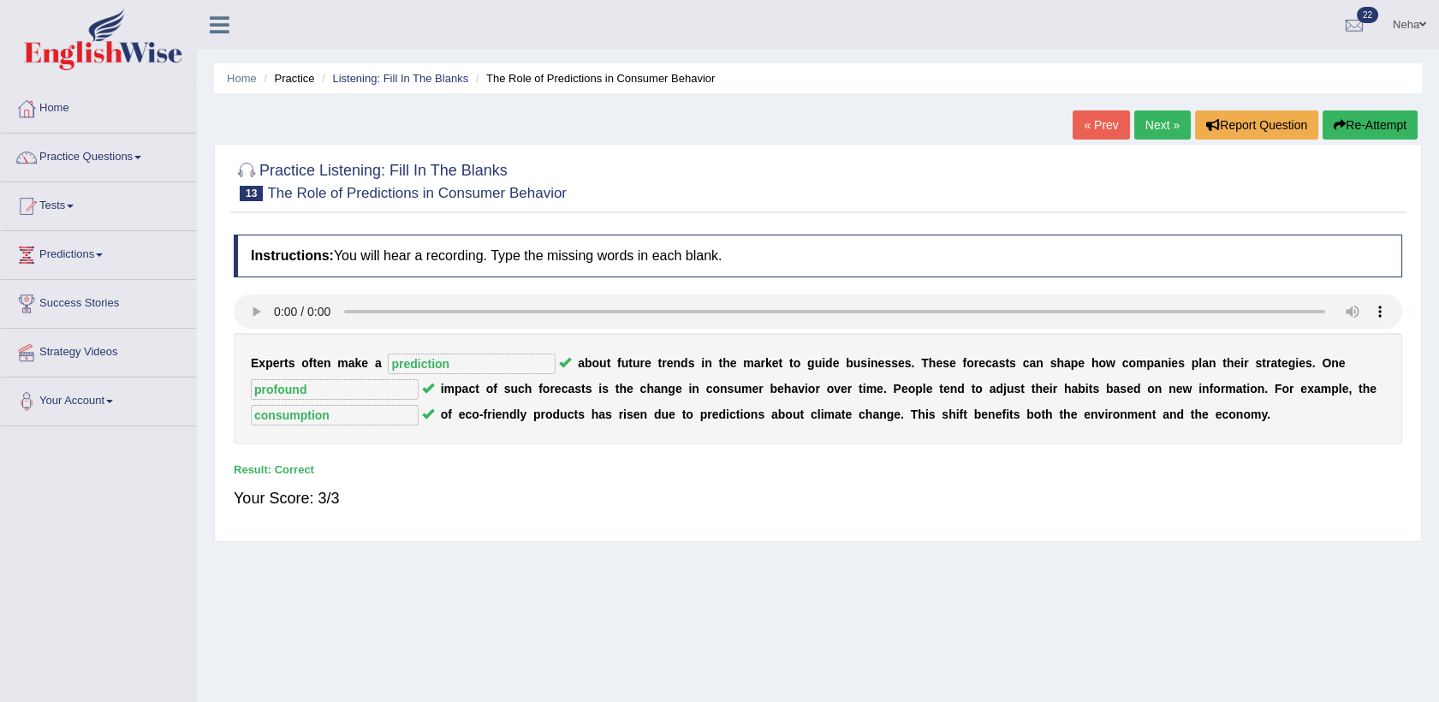
click at [1148, 127] on link "Next »" at bounding box center [1162, 124] width 57 height 29
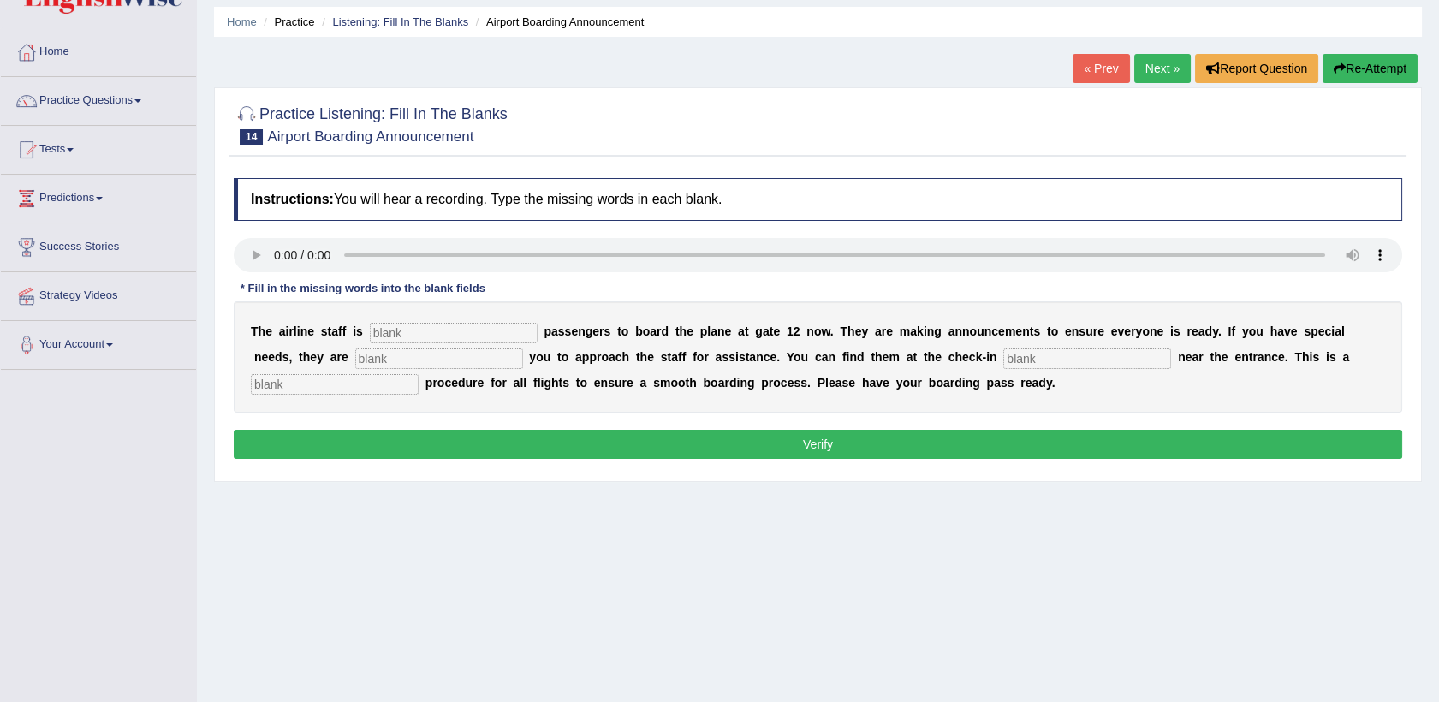
click at [451, 339] on input "text" at bounding box center [454, 333] width 168 height 21
type input "inviting"
click at [370, 359] on input "text" at bounding box center [439, 358] width 168 height 21
type input "requiring"
click at [1003, 354] on input "text" at bounding box center [1087, 358] width 168 height 21
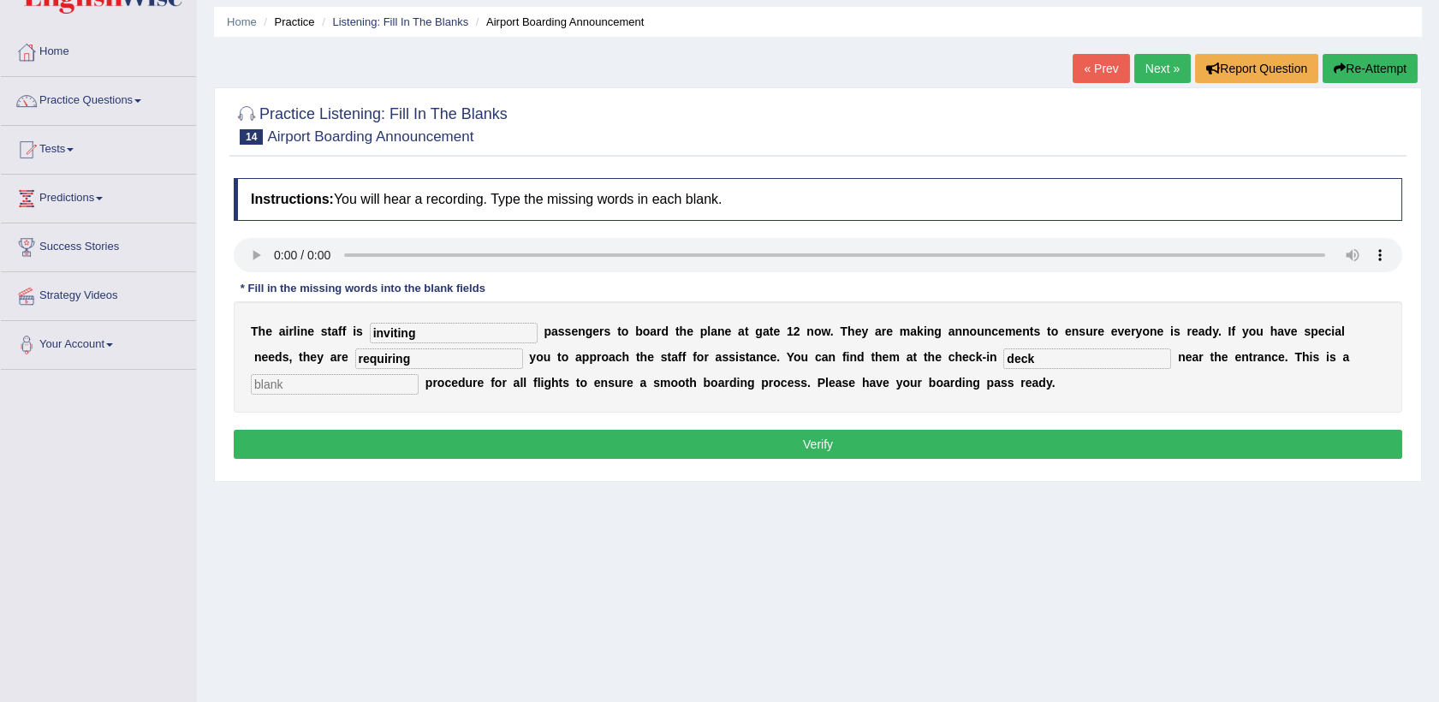
type input "deck"
click at [419, 374] on input "text" at bounding box center [335, 384] width 168 height 21
type input "regular"
click at [1158, 455] on button "Verify" at bounding box center [818, 444] width 1169 height 29
